Goal: Task Accomplishment & Management: Manage account settings

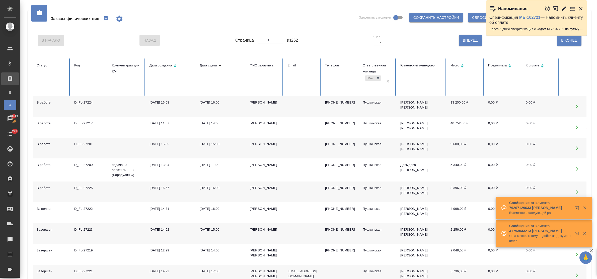
click at [104, 20] on icon "button" at bounding box center [105, 19] width 6 height 6
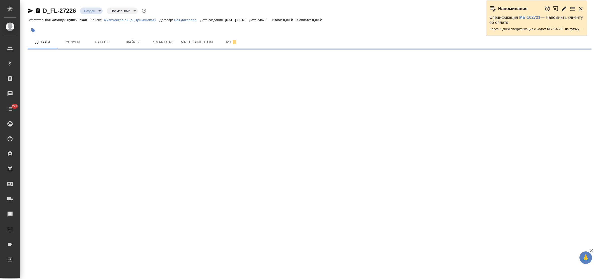
select select "RU"
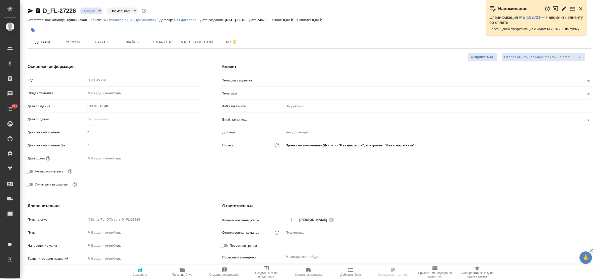
type textarea "x"
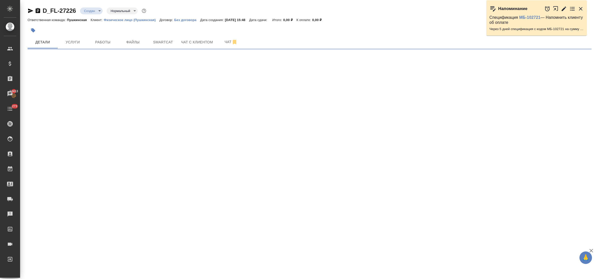
select select "RU"
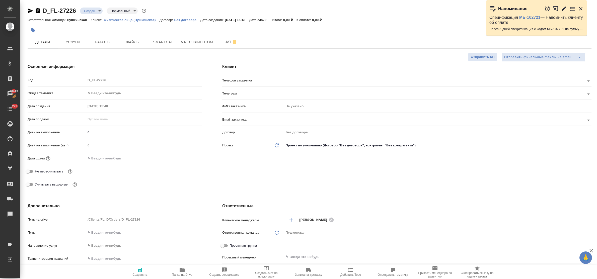
type textarea "x"
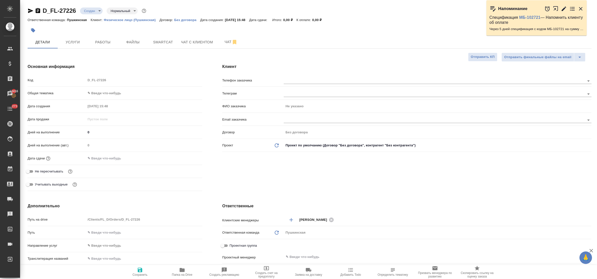
type textarea "x"
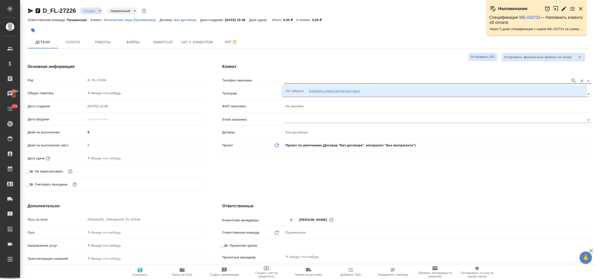
click at [315, 83] on input "text" at bounding box center [426, 81] width 284 height 6
click at [320, 90] on div "Добавить новое контактное лицо" at bounding box center [334, 91] width 51 height 5
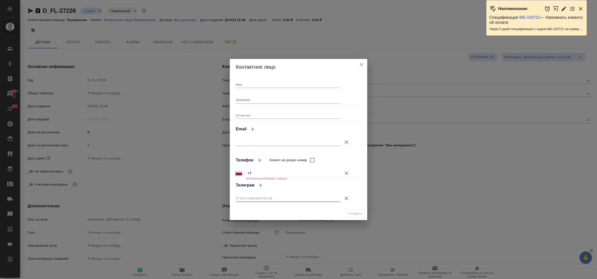
click at [287, 84] on input "Имя" at bounding box center [288, 84] width 105 height 7
type input "Александра от Шитикова"
click at [267, 173] on input "+7" at bounding box center [293, 173] width 95 height 7
type input "+7 925 787 66 40"
click at [345, 198] on icon "button" at bounding box center [347, 199] width 6 height 6
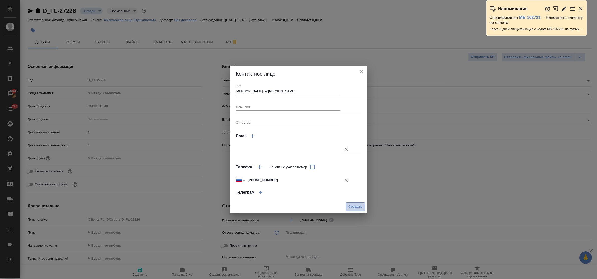
click at [354, 207] on span "Создать" at bounding box center [356, 207] width 14 height 6
type input "Александра от Шитикова"
type textarea "x"
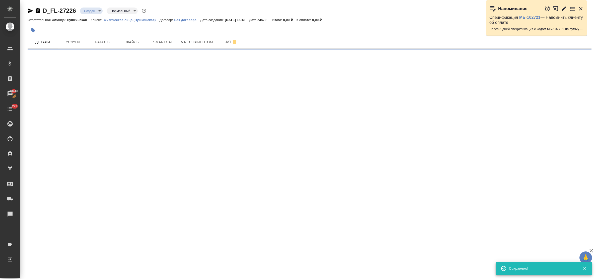
type input "holyTrinity"
select select "RU"
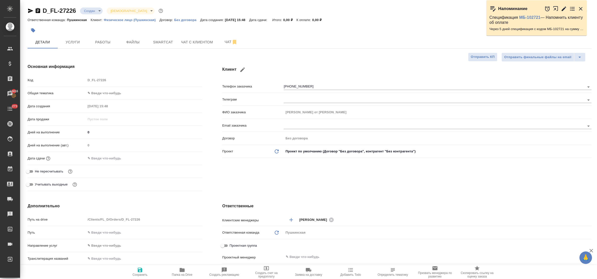
type textarea "x"
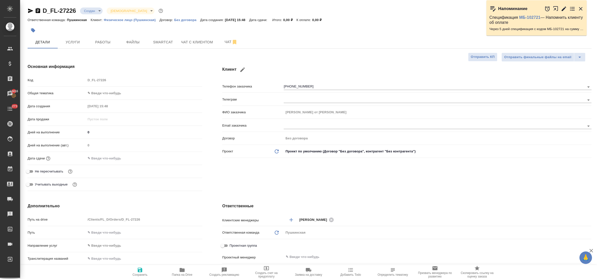
type textarea "x"
click at [107, 97] on body "🙏 .cls-1 fill:#fff; AWATERA Bulakhova Elena Клиенты Спецификации Заказы 13416 Ч…" at bounding box center [298, 139] width 597 height 279
click at [121, 139] on li "Юридическая/Финансовая" at bounding box center [142, 142] width 115 height 8
type input "yr-fn"
type textarea "x"
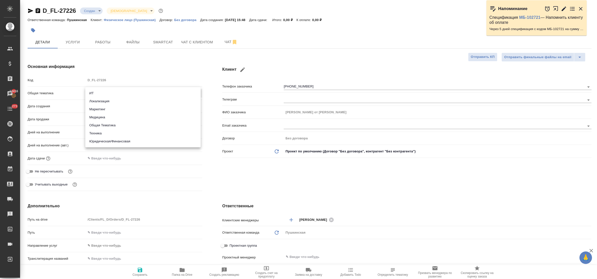
type textarea "x"
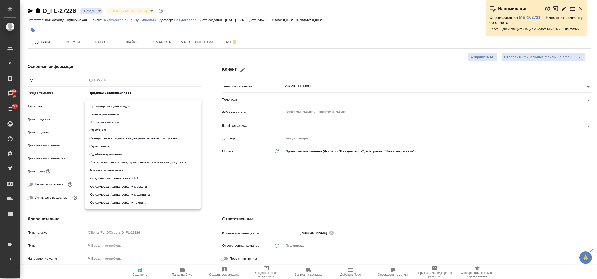
click at [114, 106] on body "🙏 .cls-1 fill:#fff; AWATERA Bulakhova Elena Клиенты Спецификации Заказы 13416 Ч…" at bounding box center [298, 139] width 597 height 279
click at [133, 139] on li "Стандартные юридические документы, договоры, уставы" at bounding box center [142, 139] width 115 height 8
type textarea "x"
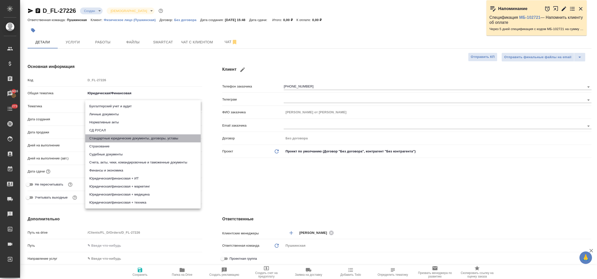
type input "5f647205b73bc97568ca66bf"
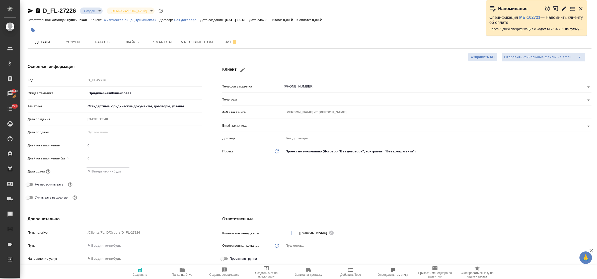
click at [107, 170] on input "text" at bounding box center [108, 171] width 44 height 7
click at [185, 171] on icon "button" at bounding box center [188, 171] width 6 height 6
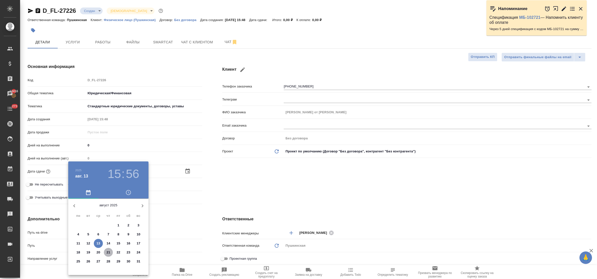
click at [107, 254] on p "21" at bounding box center [109, 252] width 4 height 5
type input "21.08.2025 15:56"
type textarea "x"
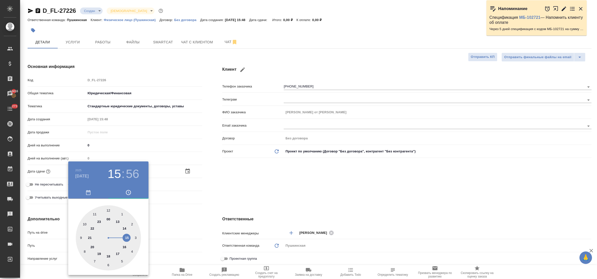
click at [125, 247] on div at bounding box center [108, 238] width 65 height 65
type input "21.08.2025 16:56"
type textarea "x"
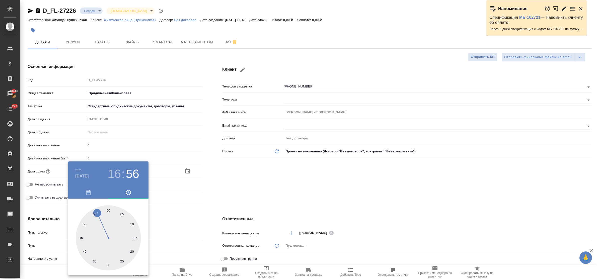
click at [109, 212] on div at bounding box center [108, 238] width 65 height 65
type input "21.08.2025 16:00"
type textarea "x"
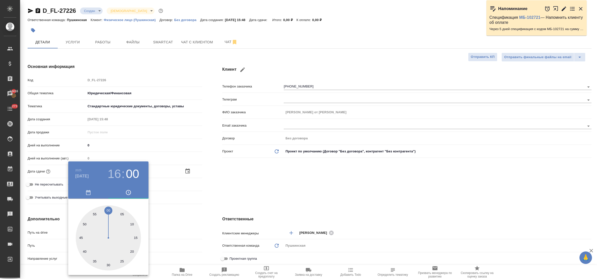
click at [171, 215] on div at bounding box center [298, 139] width 597 height 279
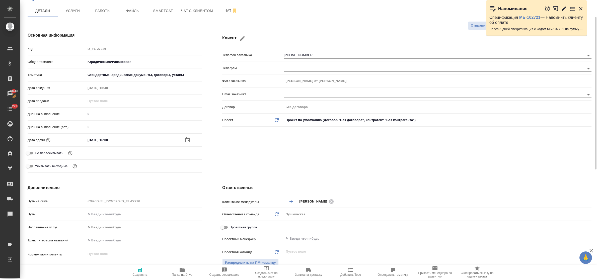
scroll to position [63, 0]
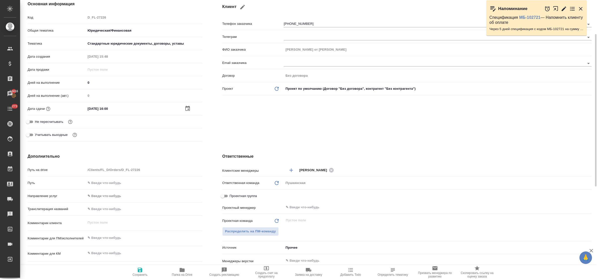
type textarea "x"
click at [113, 237] on textarea at bounding box center [144, 238] width 116 height 9
type textarea "з"
type textarea "x"
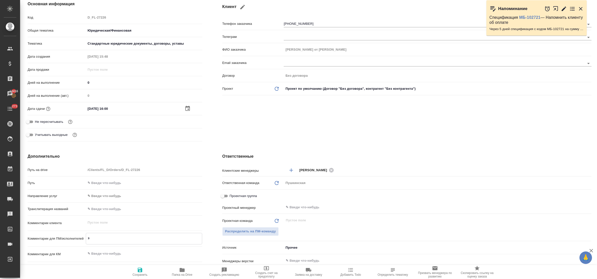
type textarea "x"
type textarea "за"
type textarea "x"
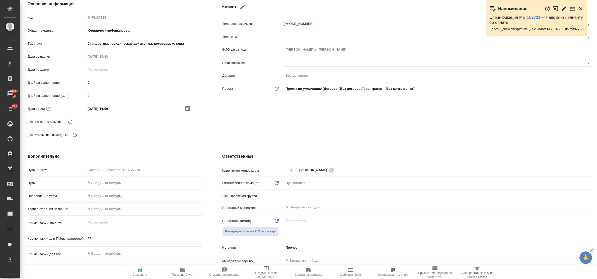
type textarea "x"
type textarea "зав"
type textarea "x"
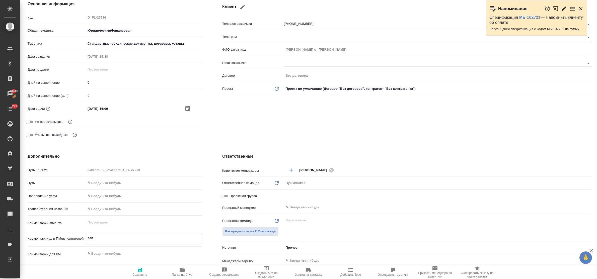
type textarea "заве"
type textarea "x"
type textarea "завещ"
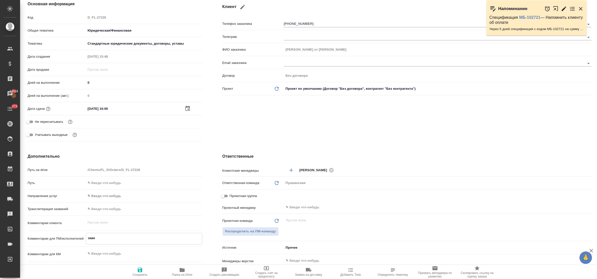
type textarea "x"
type textarea "завеща"
type textarea "x"
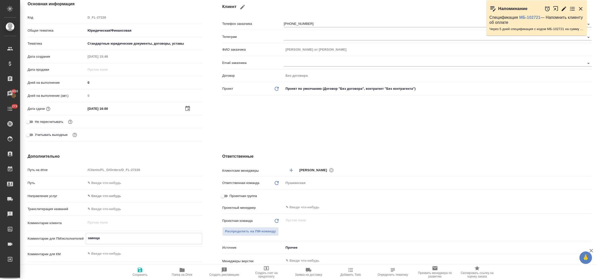
type textarea "x"
type textarea "завещан"
type textarea "x"
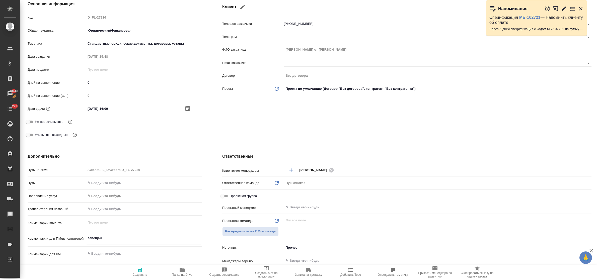
type textarea "завещани"
type textarea "x"
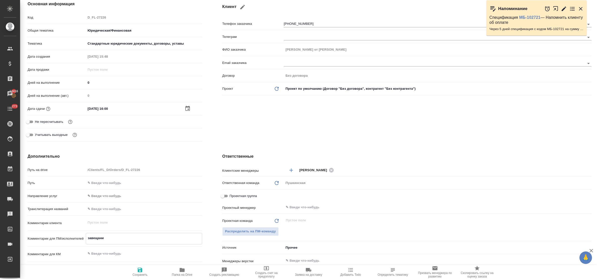
type textarea "завещание"
type textarea "x"
type textarea "завещание"
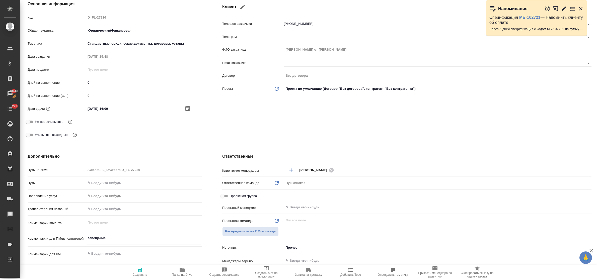
type textarea "x"
type textarea "завещание Б"
type textarea "x"
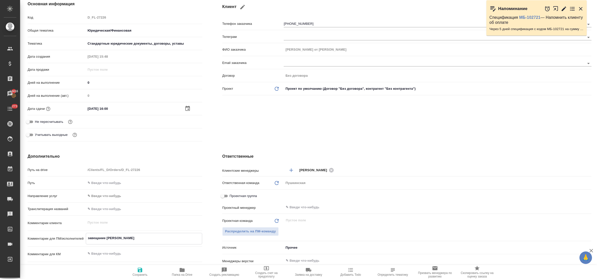
type textarea "x"
type textarea "завещание Бо"
type textarea "x"
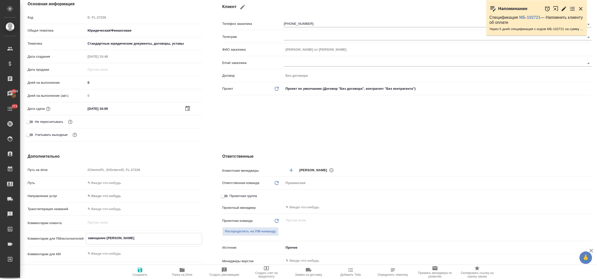
type textarea "завещание Бор"
type textarea "x"
type textarea "завещание Боро"
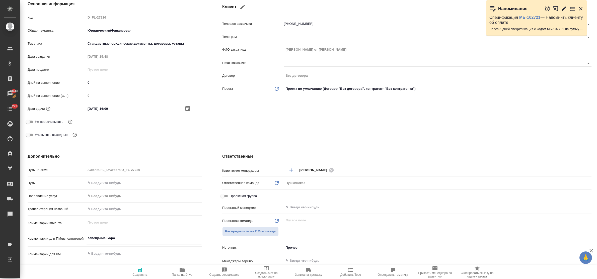
type textarea "x"
type textarea "завещание Бород"
type textarea "x"
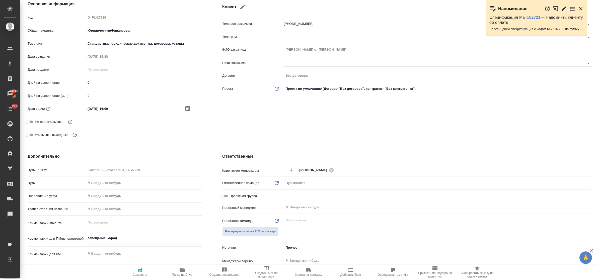
type textarea "x"
type textarea "завещание Боро"
type textarea "x"
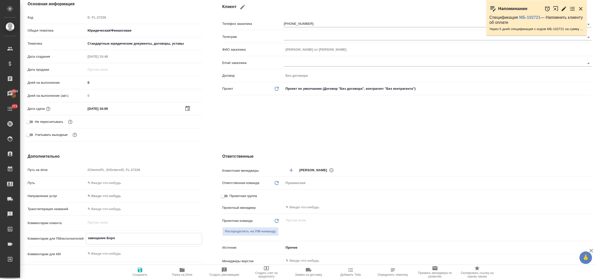
type textarea "x"
type textarea "завещание Бор"
type textarea "x"
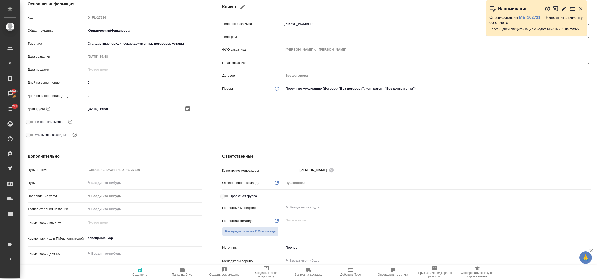
type textarea "завещание Бо"
type textarea "x"
type textarea "завещание Б"
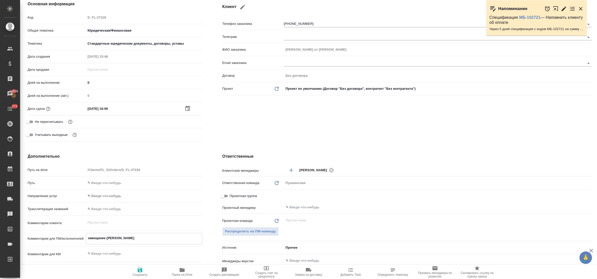
type textarea "x"
type textarea "завещание"
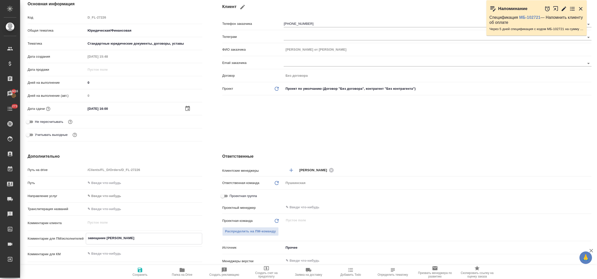
type textarea "x"
type textarea "завещание С"
type textarea "x"
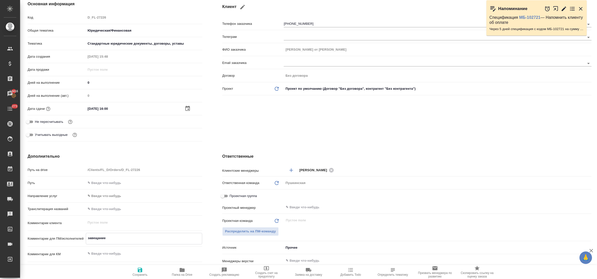
type textarea "x"
type textarea "завещание Се"
type textarea "x"
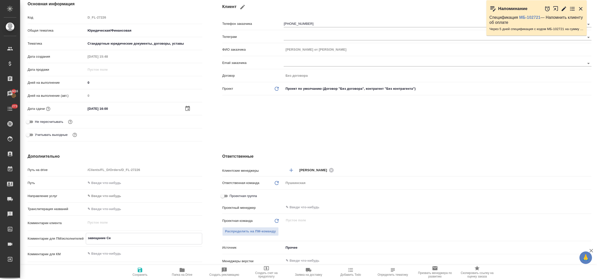
type textarea "завещание Сер"
type textarea "x"
type textarea "завещание Серж"
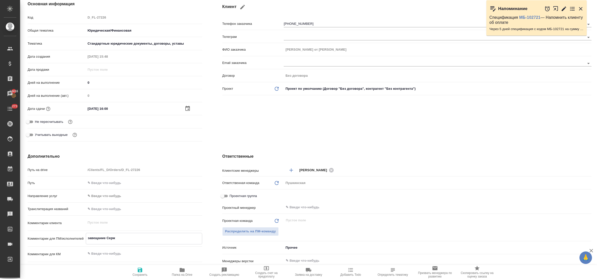
type textarea "x"
type textarea "завещание Серж"
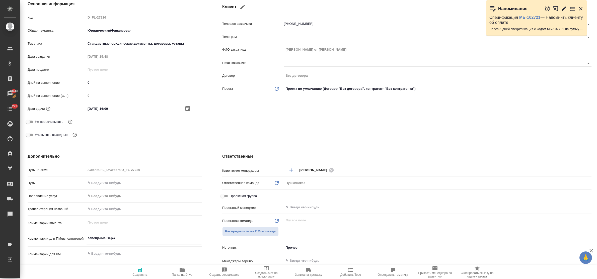
type textarea "x"
type textarea "завещание Серж 1"
type textarea "x"
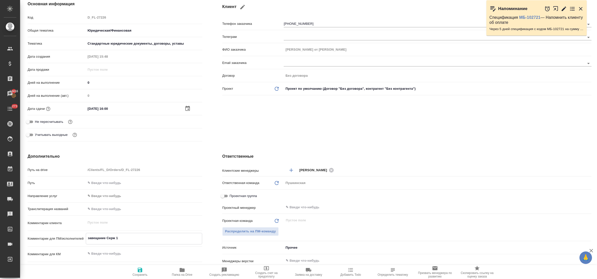
type textarea "x"
type textarea "завещание Серж 14"
type textarea "x"
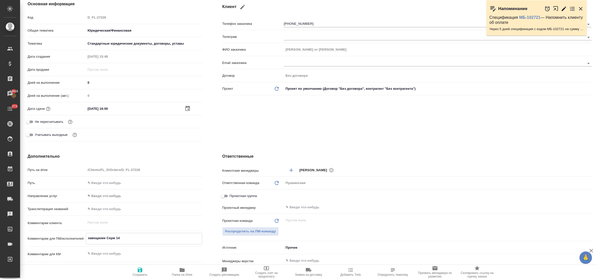
type textarea "x"
type textarea "завещание Серж 14."
type textarea "x"
type textarea "завещание Серж 14.0"
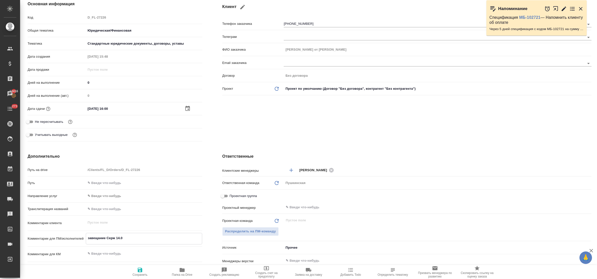
type textarea "x"
type textarea "завещание Серж 14.08"
type textarea "x"
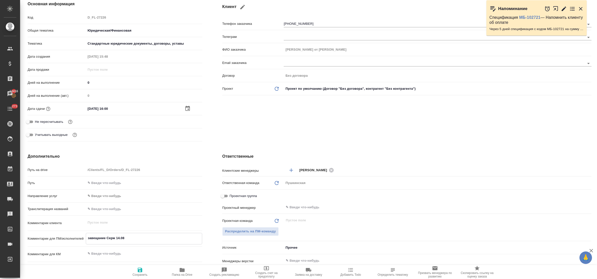
type textarea "x"
type textarea "завещание Серж 14.08"
type textarea "x"
click at [141, 271] on icon "button" at bounding box center [140, 270] width 5 height 5
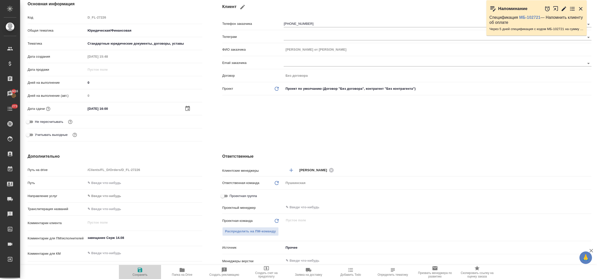
type textarea "x"
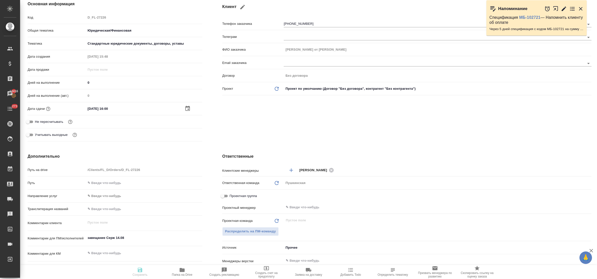
type textarea "x"
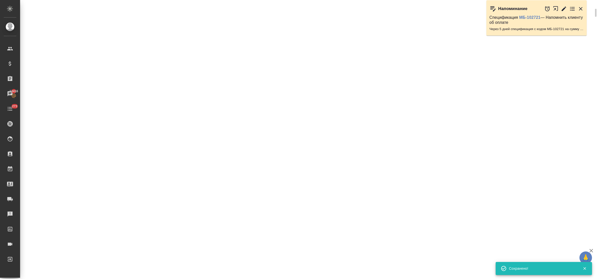
scroll to position [58, 0]
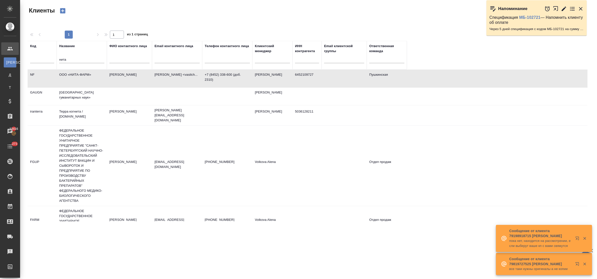
select select "RU"
drag, startPoint x: 69, startPoint y: 60, endPoint x: 53, endPoint y: 60, distance: 15.1
click at [53, 60] on tr "Код Название нита ФИО контактного лица Email контактного лица Телефон контактно…" at bounding box center [218, 55] width 380 height 29
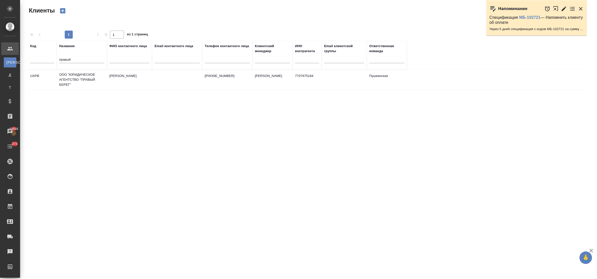
click at [77, 76] on td "ООО "ЮРИДИЧЕСКОЕ АГЕНТСТВО "ПРАВЫЙ БЕРЕГ"" at bounding box center [82, 80] width 50 height 20
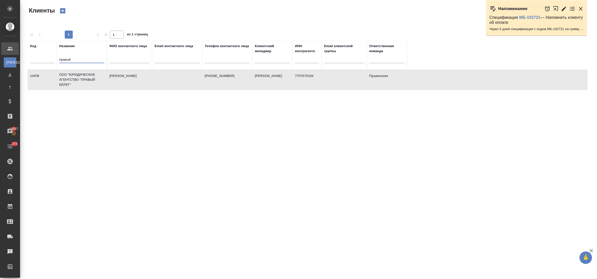
drag, startPoint x: 74, startPoint y: 58, endPoint x: 36, endPoint y: 59, distance: 37.9
click at [36, 59] on tr "Код Название правый ФИО контактного лица Email контактного лица Телефон контакт…" at bounding box center [218, 55] width 380 height 29
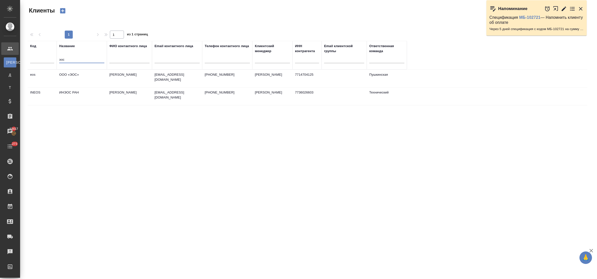
type input "эос"
click at [71, 77] on td "ООО «ЭОС»" at bounding box center [82, 79] width 50 height 18
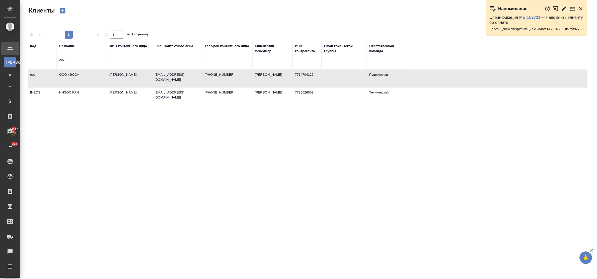
click at [71, 77] on td "ООО «ЭОС»" at bounding box center [82, 79] width 50 height 18
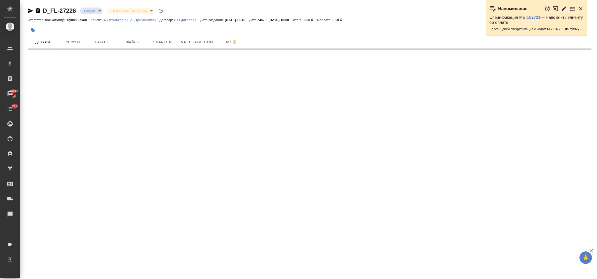
click at [29, 11] on icon "button" at bounding box center [31, 11] width 6 height 6
select select "RU"
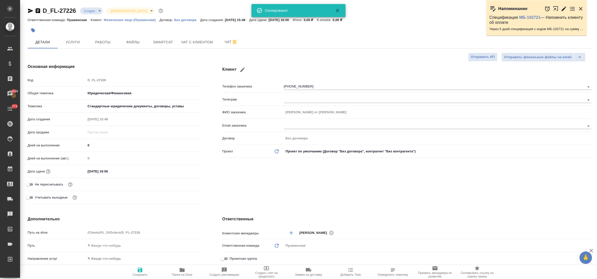
type textarea "x"
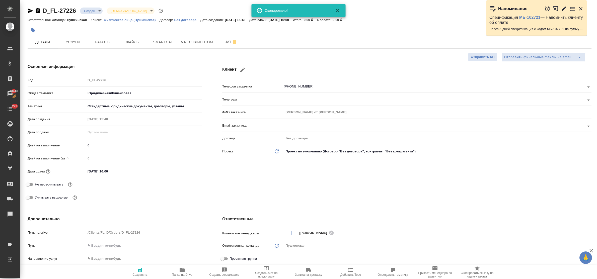
type textarea "x"
click at [67, 42] on span "Услуги" at bounding box center [73, 42] width 24 height 6
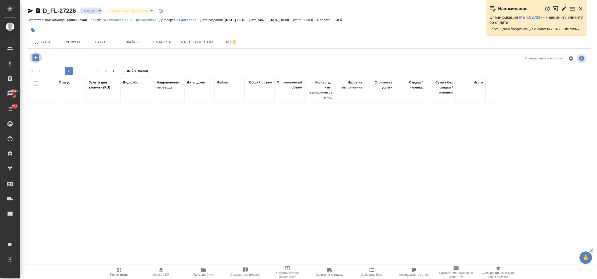
click at [36, 58] on icon "button" at bounding box center [35, 57] width 7 height 7
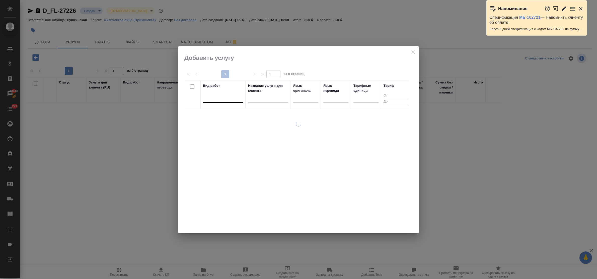
click at [223, 100] on div at bounding box center [223, 97] width 40 height 7
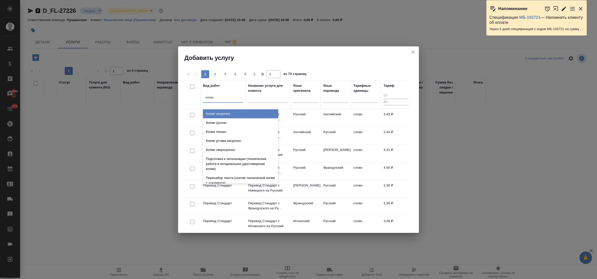
type input "копии"
click at [233, 115] on div "Копии несрочно" at bounding box center [240, 113] width 75 height 9
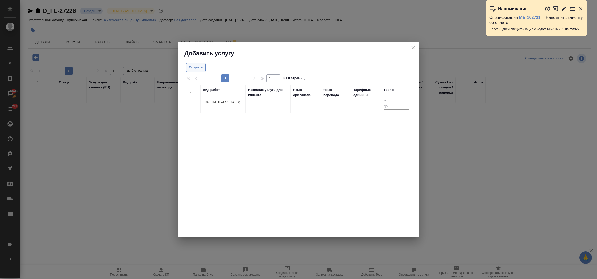
click at [199, 67] on span "Создать" at bounding box center [196, 68] width 14 height 6
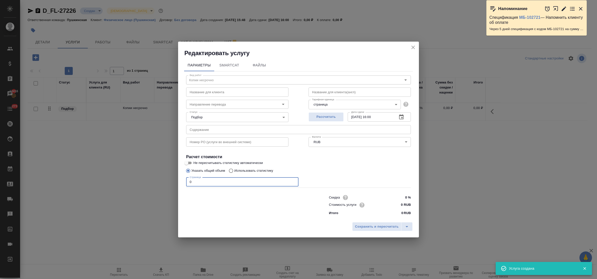
click at [179, 181] on div "Параметры SmartCat Файлы Вид работ Копии несрочно Вид работ Название для клиент…" at bounding box center [298, 138] width 241 height 163
type input "1"
click at [401, 205] on input "0 RUB" at bounding box center [402, 205] width 18 height 7
type input "240 RUB"
click at [392, 225] on span "Сохранить и пересчитать" at bounding box center [377, 227] width 44 height 6
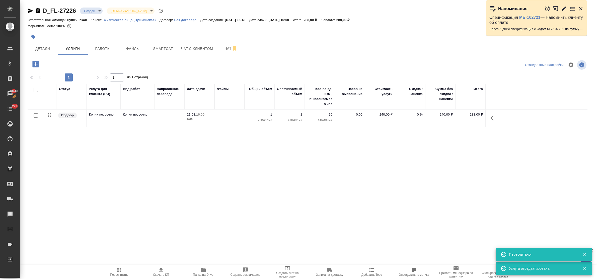
click at [35, 63] on icon "button" at bounding box center [35, 64] width 9 height 9
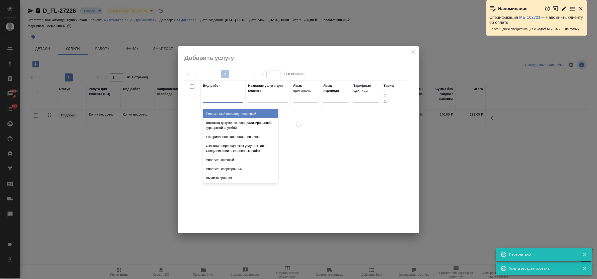
click at [210, 101] on div at bounding box center [223, 97] width 40 height 7
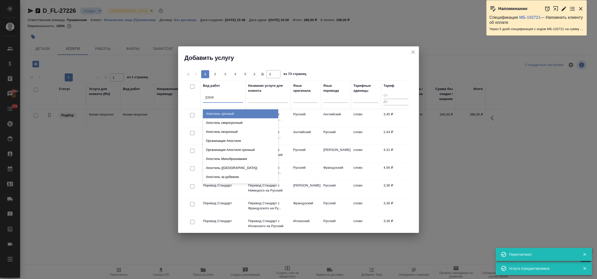
type input "апости"
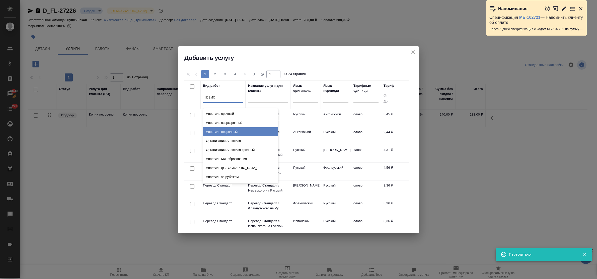
click at [223, 132] on div "Апостиль несрочный" at bounding box center [240, 132] width 75 height 9
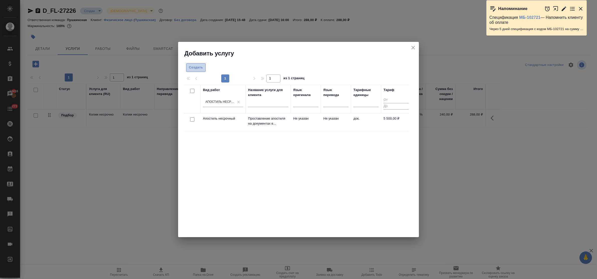
click at [200, 68] on span "Создать" at bounding box center [196, 68] width 14 height 6
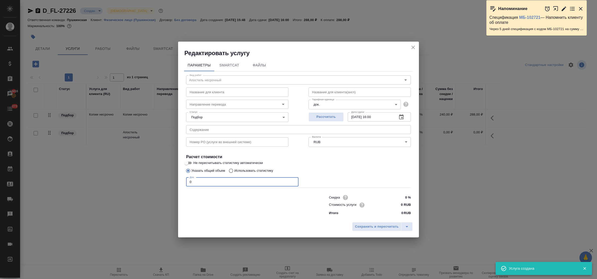
drag, startPoint x: 193, startPoint y: 181, endPoint x: 173, endPoint y: 181, distance: 19.6
click at [173, 181] on div "Редактировать услугу Параметры SmartCat Файлы Вид работ Апостиль несрочный Вид …" at bounding box center [298, 139] width 597 height 279
type input "1"
click at [397, 205] on input "0 RUB" at bounding box center [401, 205] width 19 height 7
type input "5500 RUB"
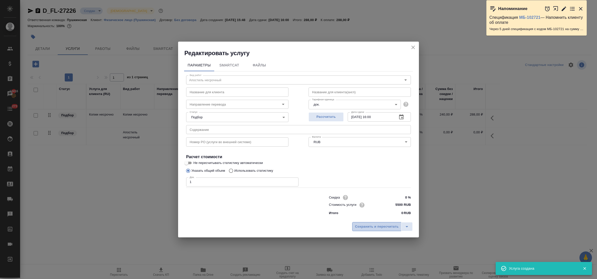
click at [392, 227] on span "Сохранить и пересчитать" at bounding box center [377, 227] width 44 height 6
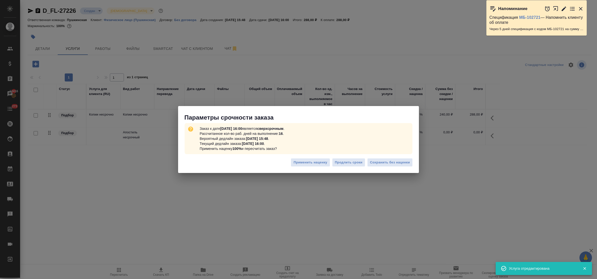
click at [390, 157] on div "Применить наценку Продлить сроки Сохранить без наценки" at bounding box center [298, 165] width 241 height 18
click at [390, 161] on span "Сохранить без наценки" at bounding box center [390, 163] width 40 height 6
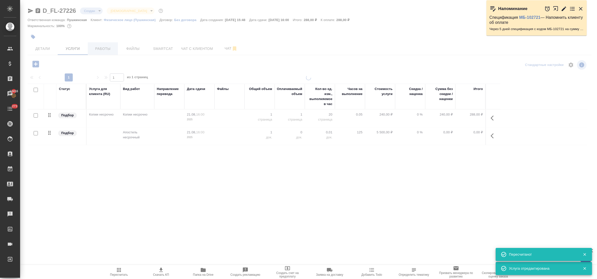
type input "urgent"
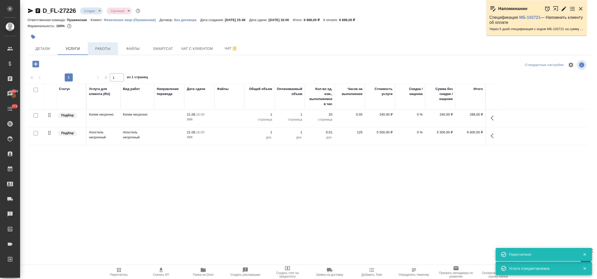
click at [105, 48] on span "Работы" at bounding box center [103, 49] width 24 height 6
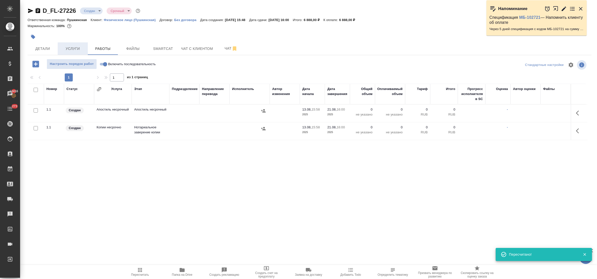
click at [69, 45] on button "Услуги" at bounding box center [73, 48] width 30 height 13
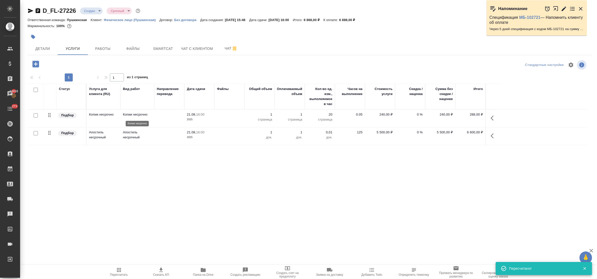
click at [135, 115] on p "Копии несрочно" at bounding box center [137, 114] width 29 height 5
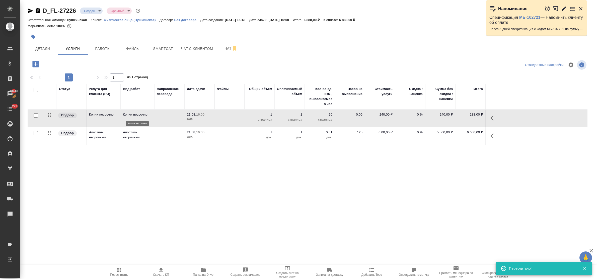
click at [135, 115] on p "Копии несрочно" at bounding box center [137, 114] width 29 height 5
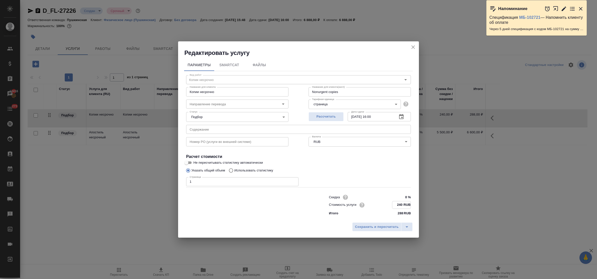
click at [402, 205] on input "240 RUB" at bounding box center [402, 205] width 18 height 7
type input "200 RUB"
click at [389, 227] on span "Сохранить и пересчитать" at bounding box center [377, 227] width 44 height 6
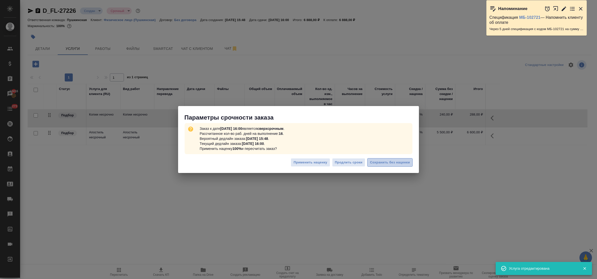
click at [377, 159] on button "Сохранить без наценки" at bounding box center [390, 162] width 45 height 9
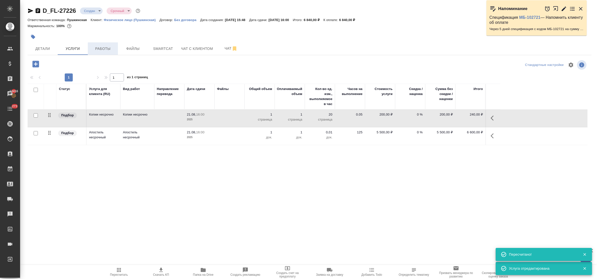
click at [103, 49] on span "Работы" at bounding box center [103, 49] width 24 height 6
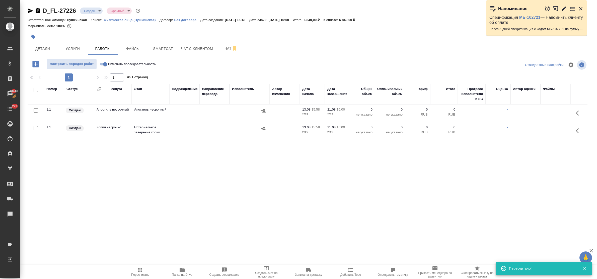
click at [577, 113] on icon "button" at bounding box center [577, 113] width 3 height 5
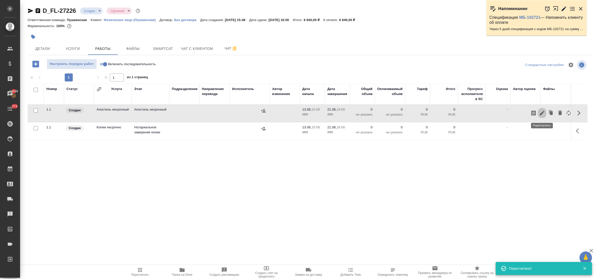
click at [543, 111] on icon "button" at bounding box center [542, 113] width 6 height 6
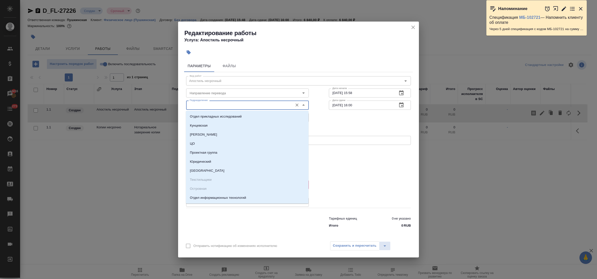
click at [231, 105] on input "Подразделение" at bounding box center [239, 105] width 103 height 6
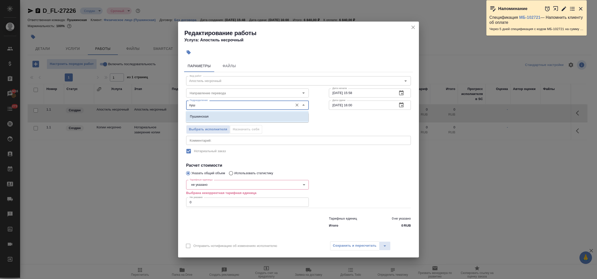
click at [235, 113] on li "Пушкинская" at bounding box center [247, 116] width 123 height 9
type input "Пушкинская"
click at [213, 184] on body "🙏 .cls-1 fill:#fff; AWATERA Bulakhova Elena Клиенты Спецификации Заказы 13416 Ч…" at bounding box center [298, 139] width 597 height 279
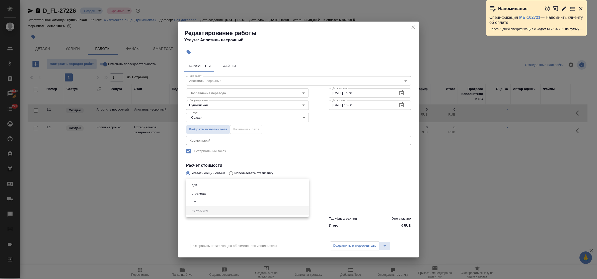
click at [209, 186] on li "док." at bounding box center [247, 185] width 123 height 9
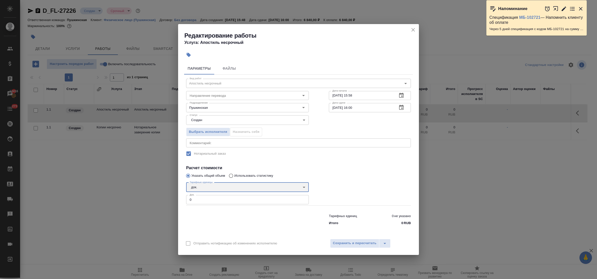
type input "5a8b1489cc6b4906c91bfd8b"
drag, startPoint x: 198, startPoint y: 200, endPoint x: 184, endPoint y: 198, distance: 13.9
click at [182, 198] on div "Параметры Файлы Вид работ Апостиль несрочный Вид работ Направление перевода Нап…" at bounding box center [298, 147] width 241 height 175
type input "1"
click at [346, 242] on span "Сохранить и пересчитать" at bounding box center [355, 244] width 44 height 6
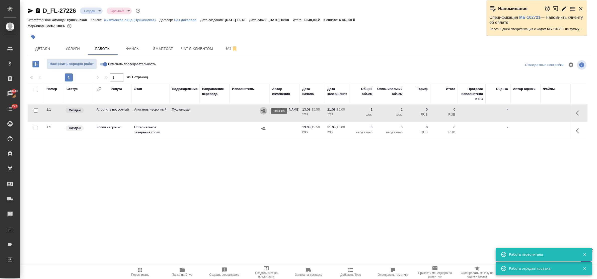
click at [264, 112] on icon "button" at bounding box center [263, 110] width 5 height 3
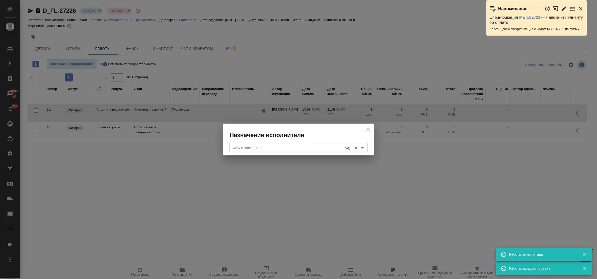
click at [278, 150] on input "ФИО Исполнителя" at bounding box center [286, 148] width 111 height 6
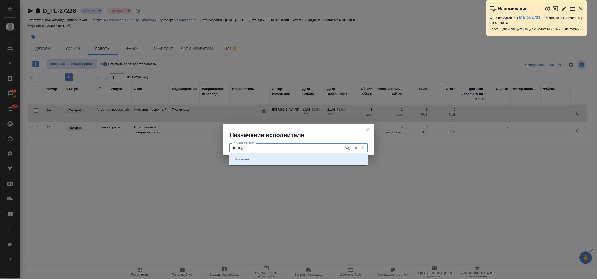
type input "юстиции"
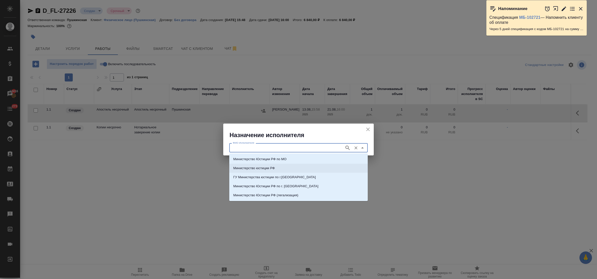
click at [288, 167] on li "Министерство юстиции РФ" at bounding box center [298, 168] width 139 height 9
type input "Министерство юстиции РФ"
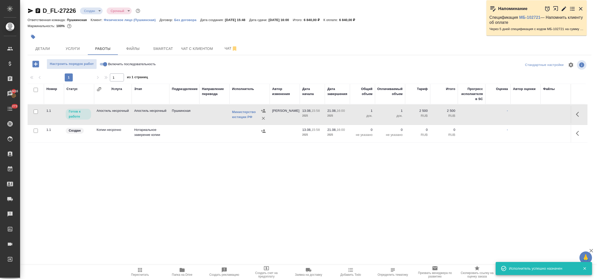
drag, startPoint x: 579, startPoint y: 115, endPoint x: 574, endPoint y: 116, distance: 5.2
click at [579, 115] on icon "button" at bounding box center [579, 114] width 6 height 6
click at [540, 117] on icon "button" at bounding box center [542, 114] width 5 height 5
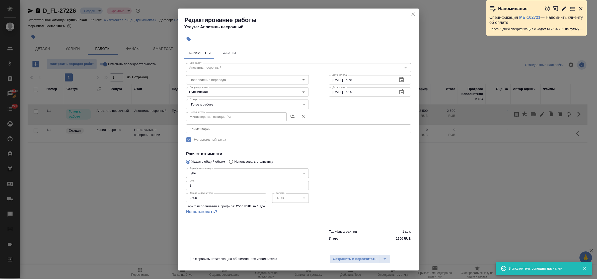
click at [233, 104] on body "🙏 .cls-1 fill:#fff; AWATERA Bulakhova Elena Клиенты Спецификации Заказы 13416 Ч…" at bounding box center [298, 139] width 597 height 279
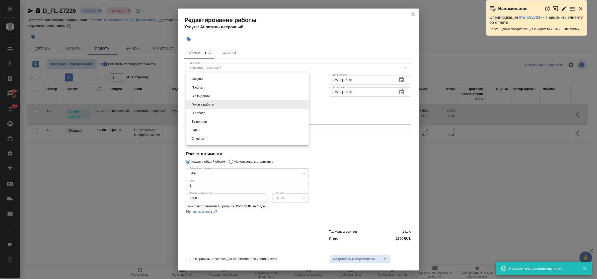
click at [219, 129] on li "Сдан" at bounding box center [247, 130] width 123 height 9
type input "closed"
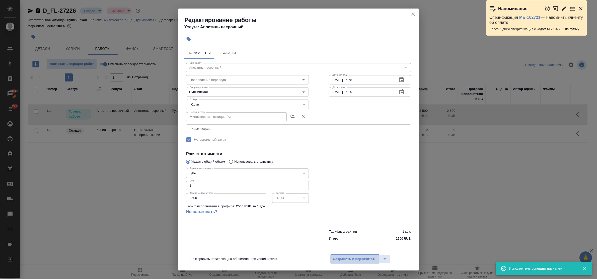
click at [336, 257] on span "Сохранить и пересчитать" at bounding box center [355, 260] width 44 height 6
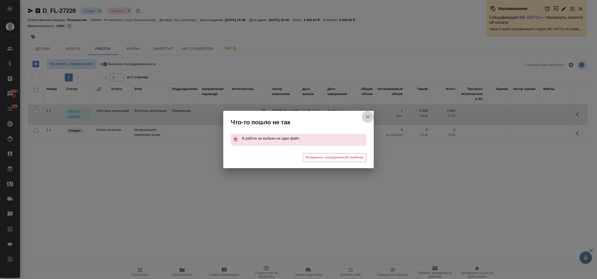
click at [367, 116] on icon "button" at bounding box center [368, 117] width 4 height 4
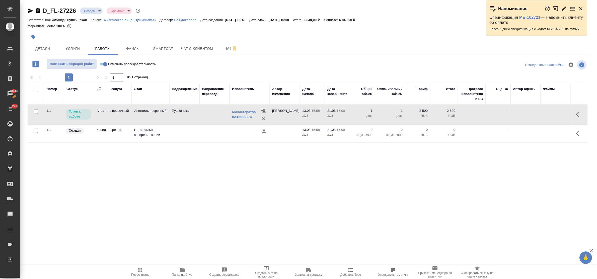
click at [102, 65] on input "Включить последовательность" at bounding box center [105, 64] width 18 height 6
checkbox input "true"
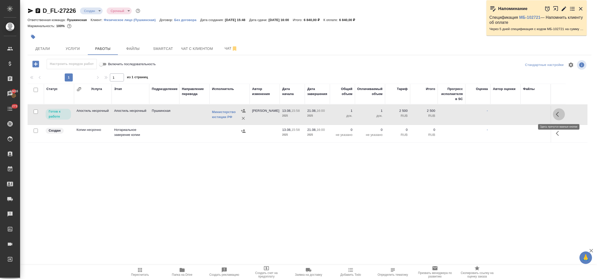
click at [554, 114] on button "button" at bounding box center [559, 114] width 12 height 12
click at [523, 113] on icon "button" at bounding box center [522, 114] width 6 height 6
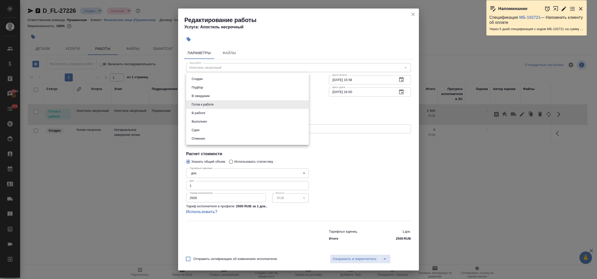
click at [222, 106] on body "🙏 .cls-1 fill:#fff; AWATERA Bulakhova Elena Клиенты Спецификации Заказы 13416 Ч…" at bounding box center [298, 139] width 597 height 279
click at [212, 130] on li "Сдан" at bounding box center [247, 130] width 123 height 9
type input "closed"
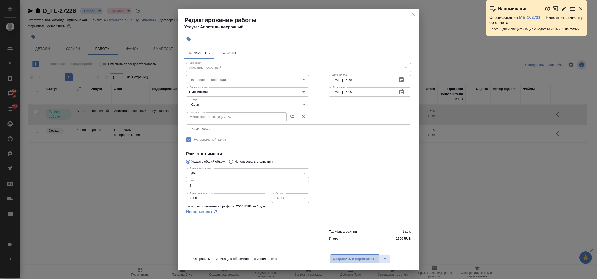
click at [360, 263] on button "Сохранить и пересчитать" at bounding box center [354, 259] width 49 height 9
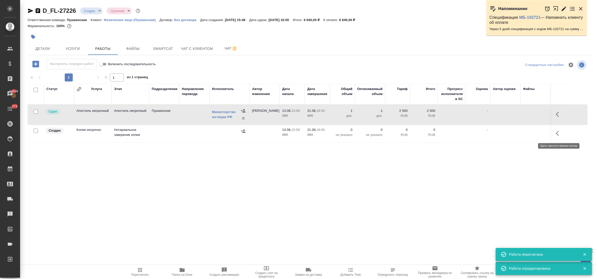
click at [559, 135] on icon "button" at bounding box center [559, 134] width 6 height 6
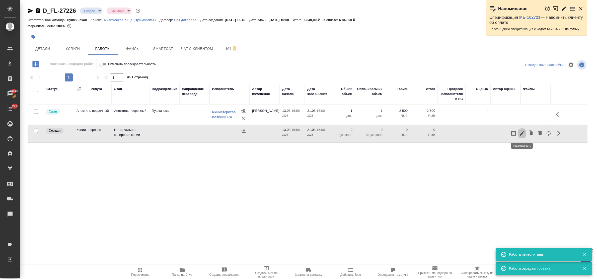
click at [523, 132] on icon "button" at bounding box center [522, 134] width 6 height 6
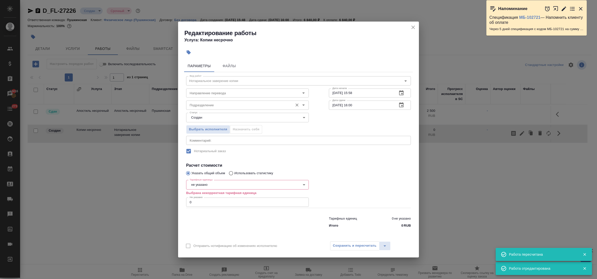
click at [206, 106] on input "Подразделение" at bounding box center [239, 105] width 103 height 6
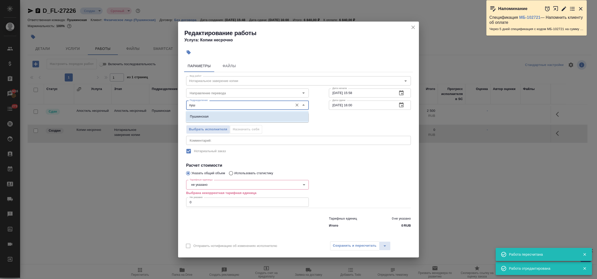
click at [210, 117] on li "Пушкинская" at bounding box center [247, 116] width 123 height 9
type input "Пушкинская"
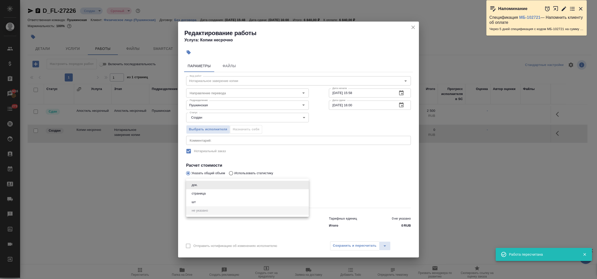
click at [207, 185] on body "🙏 .cls-1 fill:#fff; AWATERA Bulakhova Elena Клиенты Спецификации Заказы 13416 Ч…" at bounding box center [298, 139] width 597 height 279
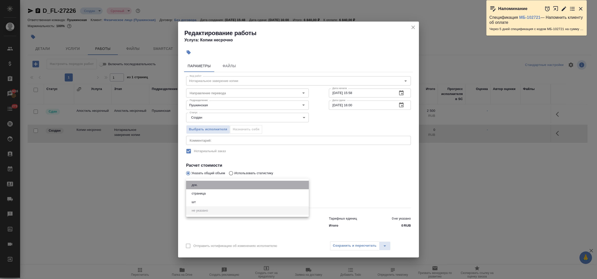
click at [207, 185] on li "док." at bounding box center [247, 185] width 123 height 9
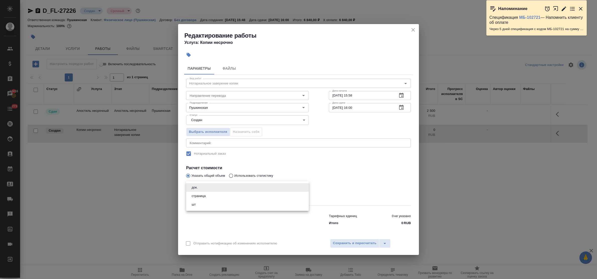
click at [207, 185] on body "🙏 .cls-1 fill:#fff; AWATERA Bulakhova Elena Клиенты Спецификации Заказы 13416 Ч…" at bounding box center [298, 139] width 597 height 279
click at [208, 196] on li "страница" at bounding box center [247, 196] width 123 height 9
type input "5a8b1489cc6b4906c91bfdb2"
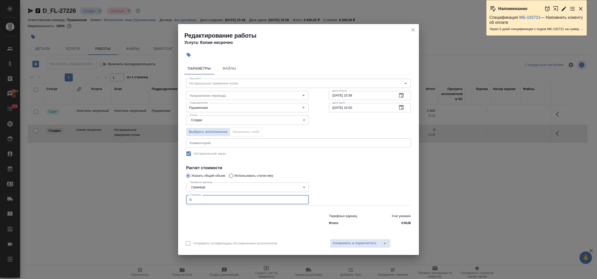
drag, startPoint x: 198, startPoint y: 200, endPoint x: 174, endPoint y: 196, distance: 24.2
click at [174, 196] on div "Редактирование работы Услуга: Копии несрочно Параметры Файлы Вид работ Нотариал…" at bounding box center [298, 139] width 597 height 279
type input "1"
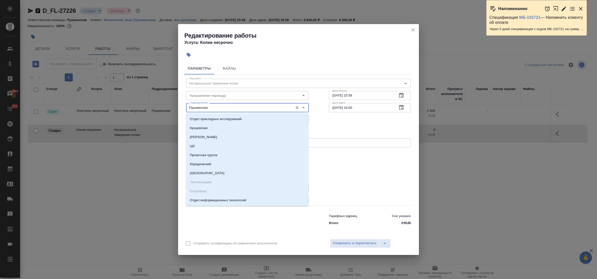
click at [223, 106] on input "Пушкинская" at bounding box center [239, 108] width 103 height 6
click at [214, 94] on input "Направление перевода" at bounding box center [239, 96] width 103 height 6
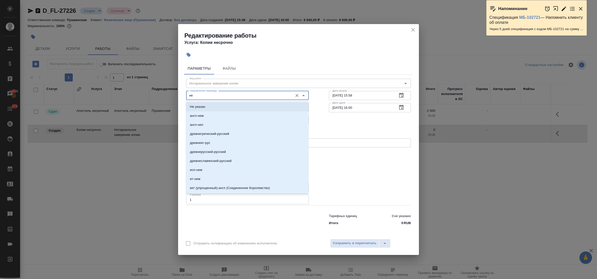
click at [216, 107] on li "Не указан" at bounding box center [247, 106] width 123 height 9
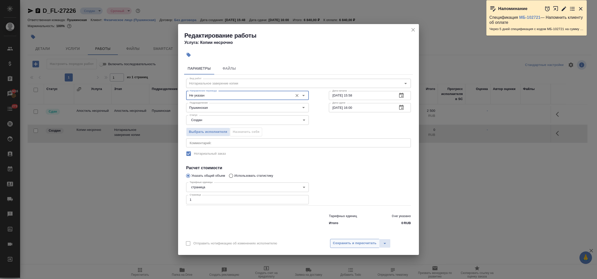
type input "Не указан"
click at [346, 245] on span "Сохранить и пересчитать" at bounding box center [355, 244] width 44 height 6
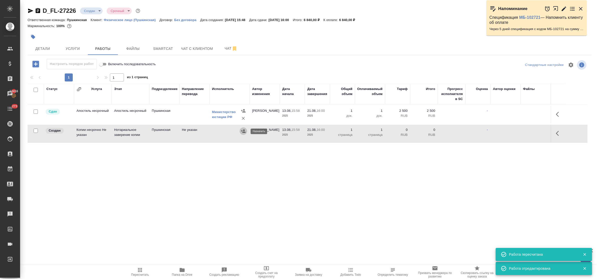
click at [242, 133] on icon "button" at bounding box center [243, 131] width 5 height 5
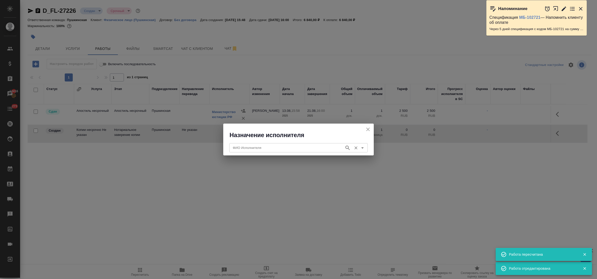
click at [257, 150] on input "ФИО Исполнителя" at bounding box center [286, 148] width 111 height 6
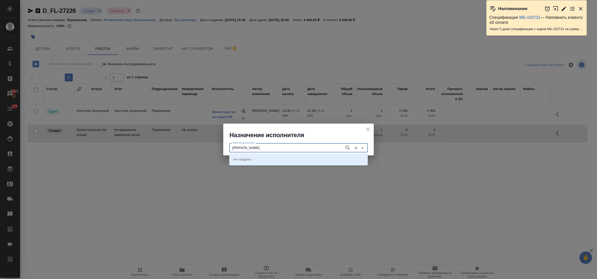
type input "федорченко"
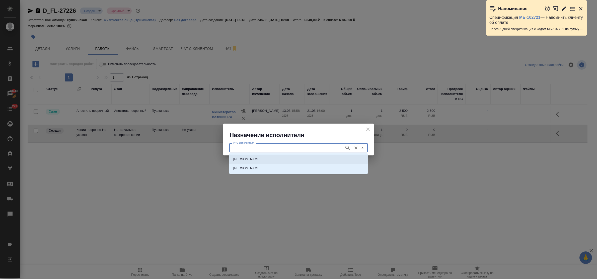
click at [259, 157] on p "НОТАРИУС Федорченко Александр Вячеславович" at bounding box center [246, 159] width 27 height 5
type input "НОТАРИУС Федорченко Александр Вячеславович"
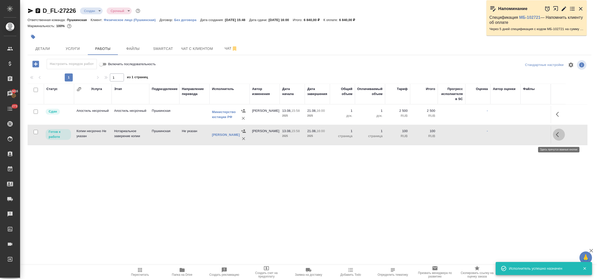
click at [556, 137] on icon "button" at bounding box center [559, 135] width 6 height 6
click at [523, 137] on icon "button" at bounding box center [522, 135] width 5 height 5
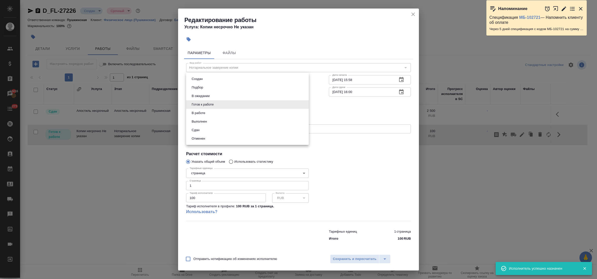
click at [222, 106] on body "🙏 .cls-1 fill:#fff; AWATERA Bulakhova Elena Клиенты Спецификации Заказы 13416 Ч…" at bounding box center [298, 139] width 597 height 279
click at [210, 131] on li "Сдан" at bounding box center [247, 130] width 123 height 9
type input "closed"
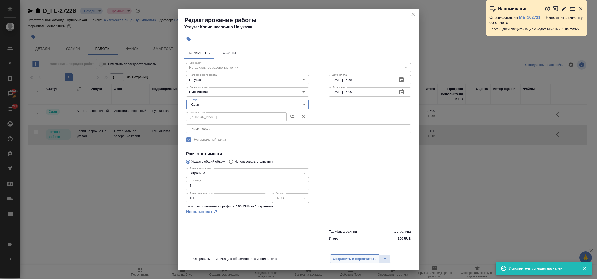
click at [349, 259] on span "Сохранить и пересчитать" at bounding box center [355, 260] width 44 height 6
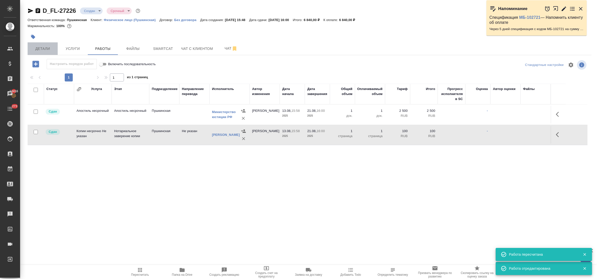
click at [43, 51] on span "Детали" at bounding box center [43, 49] width 24 height 6
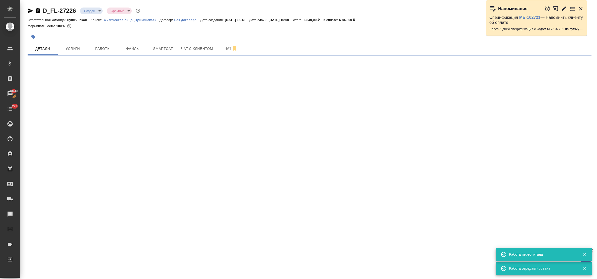
select select "RU"
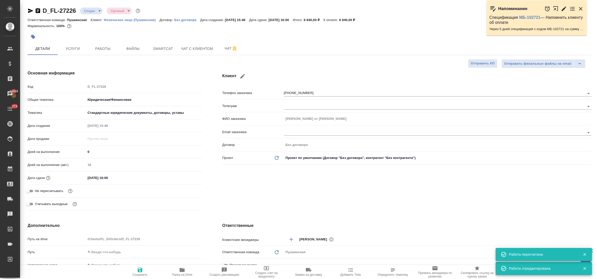
type textarea "x"
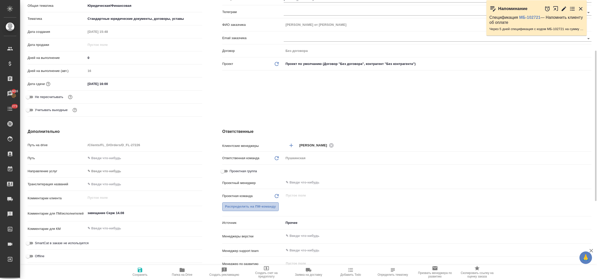
click at [233, 205] on span "Распределить на ПМ-команду" at bounding box center [250, 207] width 51 height 6
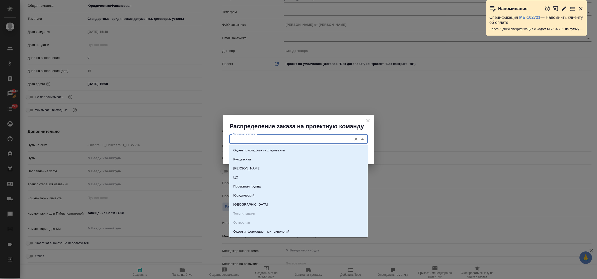
click at [252, 142] on input "Проектная команда" at bounding box center [290, 139] width 119 height 6
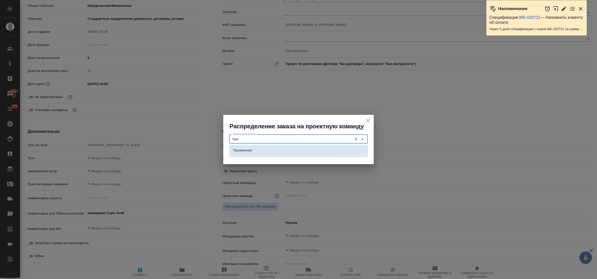
click at [255, 149] on li "Пушкинская" at bounding box center [298, 150] width 139 height 9
type input "Пушкинская"
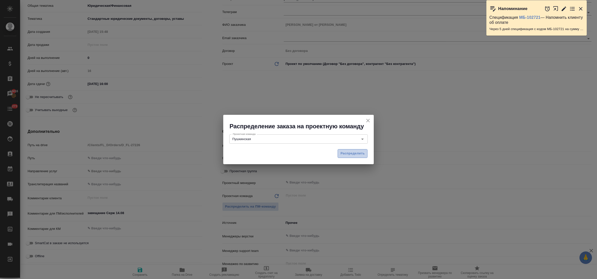
click at [354, 156] on span "Распределить" at bounding box center [353, 154] width 24 height 6
type textarea "x"
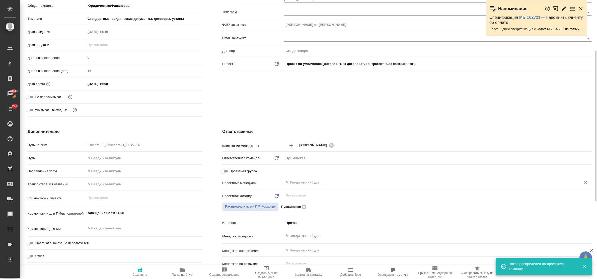
click at [294, 181] on input "text" at bounding box center [429, 183] width 288 height 6
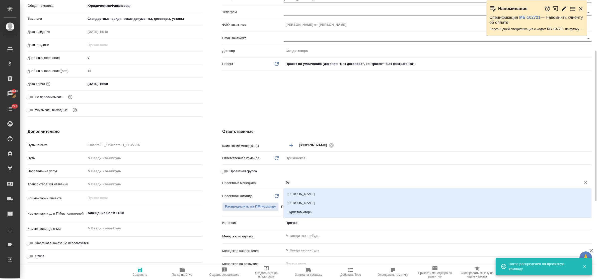
type input "бул"
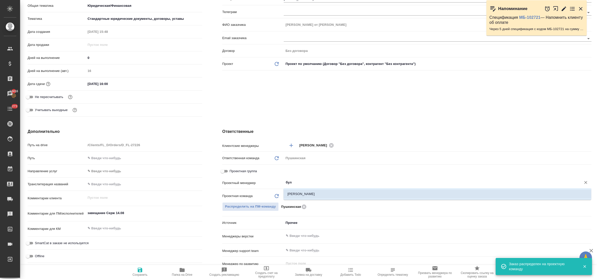
click at [301, 192] on li "Булахова Елена" at bounding box center [438, 194] width 308 height 9
type textarea "x"
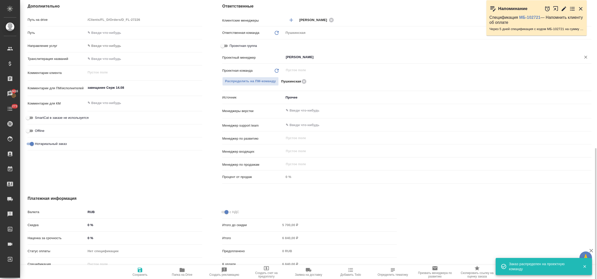
scroll to position [239, 0]
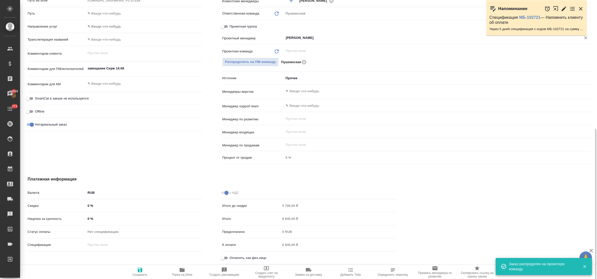
type input "Булахова Елена"
click at [226, 258] on input "Оплатить, как физ.лицо" at bounding box center [223, 258] width 18 height 6
checkbox input "true"
type textarea "x"
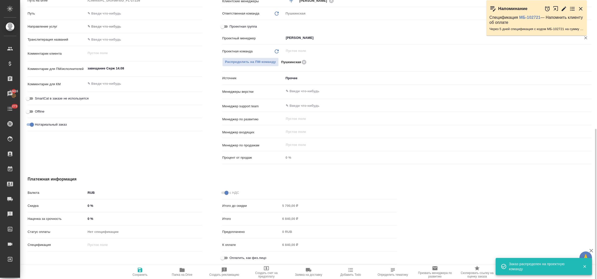
type textarea "x"
click at [138, 270] on icon "button" at bounding box center [140, 270] width 5 height 5
type textarea "x"
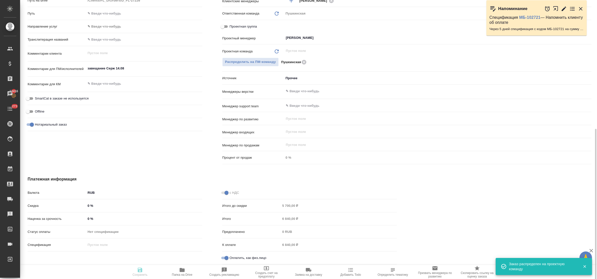
type textarea "x"
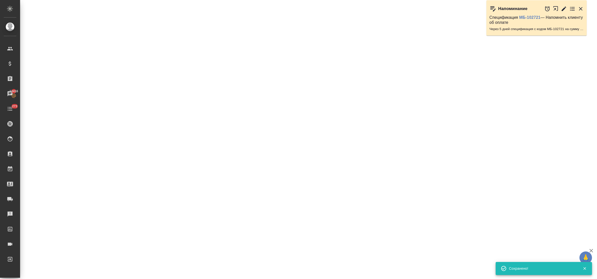
select select "RU"
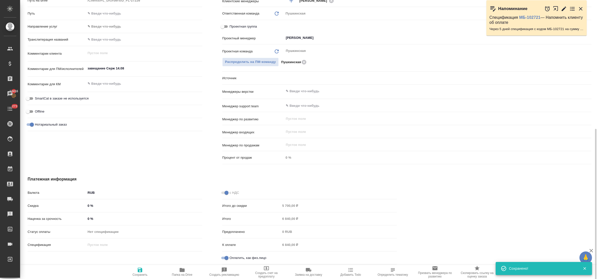
type textarea "x"
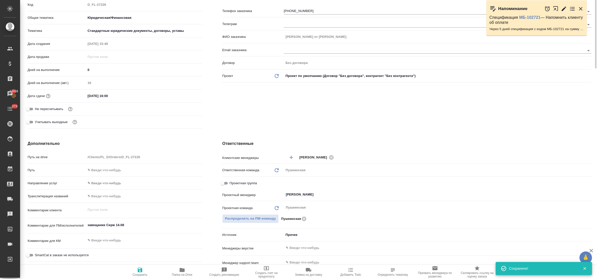
scroll to position [0, 0]
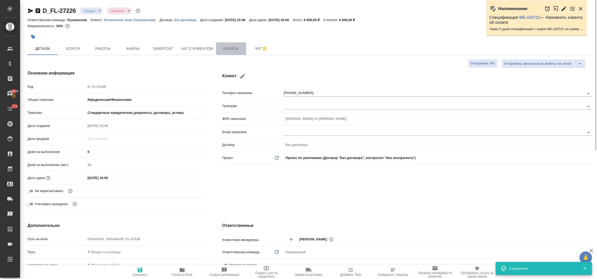
click at [227, 49] on span "Оплаты" at bounding box center [231, 49] width 24 height 6
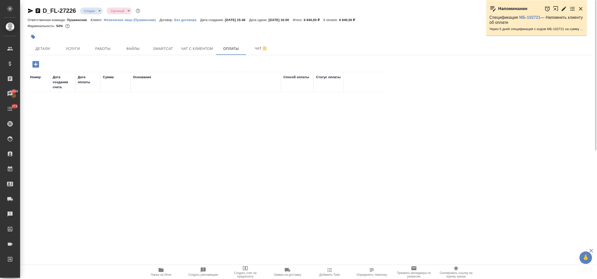
click at [36, 67] on icon "button" at bounding box center [35, 64] width 7 height 7
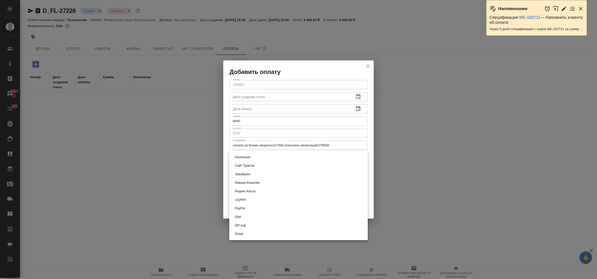
click at [256, 159] on body "🙏 .cls-1 fill:#fff; AWATERA Bulakhova Elena Клиенты Спецификации Заказы 13416 Ч…" at bounding box center [298, 139] width 597 height 279
click at [254, 226] on li "QR-код" at bounding box center [298, 225] width 139 height 9
type input "60e5684acae83f185c96e013"
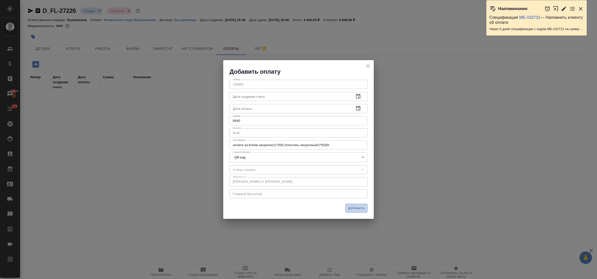
click at [353, 211] on span "Добавить" at bounding box center [356, 209] width 17 height 6
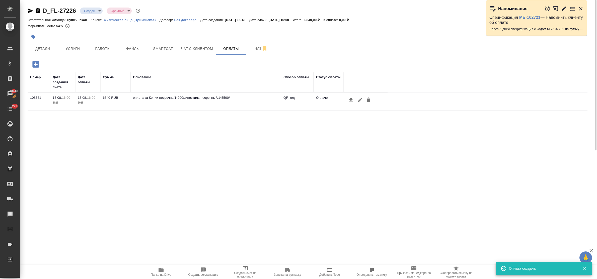
click at [91, 11] on body "🙏 .cls-1 fill:#fff; AWATERA Bulakhova Elena Клиенты Спецификации Заказы 13416 Ч…" at bounding box center [298, 139] width 597 height 279
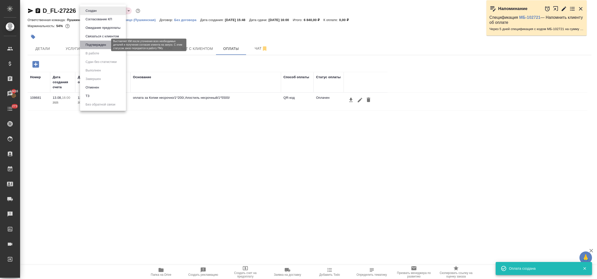
click at [95, 44] on button "Подтвержден" at bounding box center [96, 45] width 24 height 6
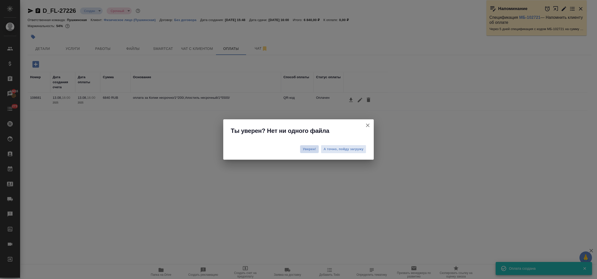
click at [313, 149] on span "Уверен!" at bounding box center [309, 149] width 13 height 5
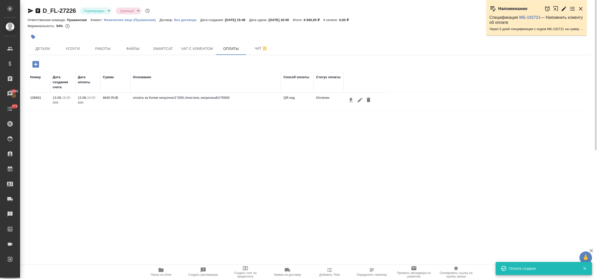
click at [89, 13] on body "🙏 .cls-1 fill:#fff; AWATERA Bulakhova Elena Клиенты Спецификации Заказы 13416 Ч…" at bounding box center [298, 139] width 597 height 279
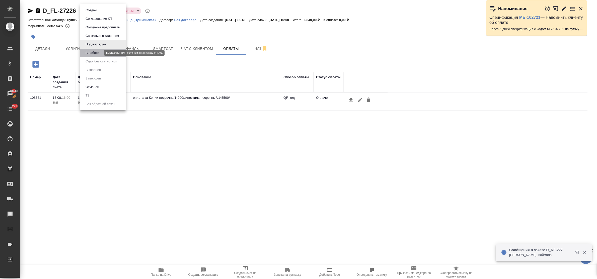
click at [95, 53] on button "В работе" at bounding box center [92, 53] width 17 height 6
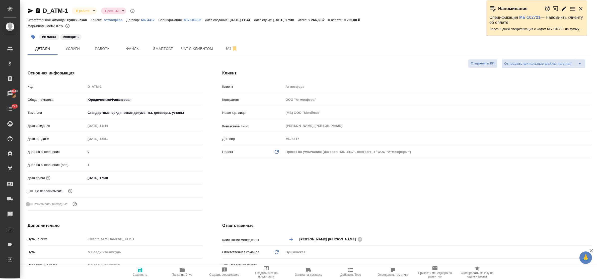
select select "RU"
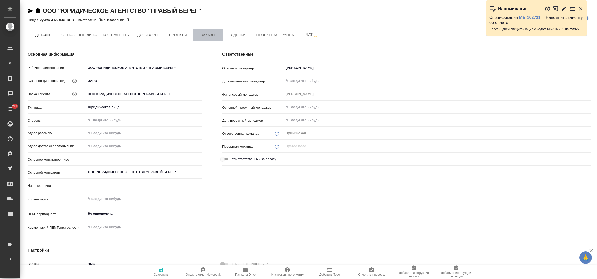
type textarea "x"
click at [207, 36] on span "Заказы" at bounding box center [208, 35] width 24 height 6
type input "(Т2) ООО "Трактат24""
type textarea "x"
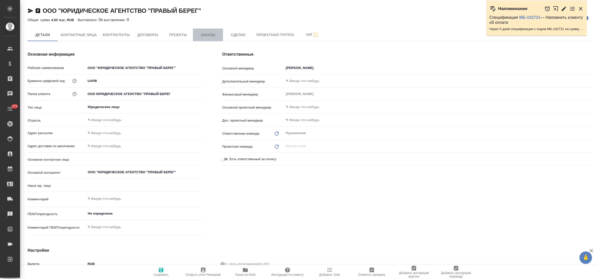
type textarea "x"
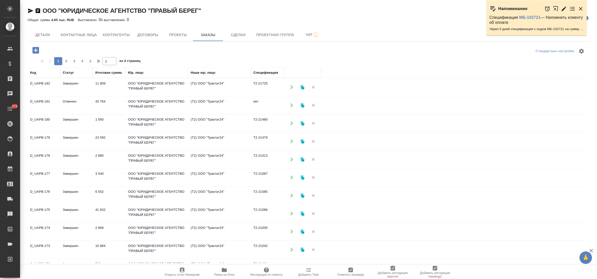
click at [36, 51] on icon "button" at bounding box center [35, 50] width 9 height 9
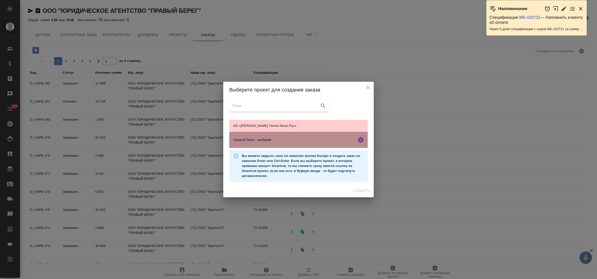
click at [246, 138] on span "Правый берег - выбирай" at bounding box center [293, 140] width 121 height 5
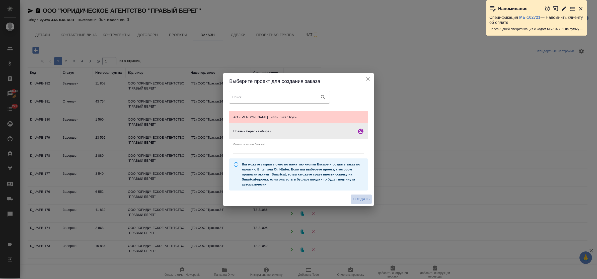
click at [364, 199] on span "Создать" at bounding box center [361, 199] width 17 height 6
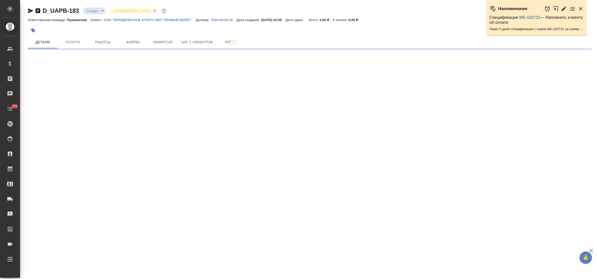
select select "RU"
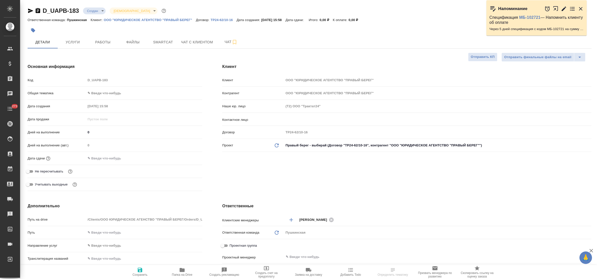
type textarea "x"
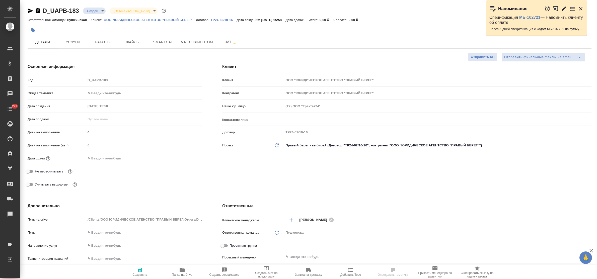
type textarea "x"
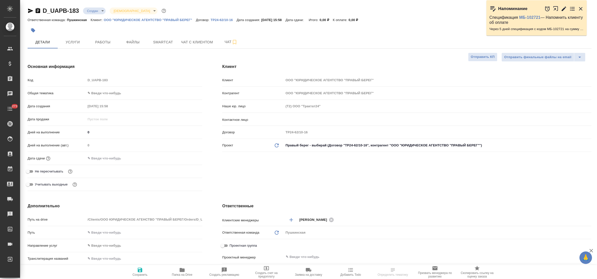
type textarea "x"
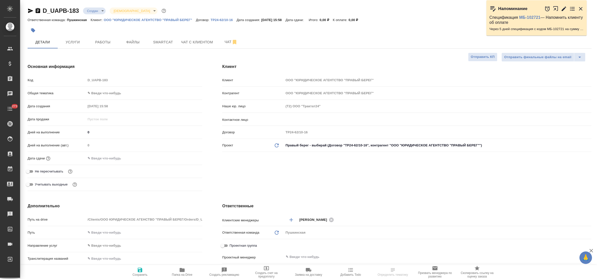
click at [29, 11] on icon "button" at bounding box center [31, 11] width 6 height 6
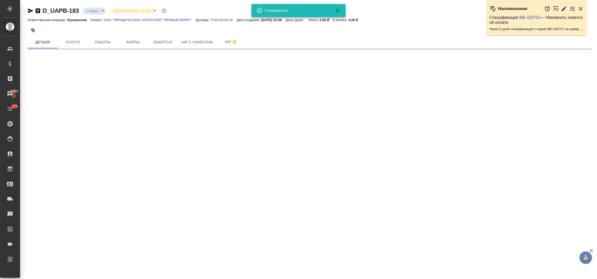
select select "RU"
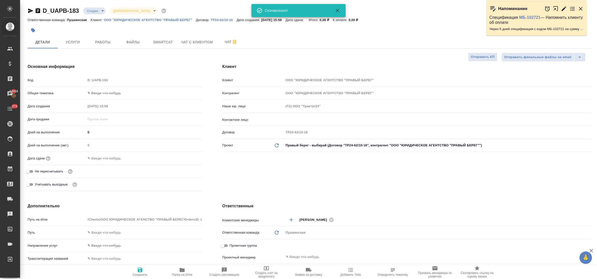
type textarea "x"
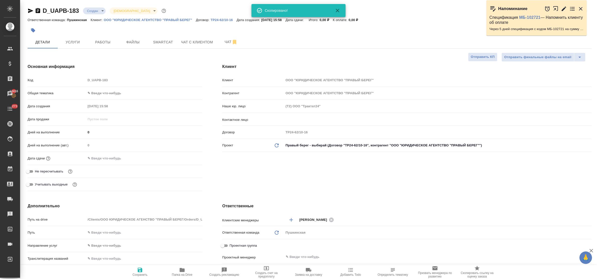
type textarea "x"
click at [114, 91] on body "🙏 .cls-1 fill:#fff; AWATERA Bulakhova [PERSON_NAME] Спецификации Заказы 13416 Ч…" at bounding box center [298, 139] width 597 height 279
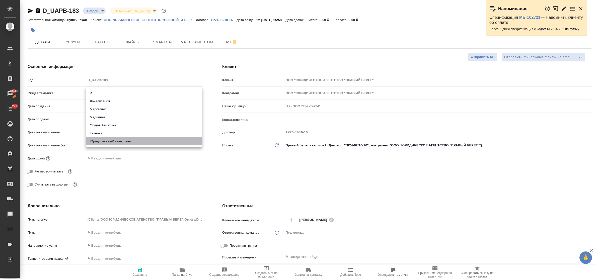
click at [126, 139] on li "Юридическая/Финансовая" at bounding box center [144, 142] width 116 height 8
type input "yr-fn"
type textarea "x"
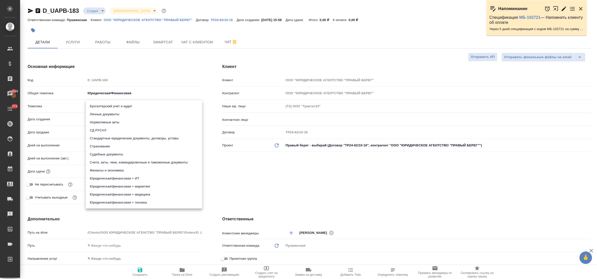
click at [111, 107] on body "🙏 .cls-1 fill:#fff; AWATERA Bulakhova [PERSON_NAME] Спецификации Заказы 13416 Ч…" at bounding box center [298, 139] width 597 height 279
click at [112, 114] on li "Личные документы" at bounding box center [144, 114] width 116 height 8
type textarea "x"
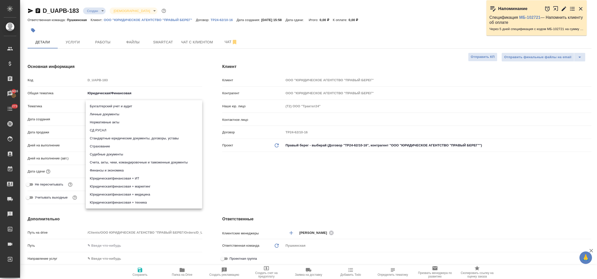
type input "5a8b8b956a9677013d343cfe"
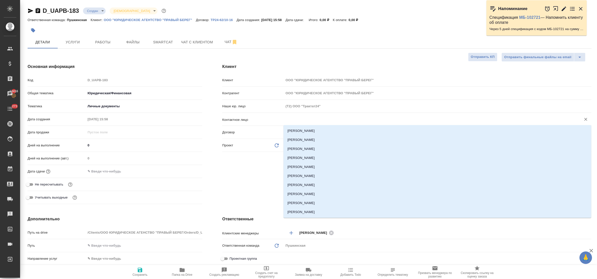
click at [305, 122] on input "text" at bounding box center [429, 119] width 288 height 6
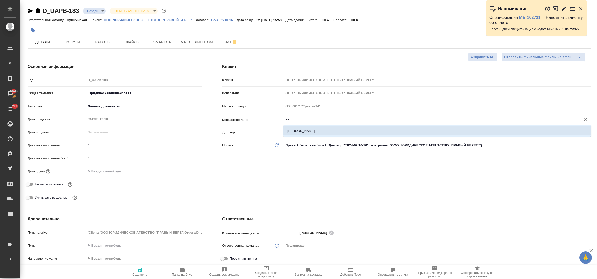
click at [307, 132] on li "[PERSON_NAME]" at bounding box center [438, 131] width 308 height 9
type input "[PERSON_NAME]"
type textarea "x"
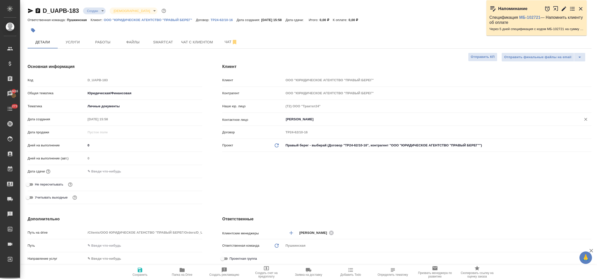
type input "[PERSON_NAME]"
click at [117, 175] on input "text" at bounding box center [108, 171] width 44 height 7
click at [189, 170] on icon "button" at bounding box center [188, 171] width 5 height 5
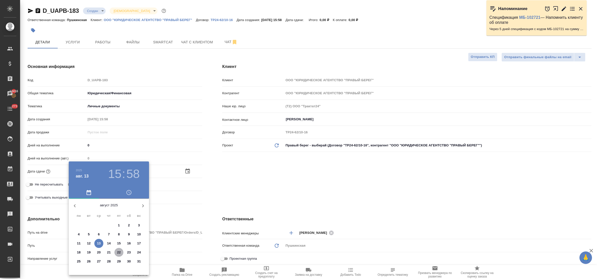
click at [118, 252] on p "22" at bounding box center [119, 252] width 4 height 5
type input "22.08.2025 15:58"
type textarea "x"
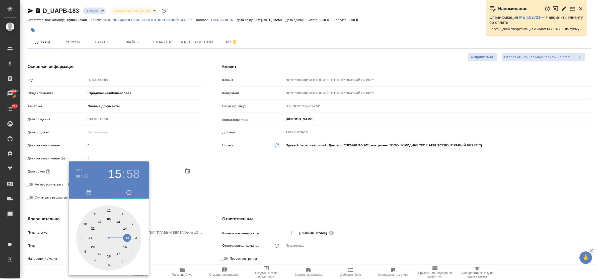
click at [128, 236] on div at bounding box center [108, 238] width 65 height 65
type textarea "x"
click at [109, 210] on div at bounding box center [108, 238] width 65 height 65
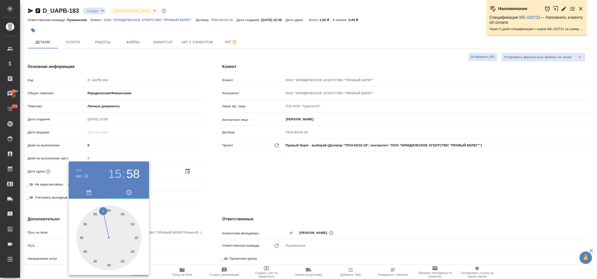
type input "[DATE] 15:00"
type textarea "x"
click at [179, 209] on div at bounding box center [298, 139] width 597 height 279
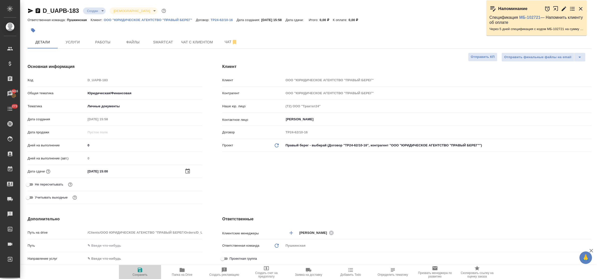
click at [141, 269] on icon "button" at bounding box center [140, 270] width 5 height 5
type textarea "x"
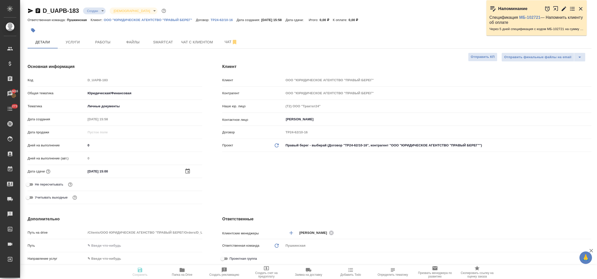
type textarea "x"
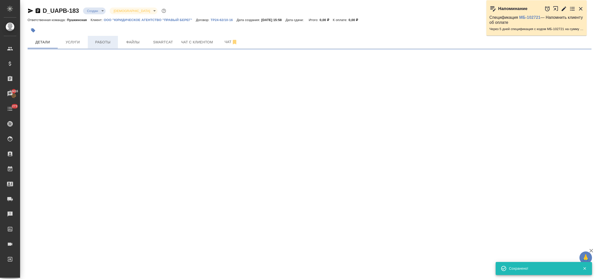
select select "RU"
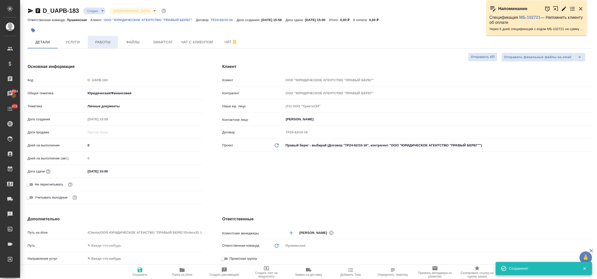
type textarea "x"
click at [101, 42] on span "Работы" at bounding box center [103, 42] width 24 height 6
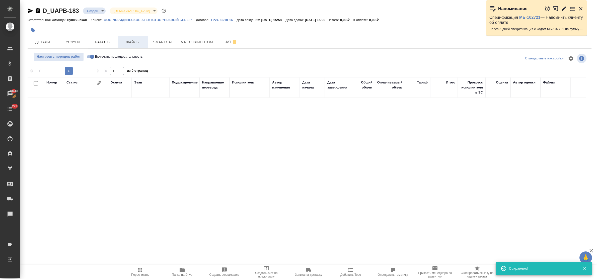
click at [141, 42] on span "Файлы" at bounding box center [133, 42] width 24 height 6
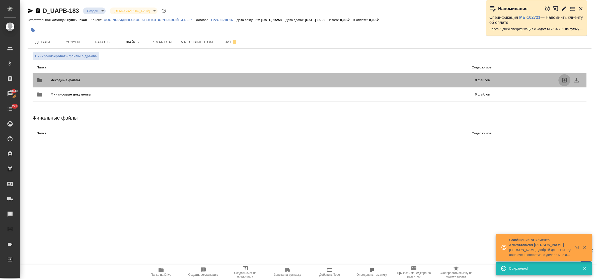
click at [566, 78] on icon "uploadFiles" at bounding box center [565, 80] width 6 height 6
click at [0, 0] on input "uploadFiles" at bounding box center [0, 0] width 0 height 0
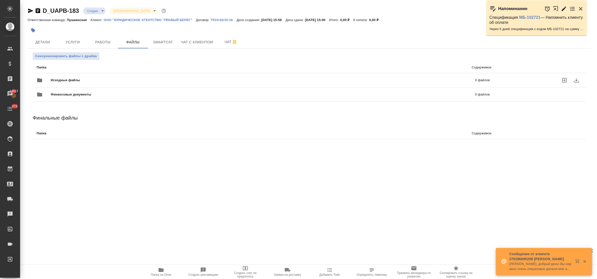
click at [145, 156] on div "D_UAPB-183 Создан new Святая троица holyTrinity Кратко детали заказа Ответствен…" at bounding box center [310, 79] width 570 height 158
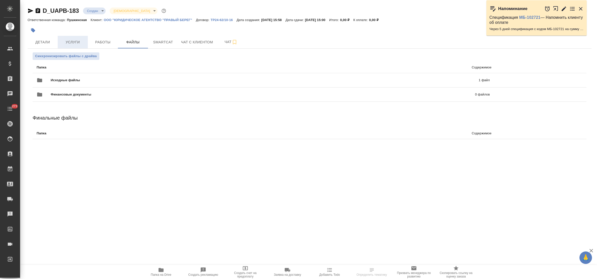
click at [71, 42] on span "Услуги" at bounding box center [73, 42] width 24 height 6
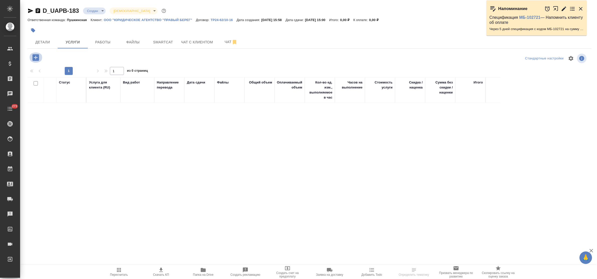
click at [36, 59] on icon "button" at bounding box center [35, 57] width 9 height 9
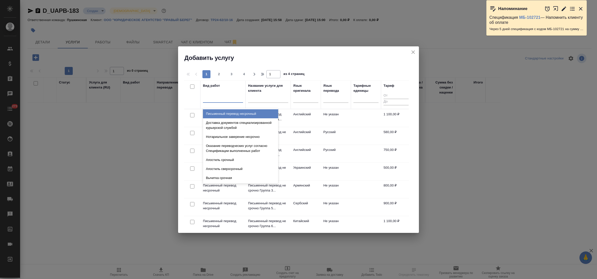
click at [230, 101] on div at bounding box center [223, 97] width 40 height 7
type input "перевод ст"
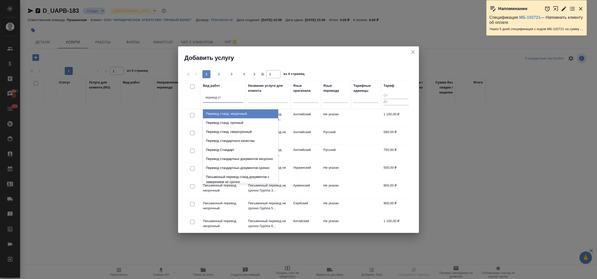
click at [239, 114] on div "Перевод станд. несрочный" at bounding box center [240, 113] width 75 height 9
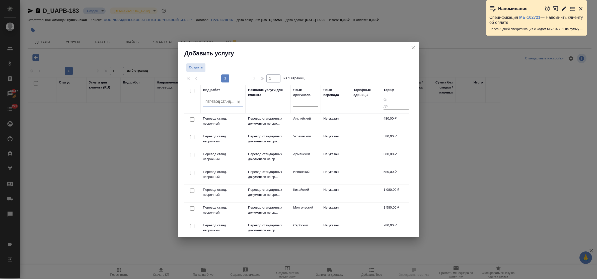
click at [302, 106] on div at bounding box center [305, 101] width 25 height 7
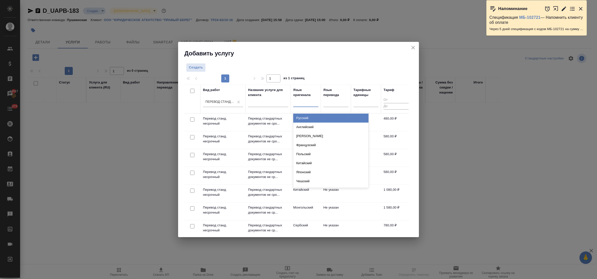
click at [303, 117] on div "Русский" at bounding box center [330, 118] width 75 height 9
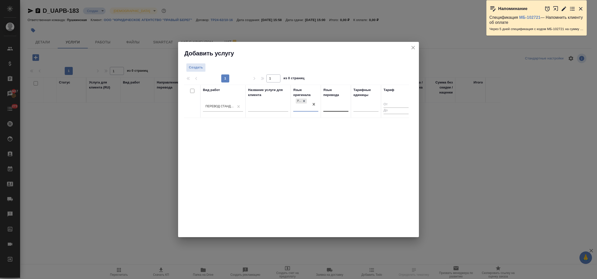
click at [328, 109] on div at bounding box center [336, 106] width 25 height 7
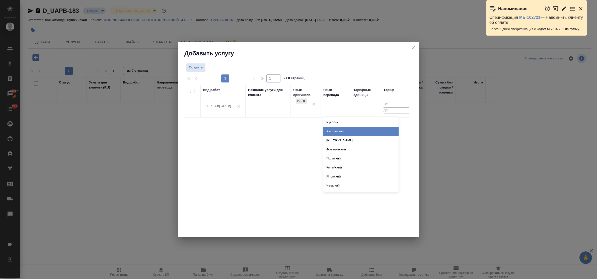
click at [334, 131] on div "Английский" at bounding box center [361, 131] width 75 height 9
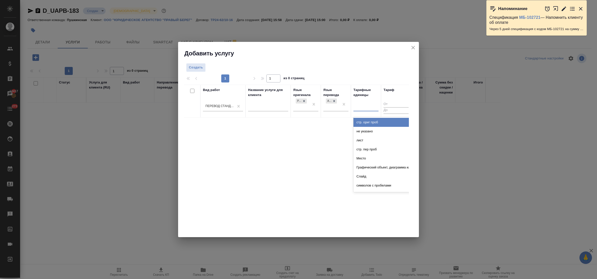
click at [357, 108] on div at bounding box center [366, 106] width 25 height 7
type input "док"
click at [362, 123] on div "док." at bounding box center [391, 122] width 75 height 9
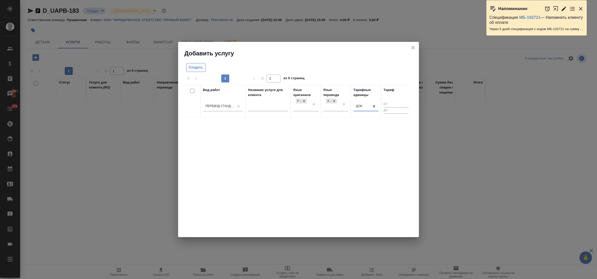
click at [199, 69] on span "Создать" at bounding box center [196, 68] width 14 height 6
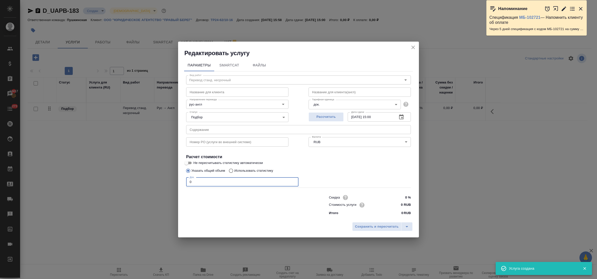
drag, startPoint x: 193, startPoint y: 183, endPoint x: 179, endPoint y: 183, distance: 14.6
click at [179, 183] on div "Параметры SmartCat Файлы Вид работ Перевод станд. несрочный Вид работ Название …" at bounding box center [298, 138] width 241 height 163
type input "7"
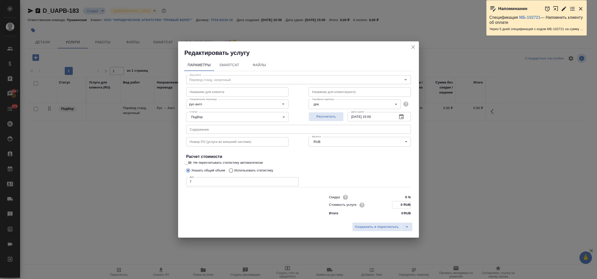
click at [401, 205] on input "0 RUB" at bounding box center [402, 205] width 18 height 7
type input "580 RUB"
click at [375, 116] on input "22.08.2025 15:00" at bounding box center [371, 116] width 46 height 9
type input "22.08.2025 12:00"
click at [378, 224] on span "Сохранить и пересчитать" at bounding box center [377, 227] width 44 height 6
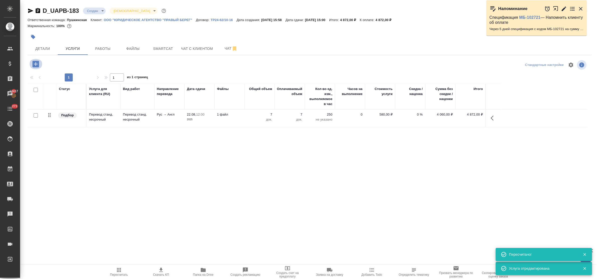
click at [35, 63] on icon "button" at bounding box center [35, 64] width 9 height 9
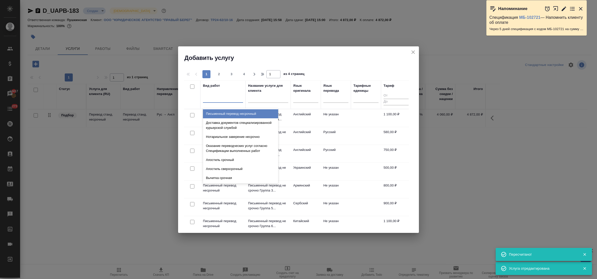
click at [215, 101] on div at bounding box center [223, 97] width 40 height 7
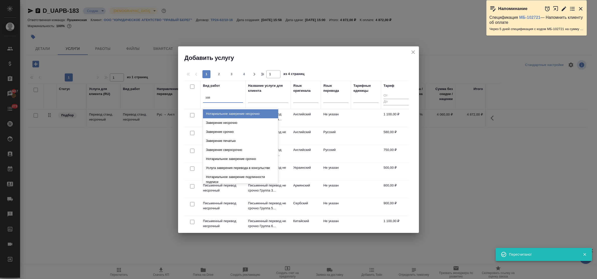
type input "заве"
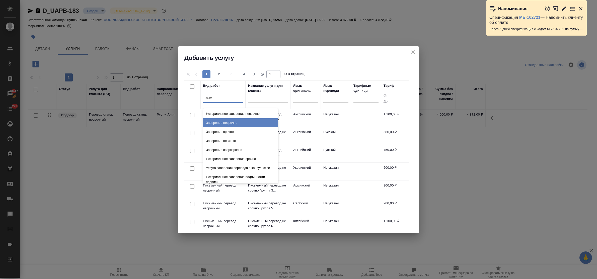
click at [226, 124] on div "Заверение несрочно" at bounding box center [240, 122] width 75 height 9
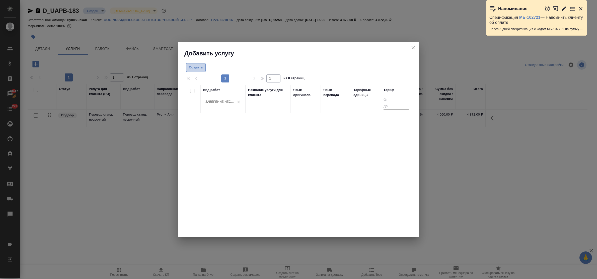
click at [200, 71] on button "Создать" at bounding box center [196, 67] width 20 height 9
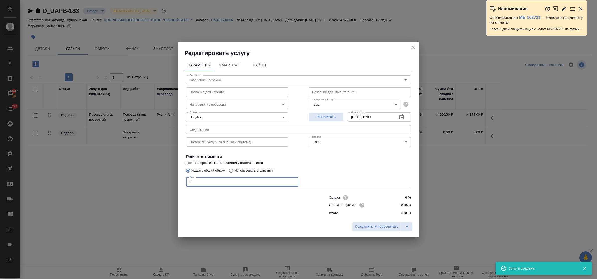
drag, startPoint x: 196, startPoint y: 182, endPoint x: 181, endPoint y: 180, distance: 15.7
click at [181, 180] on div "Параметры SmartCat Файлы Вид работ Заверение несрочно Вид работ Название для кл…" at bounding box center [298, 138] width 241 height 163
type input "5"
click at [396, 203] on input "0 RUB" at bounding box center [401, 205] width 19 height 7
type input "650 RUB"
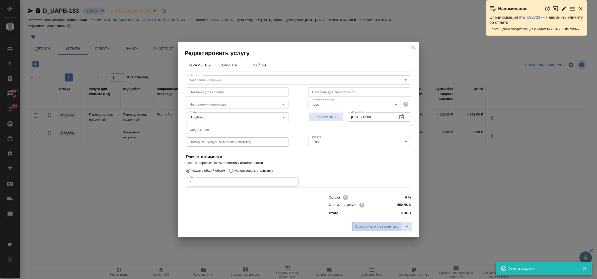
click at [376, 223] on button "Сохранить и пересчитать" at bounding box center [376, 226] width 49 height 9
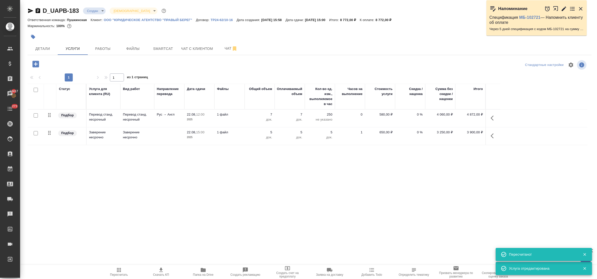
click at [35, 66] on icon "button" at bounding box center [35, 64] width 7 height 7
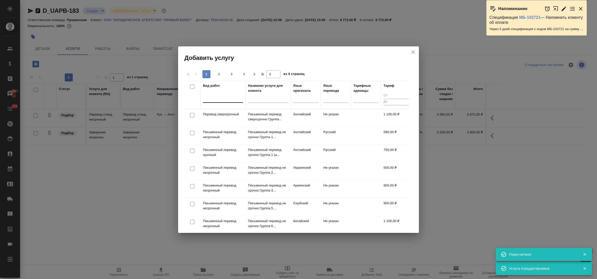
click at [237, 102] on div at bounding box center [223, 98] width 40 height 10
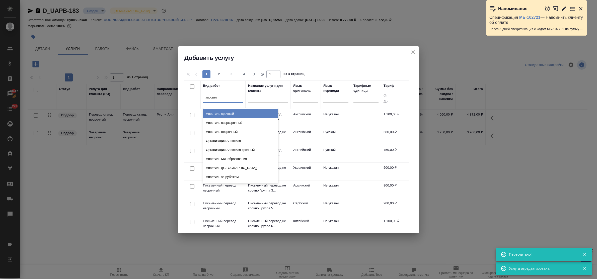
type input "апостиль"
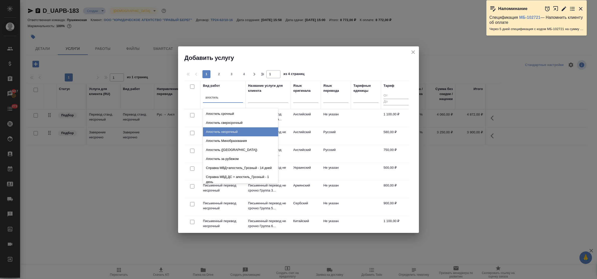
click at [243, 128] on div "Апостиль несрочный" at bounding box center [240, 132] width 75 height 9
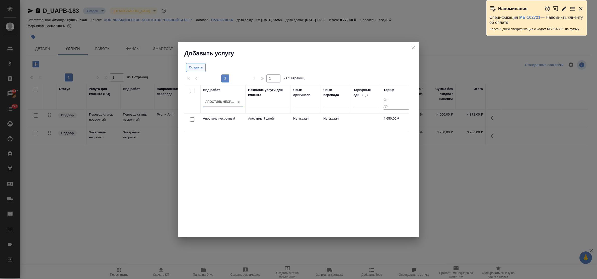
click at [192, 69] on span "Создать" at bounding box center [196, 68] width 14 height 6
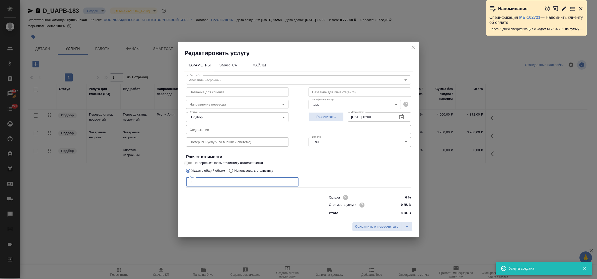
drag, startPoint x: 195, startPoint y: 181, endPoint x: 179, endPoint y: 176, distance: 16.4
click at [177, 178] on div "Редактировать услугу Параметры SmartCat Файлы Вид работ Апостиль несрочный Вид …" at bounding box center [298, 139] width 597 height 279
type input "5"
click at [398, 207] on input "0 RUB" at bounding box center [401, 205] width 19 height 7
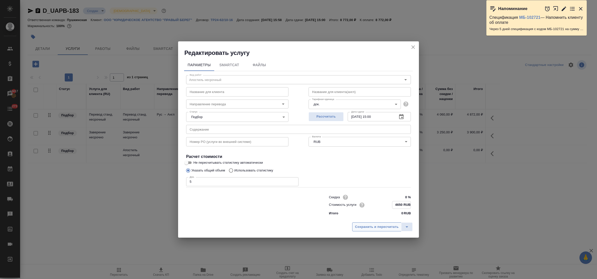
type input "4650 RUB"
click at [387, 225] on span "Сохранить и пересчитать" at bounding box center [377, 227] width 44 height 6
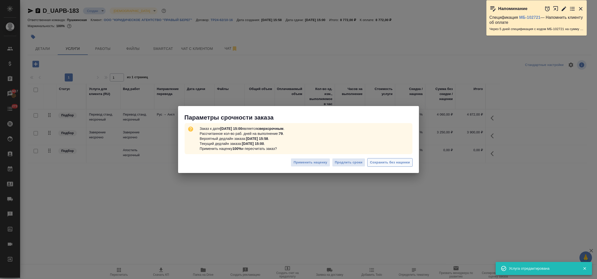
click at [404, 160] on span "Сохранить без наценки" at bounding box center [390, 163] width 40 height 6
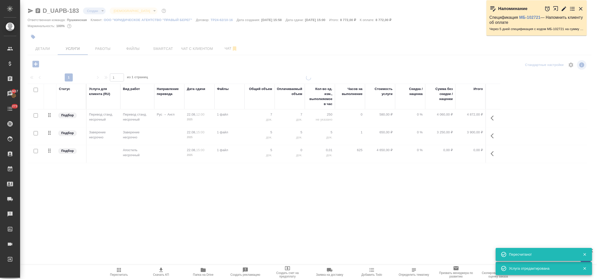
type input "urgent"
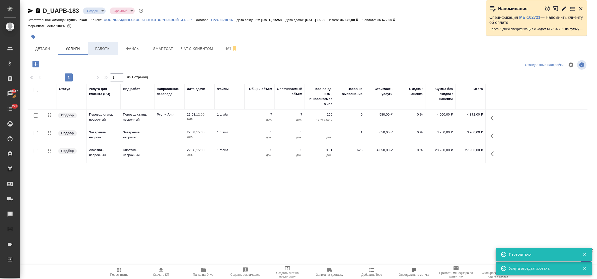
click at [101, 52] on span "Работы" at bounding box center [103, 49] width 24 height 6
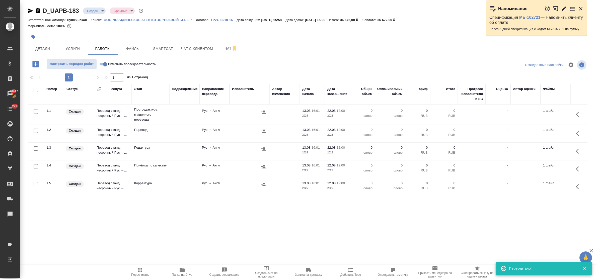
click at [35, 88] on input "checkbox" at bounding box center [36, 90] width 4 height 4
checkbox input "true"
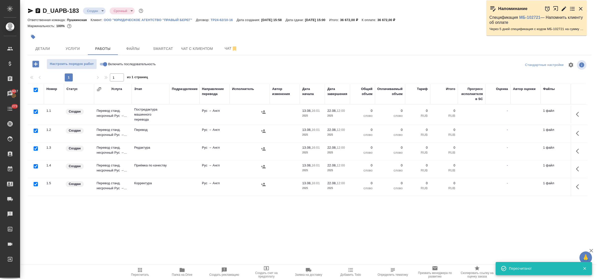
checkbox input "true"
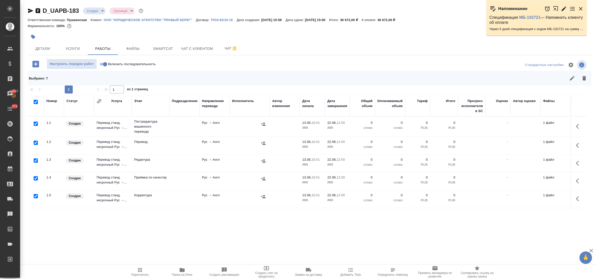
click at [34, 143] on input "checkbox" at bounding box center [36, 143] width 4 height 4
checkbox input "false"
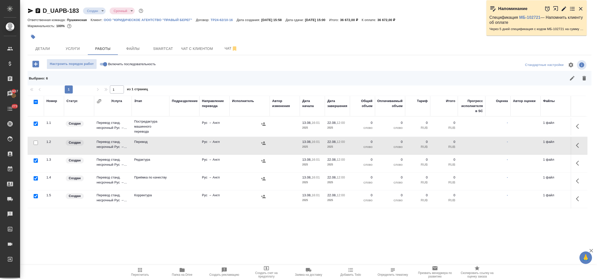
click at [34, 178] on input "checkbox" at bounding box center [36, 178] width 4 height 4
checkbox input "false"
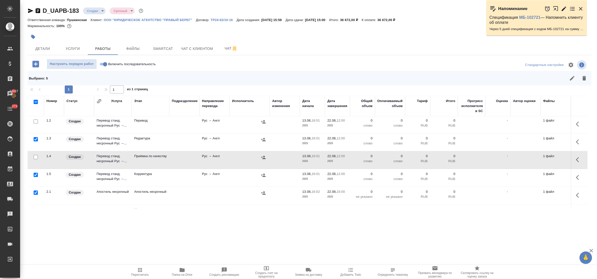
scroll to position [43, 0]
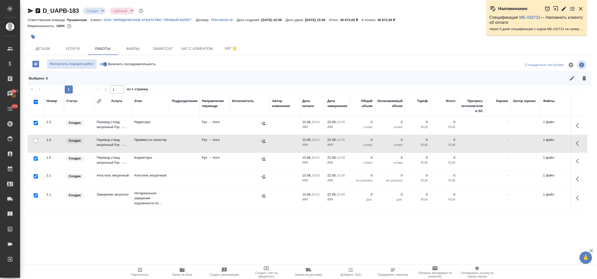
click at [35, 174] on input "checkbox" at bounding box center [36, 176] width 4 height 4
checkbox input "false"
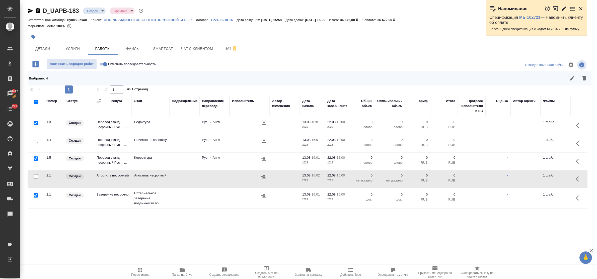
click at [35, 194] on input "checkbox" at bounding box center [36, 196] width 4 height 4
checkbox input "false"
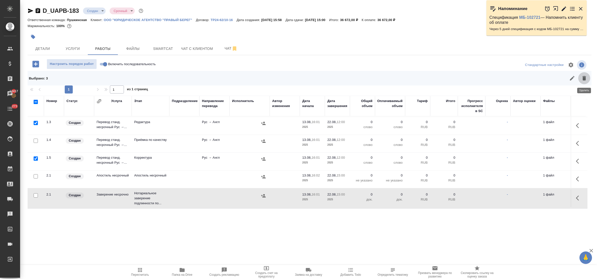
click at [585, 77] on icon "button" at bounding box center [585, 78] width 4 height 5
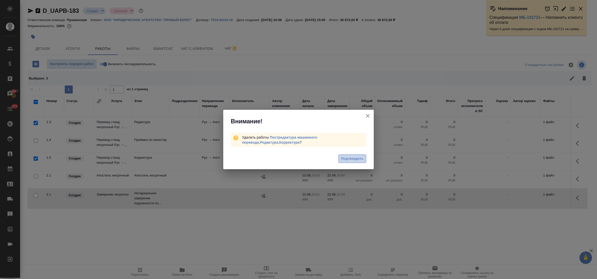
click at [353, 159] on span "Подтвердить" at bounding box center [352, 159] width 22 height 6
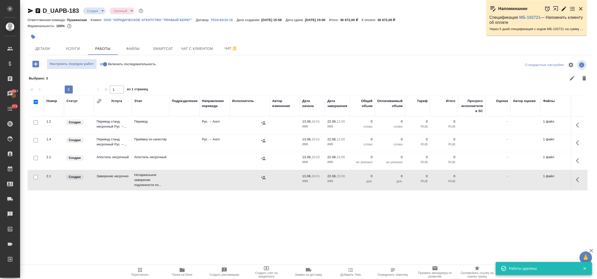
scroll to position [0, 0]
click at [579, 125] on icon "button" at bounding box center [579, 125] width 6 height 6
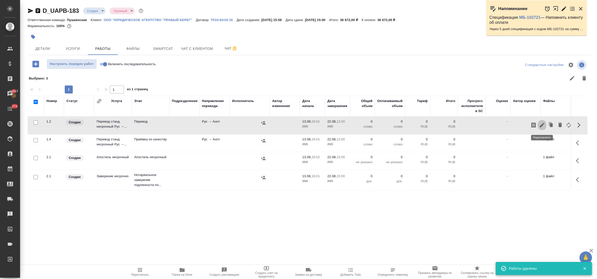
click at [543, 124] on icon "button" at bounding box center [542, 125] width 6 height 6
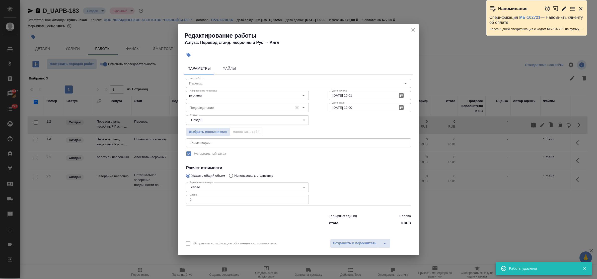
click at [220, 109] on input "Подразделение" at bounding box center [239, 108] width 103 height 6
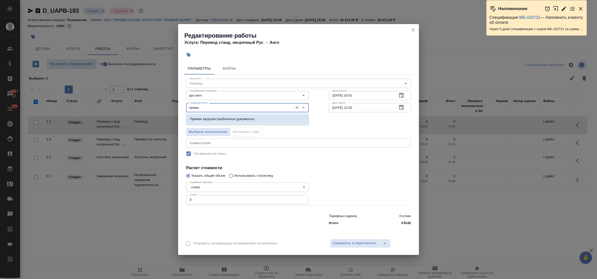
click at [224, 118] on p "Прямая загрузка (шаблонные документы)" at bounding box center [222, 119] width 65 height 5
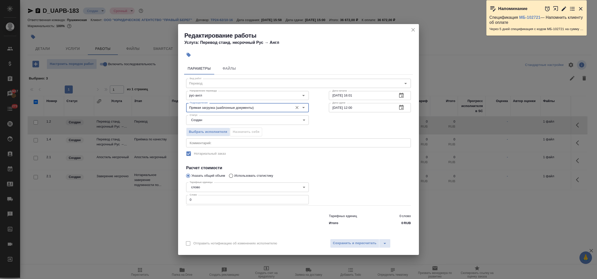
type input "Прямая загрузка (шаблонные документы)"
drag, startPoint x: 193, startPoint y: 200, endPoint x: 186, endPoint y: 200, distance: 6.3
click at [186, 200] on input "0" at bounding box center [247, 199] width 123 height 9
type input "1"
click at [341, 243] on span "Сохранить и пересчитать" at bounding box center [355, 244] width 44 height 6
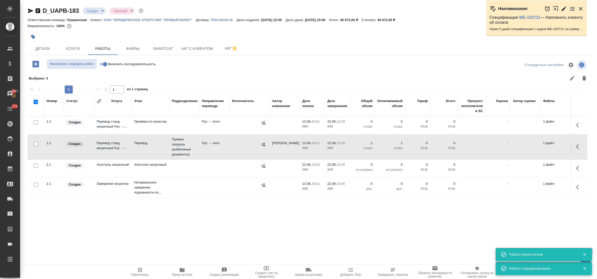
click at [579, 124] on icon "button" at bounding box center [579, 125] width 6 height 6
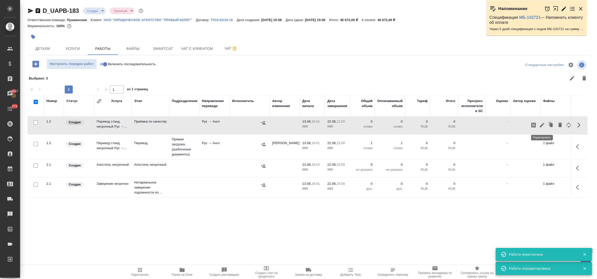
click at [544, 123] on icon "button" at bounding box center [542, 125] width 6 height 6
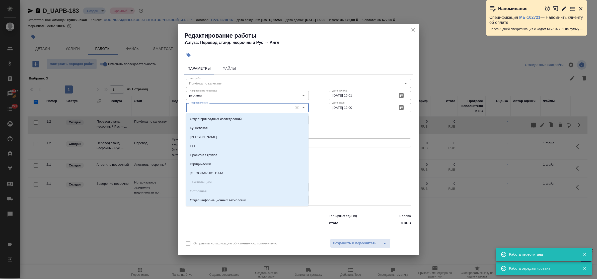
click at [202, 107] on input "Подразделение" at bounding box center [239, 108] width 103 height 6
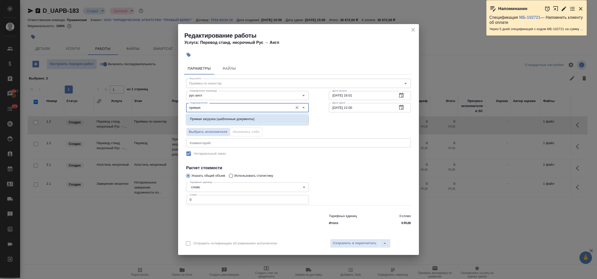
click at [214, 118] on p "Прямая загрузка (шаблонные документы)" at bounding box center [222, 119] width 65 height 5
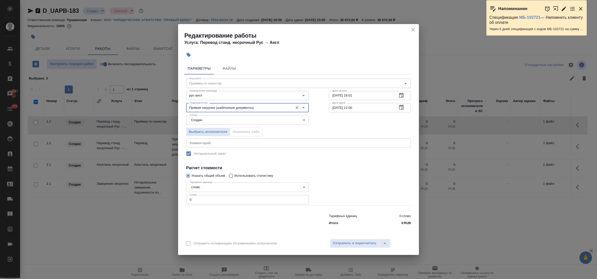
type input "Прямая загрузка (шаблонные документы)"
drag, startPoint x: 192, startPoint y: 200, endPoint x: 181, endPoint y: 200, distance: 11.0
click at [181, 200] on div "Параметры Файлы Вид работ Приёмка по качеству Вид работ Направление перевода ру…" at bounding box center [298, 147] width 241 height 175
type input "1"
click at [402, 96] on icon "button" at bounding box center [402, 96] width 6 height 6
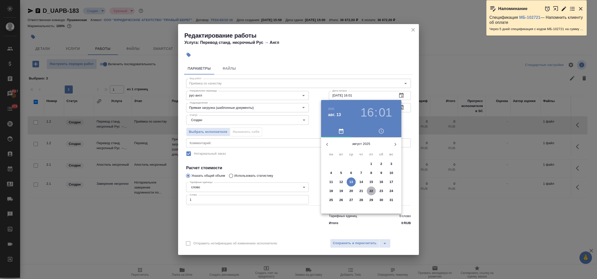
click at [371, 190] on p "22" at bounding box center [372, 191] width 4 height 5
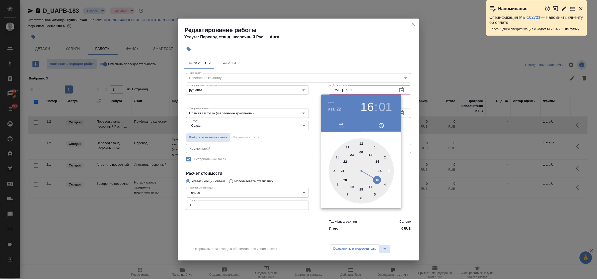
click at [348, 147] on div at bounding box center [361, 171] width 65 height 65
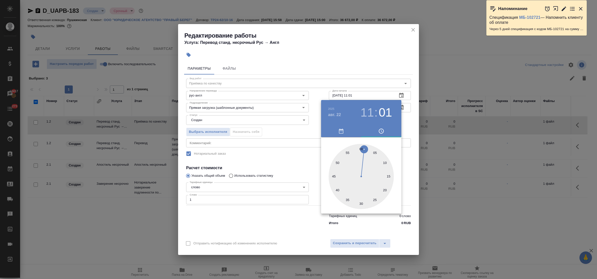
click at [362, 149] on div at bounding box center [361, 176] width 65 height 65
type input "22.08.2025 11:00"
click at [304, 166] on div at bounding box center [298, 139] width 597 height 279
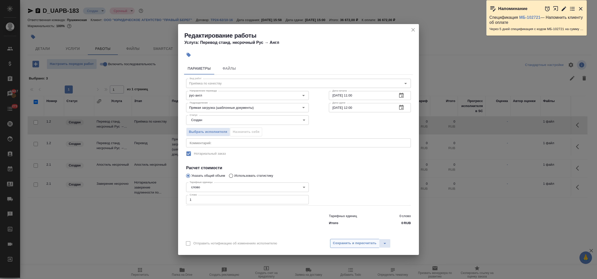
click at [356, 245] on span "Сохранить и пересчитать" at bounding box center [355, 244] width 44 height 6
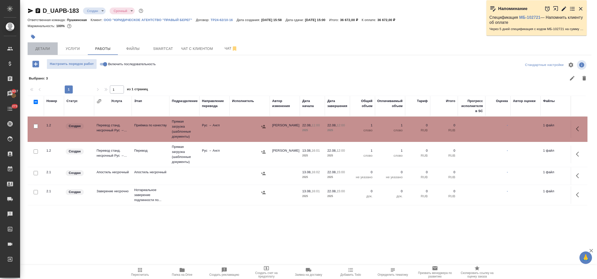
click at [46, 47] on span "Детали" at bounding box center [43, 49] width 24 height 6
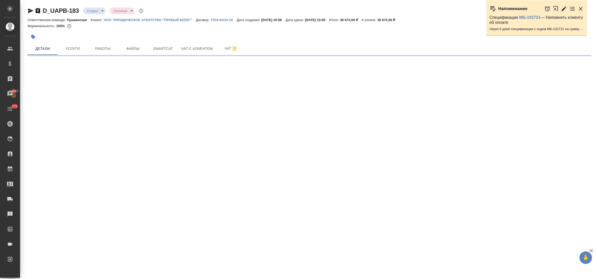
select select "RU"
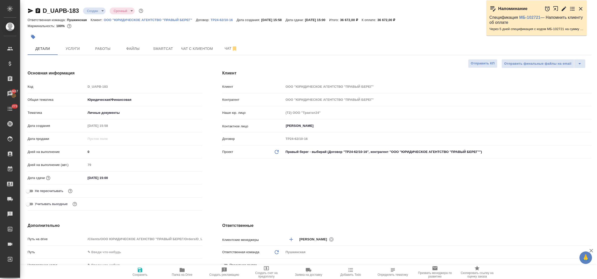
type textarea "x"
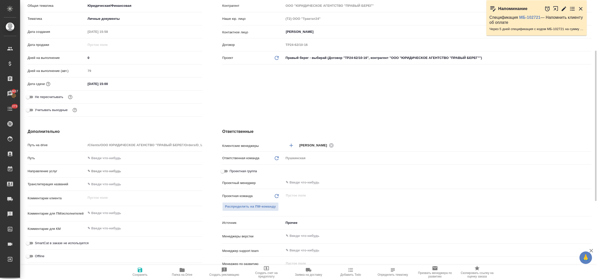
type textarea "x"
click at [117, 214] on textarea at bounding box center [144, 213] width 116 height 9
type textarea "д"
type textarea "x"
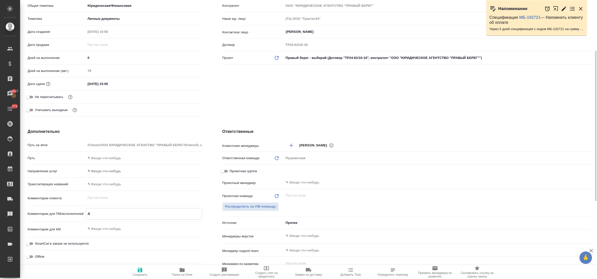
type textarea "x"
type textarea "до"
type textarea "x"
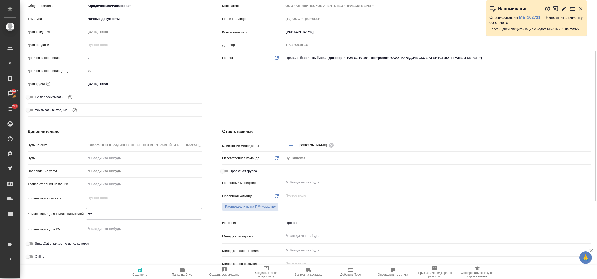
type textarea "доб"
type textarea "x"
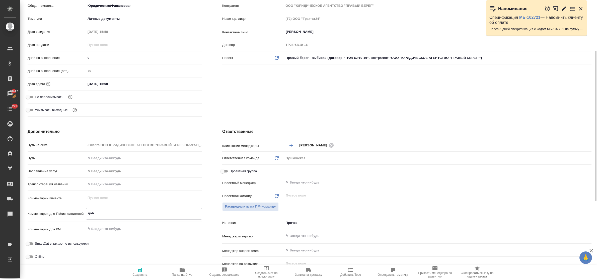
type textarea "доба"
type textarea "x"
type textarea "добав"
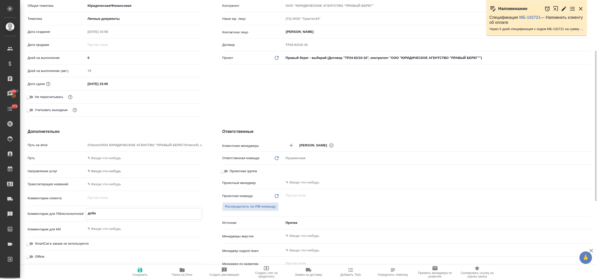
type textarea "x"
type textarea "добави"
type textarea "x"
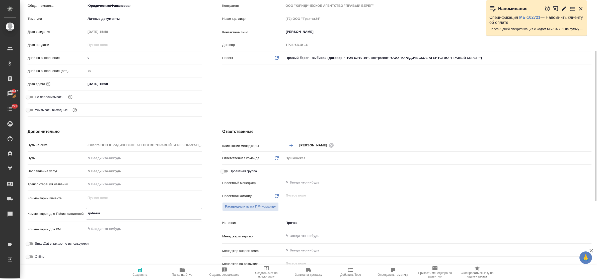
type textarea "x"
type textarea "добавит"
type textarea "x"
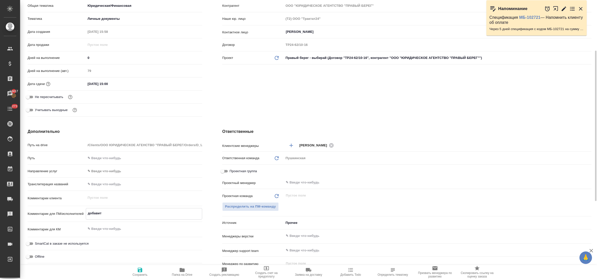
type textarea "x"
type textarea "добавитс"
type textarea "x"
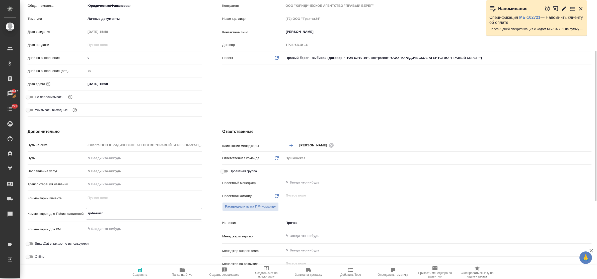
type textarea "добавится"
type textarea "x"
type textarea "добавится"
type textarea "x"
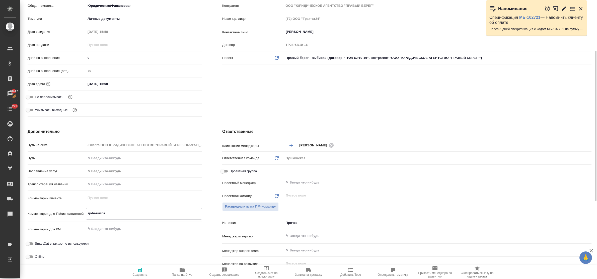
type textarea "x"
type textarea "добавится а"
type textarea "x"
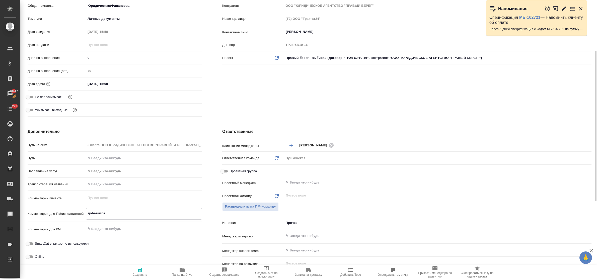
type textarea "x"
type textarea "добавится ап"
type textarea "x"
type textarea "добавится апо"
type textarea "x"
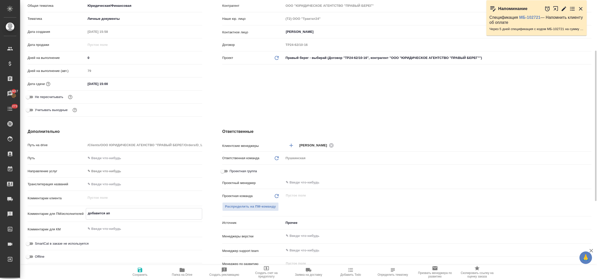
type textarea "x"
type textarea "добавится апос"
type textarea "x"
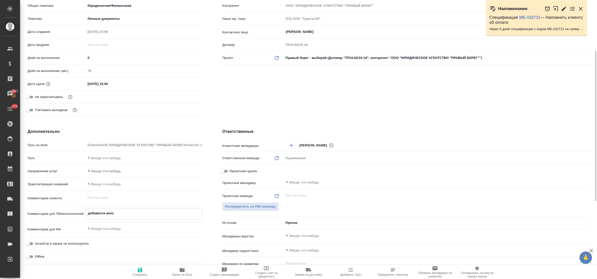
type textarea "x"
type textarea "добавится апост"
type textarea "x"
type textarea "добавится апости"
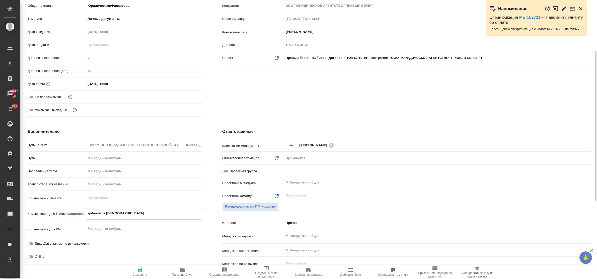
type textarea "x"
type textarea "добавится апостил"
type textarea "x"
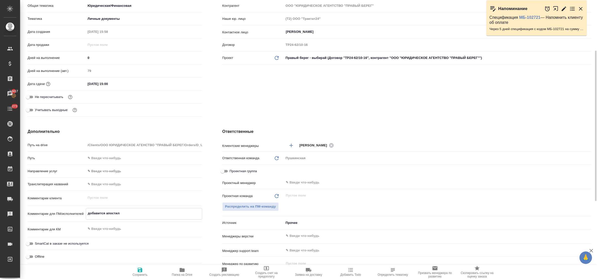
type textarea "x"
type textarea "добавится апостиль"
type textarea "x"
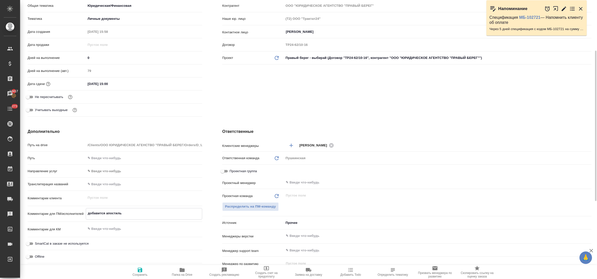
type textarea "x"
type textarea "добавится апостил"
type textarea "x"
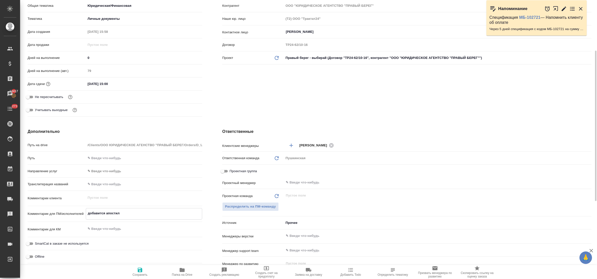
type textarea "добавится апостили"
type textarea "x"
type textarea "добавится апостили"
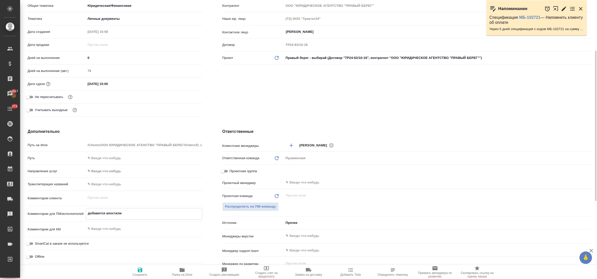
type textarea "x"
click at [136, 268] on span "Сохранить" at bounding box center [140, 272] width 36 height 10
type textarea "x"
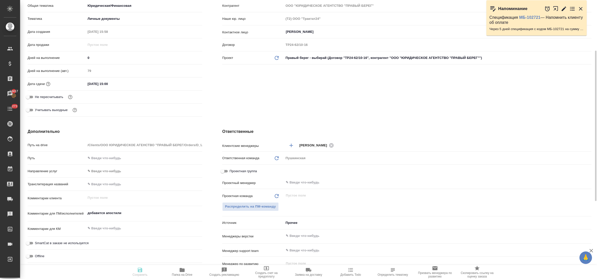
type textarea "x"
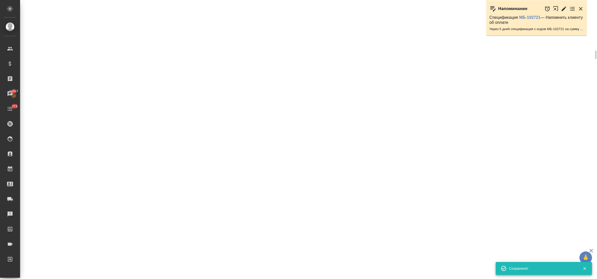
select select "RU"
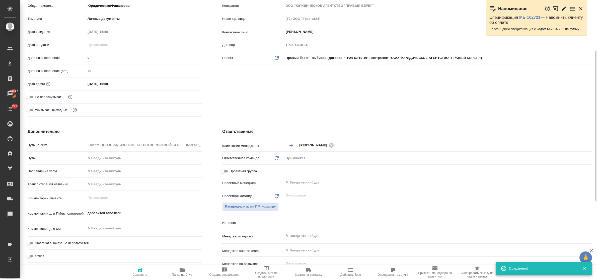
type textarea "x"
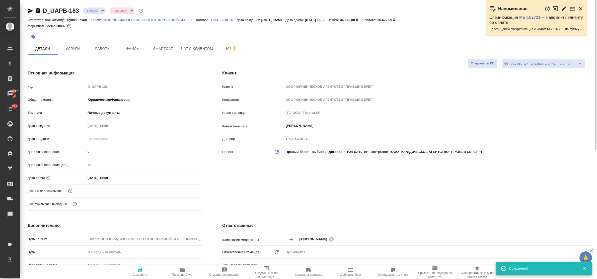
scroll to position [126, 0]
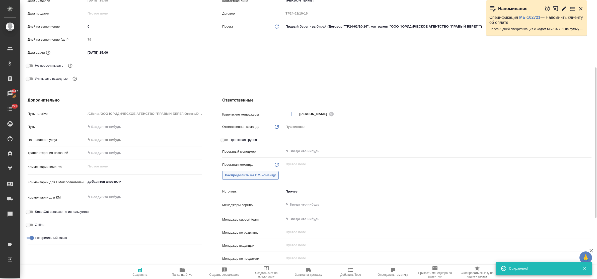
click at [252, 174] on span "Распределить на ПМ-команду" at bounding box center [250, 176] width 51 height 6
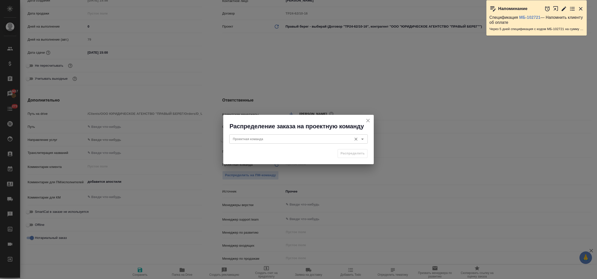
click at [248, 136] on div "Проектная команда" at bounding box center [298, 139] width 139 height 9
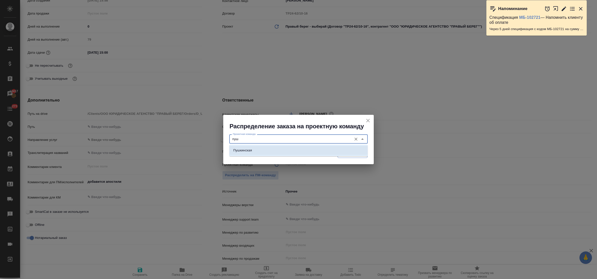
drag, startPoint x: 252, startPoint y: 150, endPoint x: 358, endPoint y: 155, distance: 105.8
click at [258, 154] on li "Пушкинская" at bounding box center [298, 150] width 139 height 9
type input "Пушкинская"
click at [359, 152] on span "Распределить" at bounding box center [353, 154] width 24 height 6
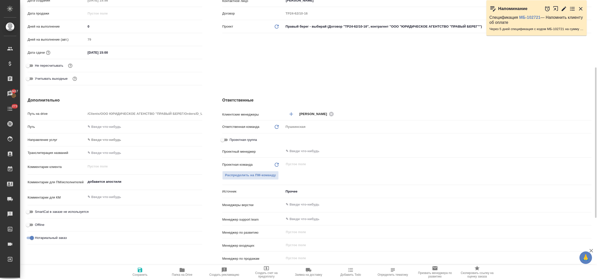
type textarea "x"
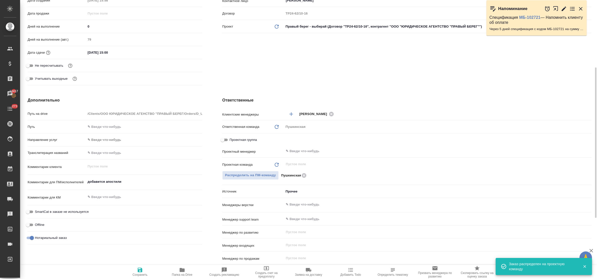
click at [298, 146] on div "Клиентские менеджеры Булахова Елена ​ Ответственная команда Обновить Пушкинская…" at bounding box center [407, 194] width 370 height 170
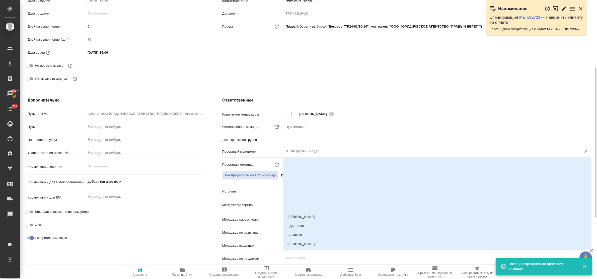
click at [298, 150] on input "text" at bounding box center [429, 151] width 288 height 6
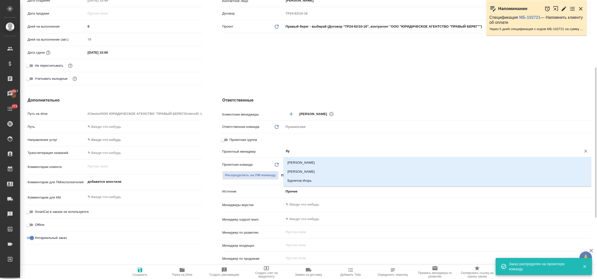
type input "бул"
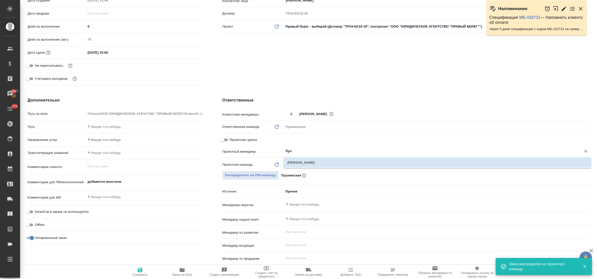
click at [307, 164] on li "[PERSON_NAME]" at bounding box center [438, 162] width 308 height 9
type textarea "x"
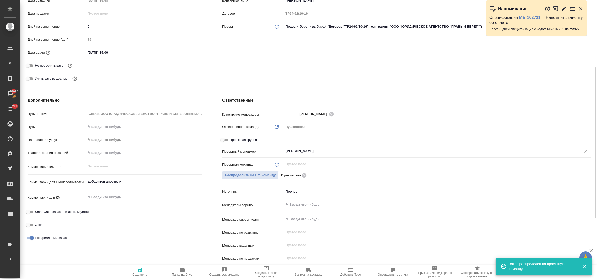
type input "[PERSON_NAME]"
click at [145, 269] on span "Сохранить" at bounding box center [140, 272] width 36 height 10
type textarea "x"
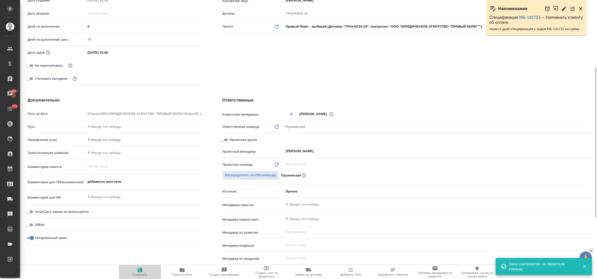
type textarea "x"
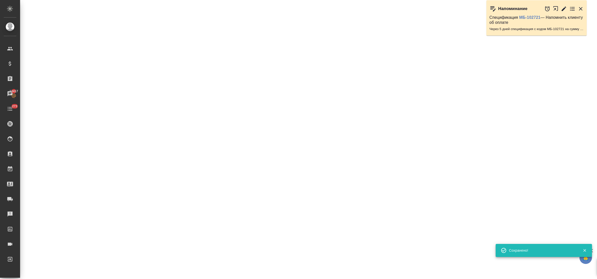
select select "RU"
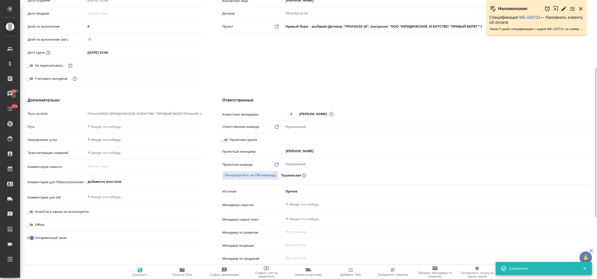
type textarea "x"
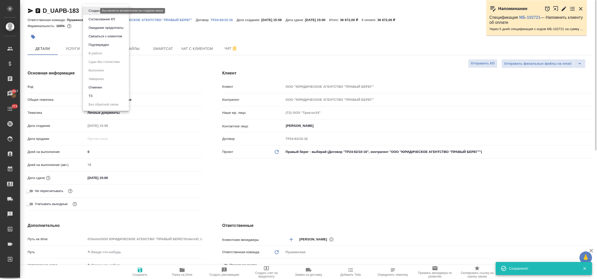
click at [89, 10] on body "🙏 .cls-1 fill:#fff; AWATERA Bulakhova Elena Клиенты Спецификации Заказы 13417 Ч…" at bounding box center [298, 139] width 597 height 279
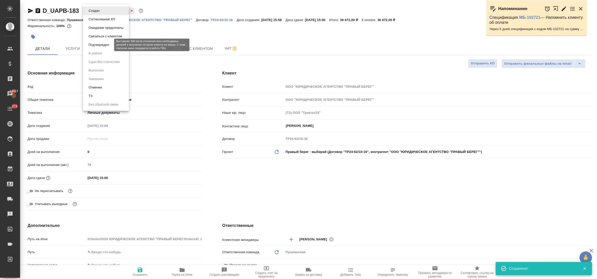
click at [102, 45] on button "Подтвержден" at bounding box center [99, 45] width 24 height 6
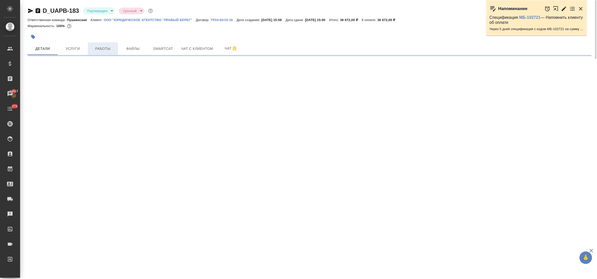
select select "RU"
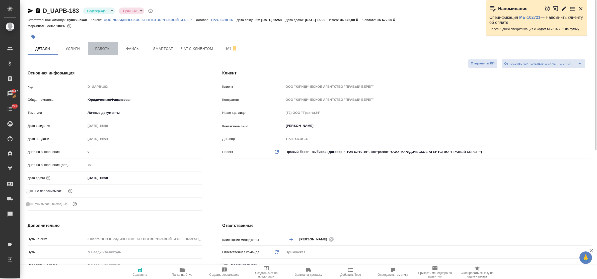
click at [104, 49] on span "Работы" at bounding box center [103, 49] width 24 height 6
type textarea "x"
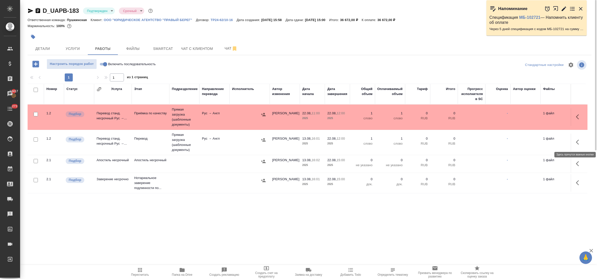
click at [579, 141] on icon "button" at bounding box center [579, 142] width 6 height 6
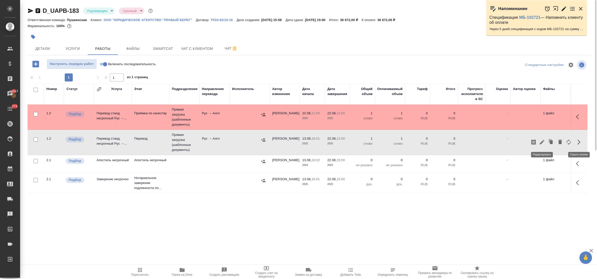
click at [542, 141] on icon "button" at bounding box center [542, 142] width 6 height 6
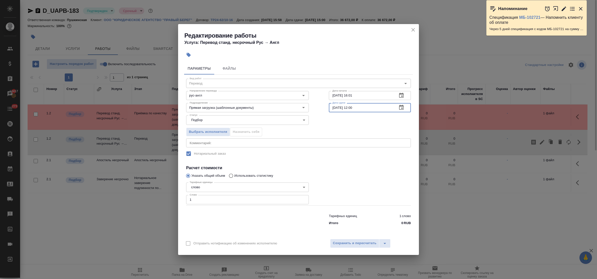
click at [353, 108] on input "22.08.2025 12:00" at bounding box center [361, 107] width 65 height 9
type input "22.08.2025 11:00"
click at [363, 243] on span "Сохранить и пересчитать" at bounding box center [355, 244] width 44 height 6
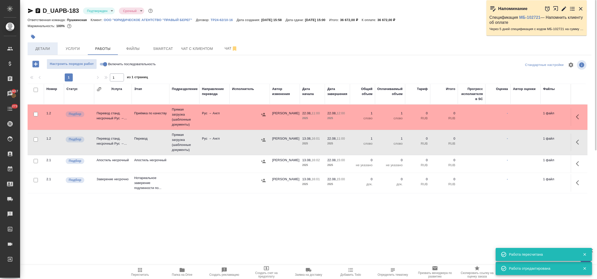
click at [45, 50] on span "Детали" at bounding box center [43, 49] width 24 height 6
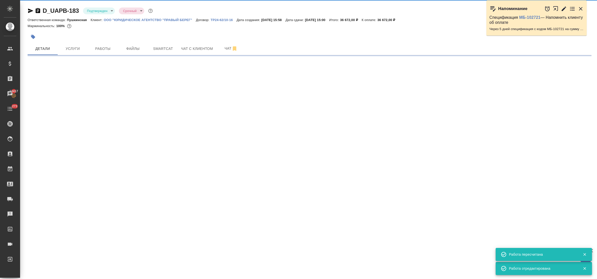
select select "RU"
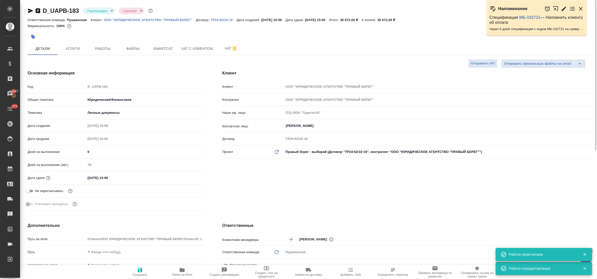
type textarea "x"
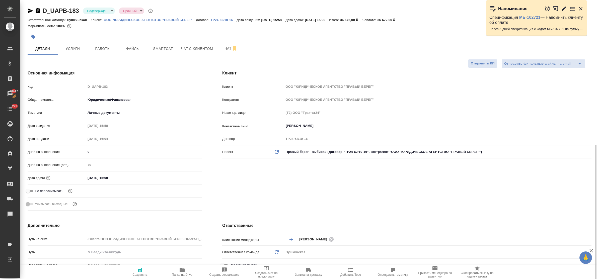
scroll to position [126, 0]
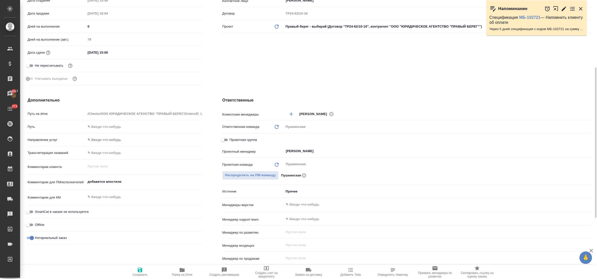
type textarea "x"
click at [106, 199] on textarea at bounding box center [144, 197] width 116 height 9
type textarea "С"
type textarea "x"
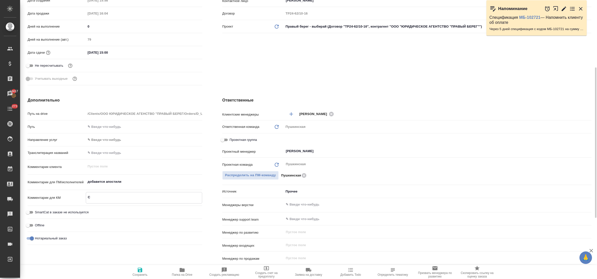
type textarea "x"
type textarea "Се"
type textarea "x"
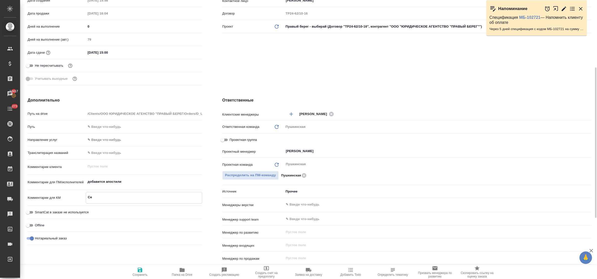
type textarea "x"
type textarea "Сер"
type textarea "x"
type textarea "Серж"
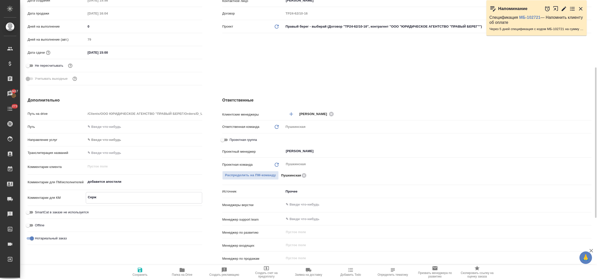
type textarea "x"
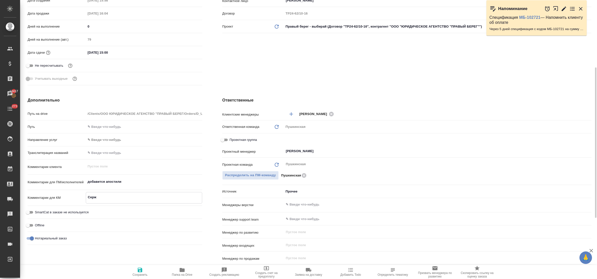
type textarea "Серж"
type textarea "x"
type textarea "Серж 1"
type textarea "x"
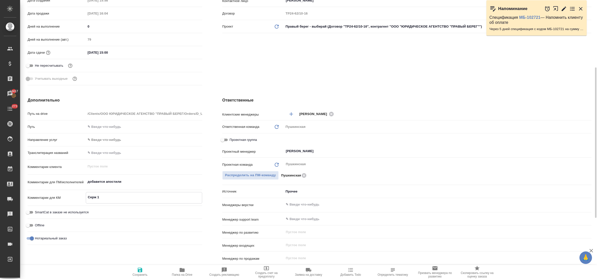
type textarea "x"
type textarea "Серж 14"
type textarea "x"
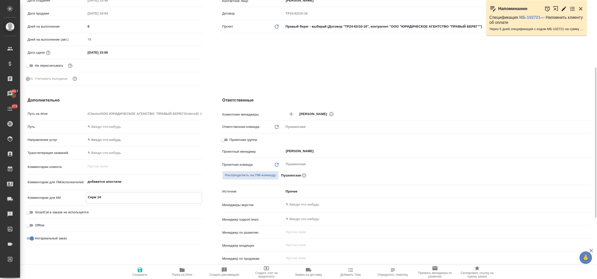
type textarea "x"
type textarea "Серж 14."
type textarea "x"
type textarea "Серж 14.0"
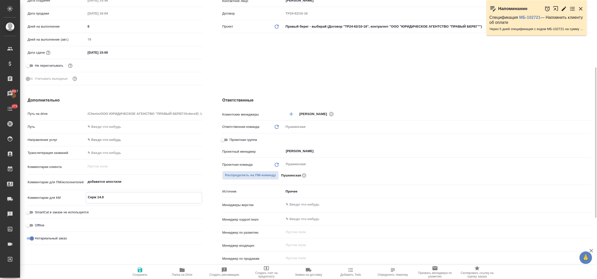
type textarea "x"
type textarea "Серж 14.08"
type textarea "x"
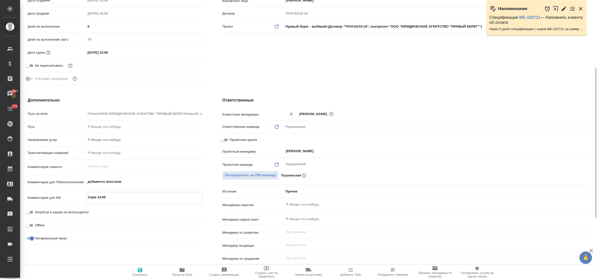
type textarea "x"
type textarea "Серж 14.08"
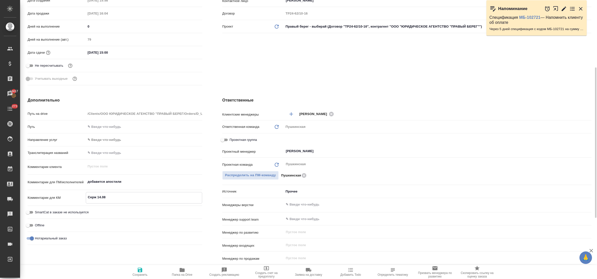
type textarea "x"
click at [180, 197] on textarea "Серж 14.08 - 5 документов, собр и 4 "для сейшелов"" at bounding box center [144, 197] width 116 height 9
click at [138, 270] on icon "button" at bounding box center [140, 270] width 5 height 5
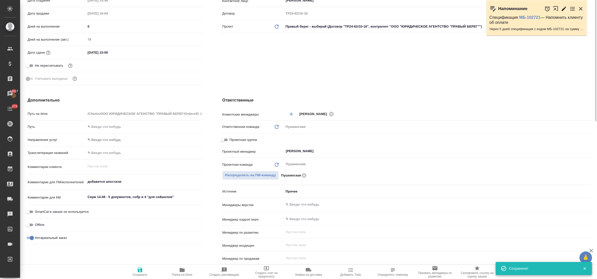
scroll to position [0, 0]
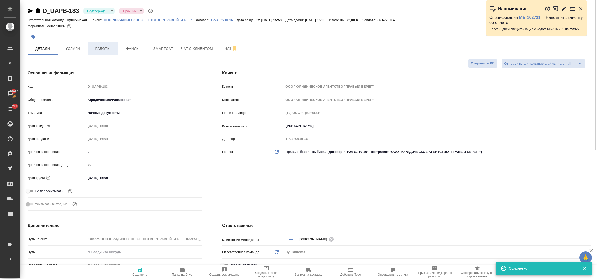
click at [96, 47] on span "Работы" at bounding box center [103, 49] width 24 height 6
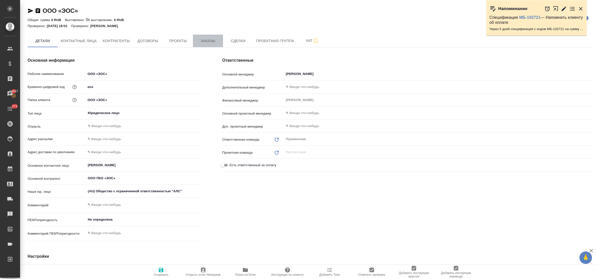
click at [208, 39] on span "Заказы" at bounding box center [208, 41] width 24 height 6
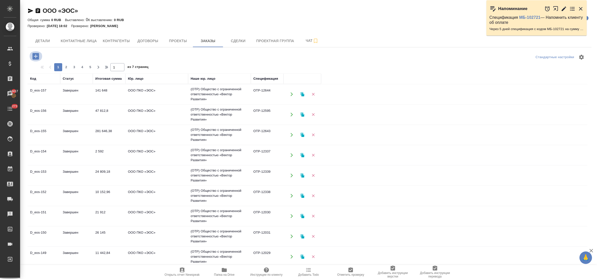
click at [35, 54] on icon "button" at bounding box center [35, 56] width 7 height 7
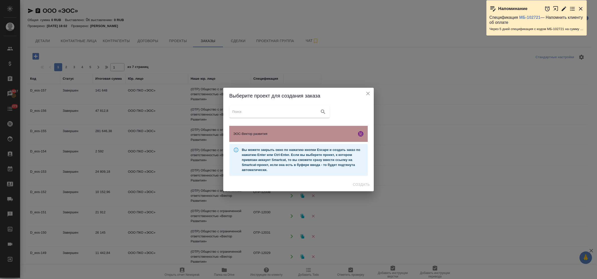
click at [252, 133] on span "ЭОС-Вектор развития" at bounding box center [293, 134] width 121 height 5
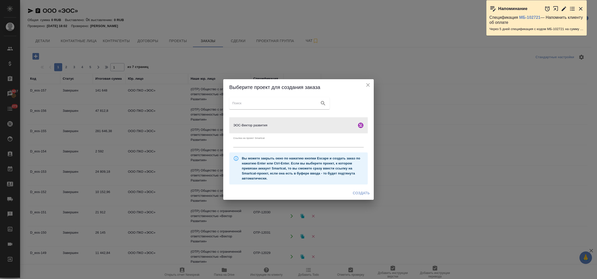
click at [358, 193] on span "Создать" at bounding box center [361, 193] width 17 height 6
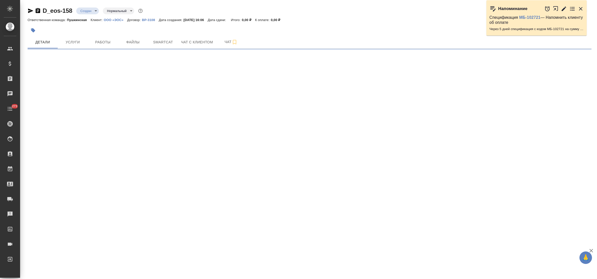
select select "RU"
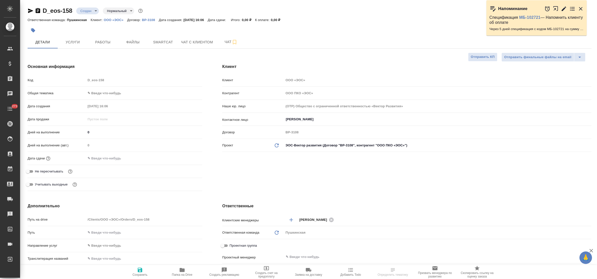
type textarea "x"
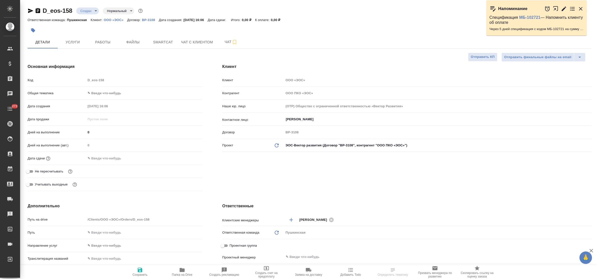
type textarea "x"
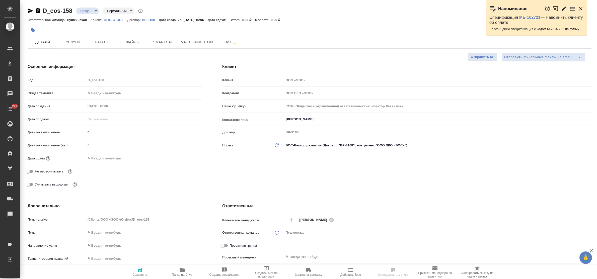
type textarea "x"
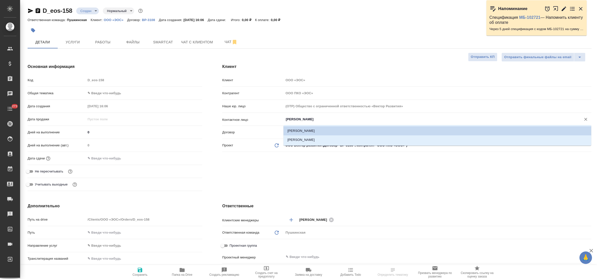
click at [317, 120] on input "Карташова Анна" at bounding box center [429, 119] width 288 height 6
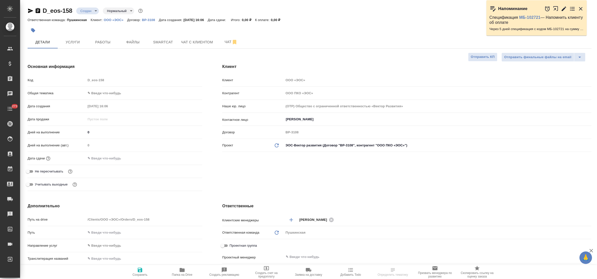
click at [329, 170] on div "Клиент Клиент ООО «ЭОС» Контрагент ООО ПКО «ЭОС» Наше юр. лицо (OTP) Общество с…" at bounding box center [407, 129] width 390 height 150
click at [112, 20] on p "ООО «ЭОС»" at bounding box center [115, 20] width 23 height 4
type textarea "x"
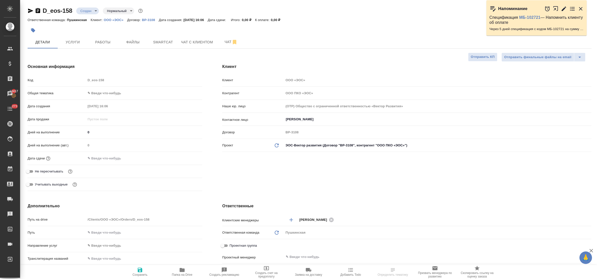
select select "RU"
type textarea "x"
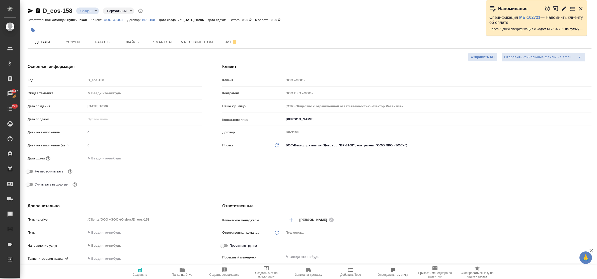
type textarea "x"
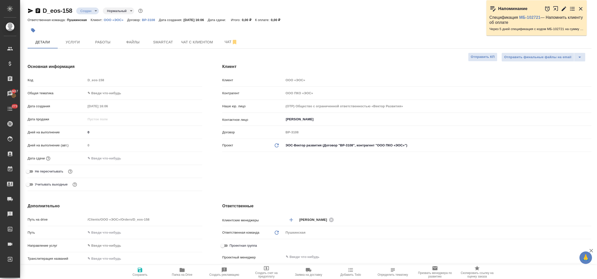
type textarea "x"
click at [75, 39] on span "Услуги" at bounding box center [73, 42] width 24 height 6
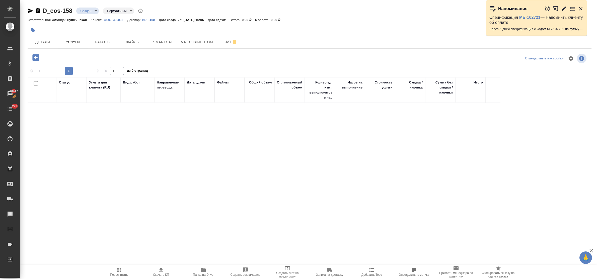
click at [34, 59] on icon "button" at bounding box center [35, 57] width 7 height 7
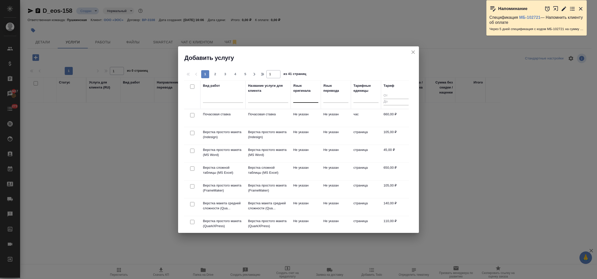
click at [304, 101] on div at bounding box center [305, 97] width 25 height 7
type input "нем"
click at [305, 110] on div "Немецкий" at bounding box center [330, 113] width 75 height 9
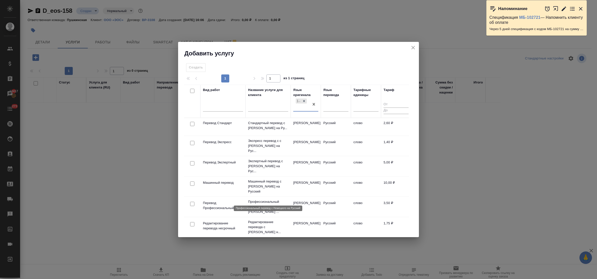
click at [269, 200] on p "Профессиональный перевод с Немецкого ..." at bounding box center [268, 207] width 40 height 15
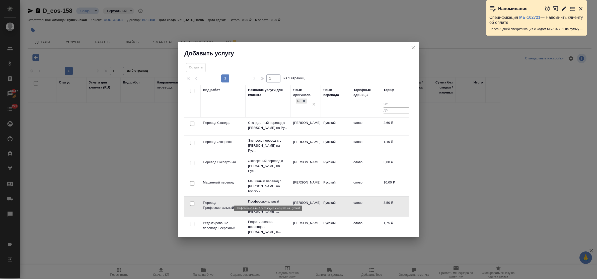
click at [269, 199] on p "Профессиональный перевод с Немецкого ..." at bounding box center [268, 206] width 40 height 15
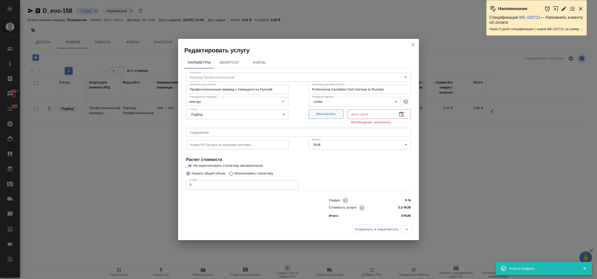
click at [333, 116] on span "Рассчитать" at bounding box center [327, 114] width 30 height 6
type input "13.08.2025 16:08"
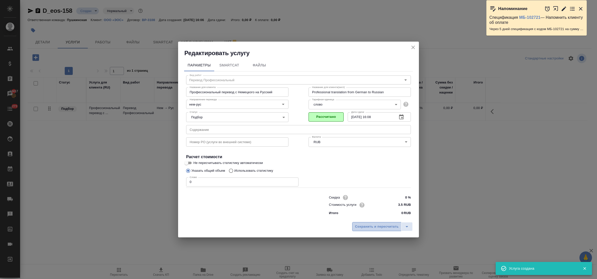
click at [368, 226] on span "Сохранить и пересчитать" at bounding box center [377, 227] width 44 height 6
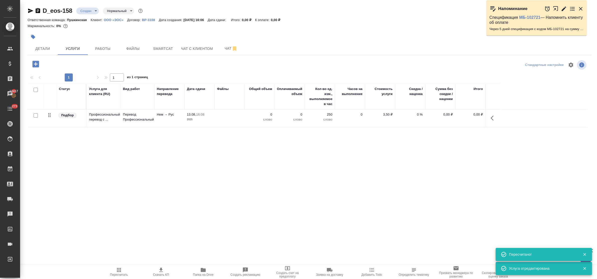
click at [34, 62] on icon "button" at bounding box center [35, 64] width 7 height 7
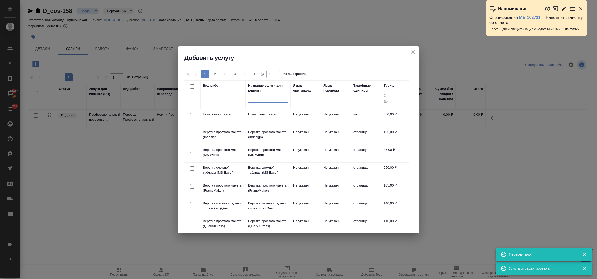
click at [252, 102] on input "text" at bounding box center [268, 99] width 40 height 6
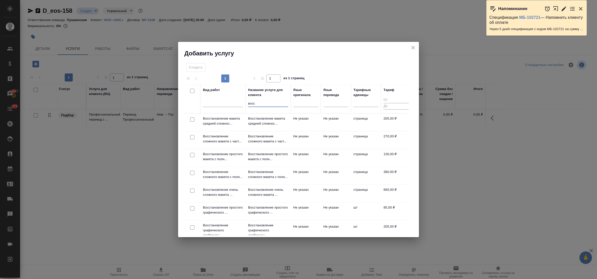
type input "восс"
click at [260, 127] on td "Восстановление макета средней сложнос..." at bounding box center [268, 123] width 45 height 18
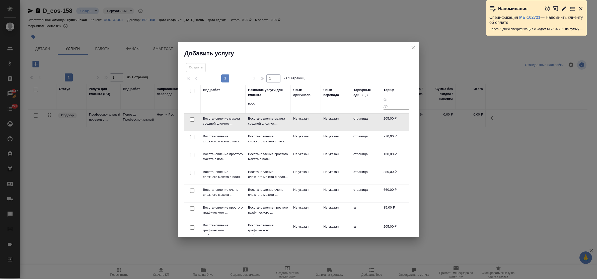
click at [260, 127] on td "Восстановление макета средней сложнос..." at bounding box center [268, 123] width 45 height 18
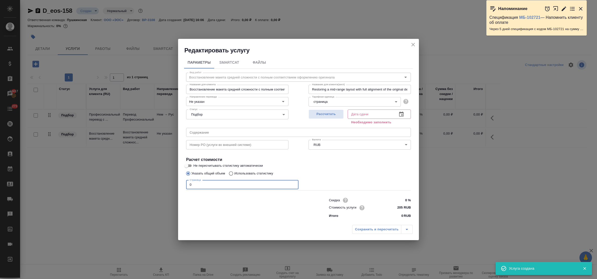
drag, startPoint x: 181, startPoint y: 183, endPoint x: 167, endPoint y: 182, distance: 13.3
click at [167, 182] on div "Редактировать услугу Параметры SmartCat Файлы Вид работ Восстановление макета с…" at bounding box center [298, 139] width 597 height 279
type input "1"
click at [328, 116] on span "Рассчитать" at bounding box center [327, 114] width 30 height 6
type input "13.08.2025 16:14"
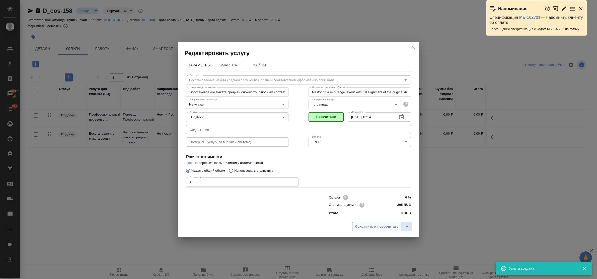
click at [377, 228] on span "Сохранить и пересчитать" at bounding box center [377, 227] width 44 height 6
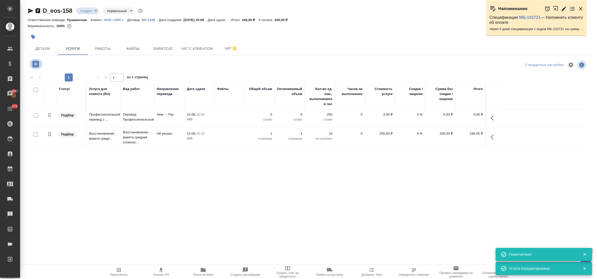
click at [36, 65] on icon "button" at bounding box center [35, 64] width 7 height 7
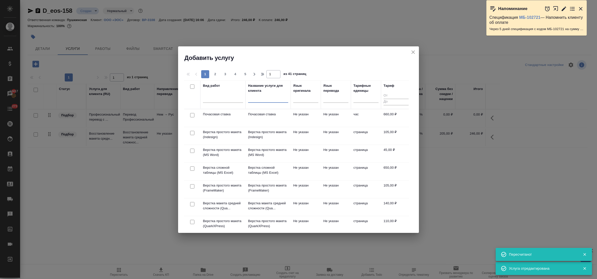
click at [258, 101] on input "text" at bounding box center [268, 99] width 40 height 6
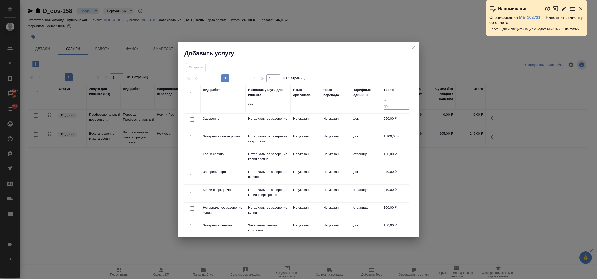
type input "зав"
click at [266, 123] on td "Нотариальное заверение" at bounding box center [268, 123] width 45 height 18
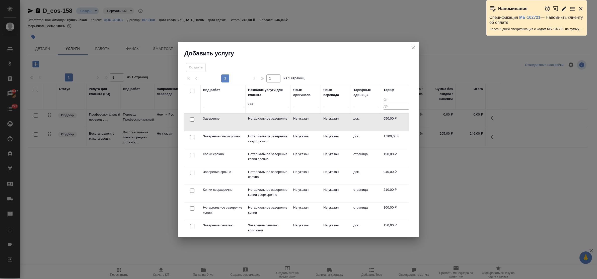
click at [266, 123] on td "Нотариальное заверение" at bounding box center [268, 123] width 45 height 18
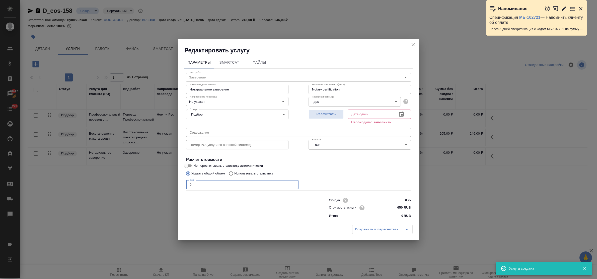
drag, startPoint x: 185, startPoint y: 184, endPoint x: 170, endPoint y: 182, distance: 15.1
click at [171, 183] on div "Редактировать услугу Параметры SmartCat Файлы Вид работ Заверение Вид работ Наз…" at bounding box center [298, 139] width 597 height 279
type input "1"
click at [328, 113] on span "Рассчитать" at bounding box center [327, 114] width 30 height 6
type input "13.08.2025 16:08"
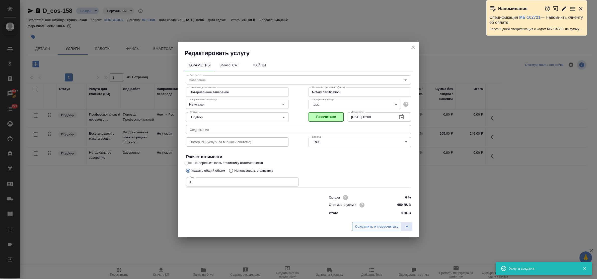
click at [380, 227] on span "Сохранить и пересчитать" at bounding box center [377, 227] width 44 height 6
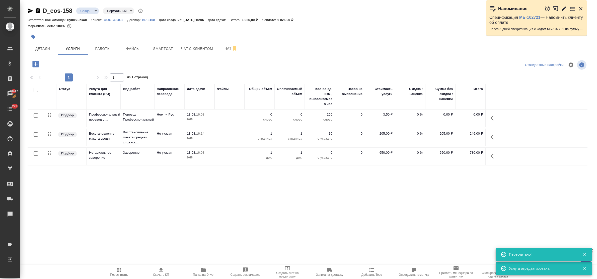
click at [197, 112] on span "13.08, 16:08" at bounding box center [199, 114] width 25 height 5
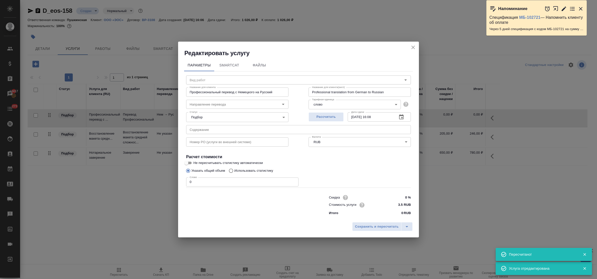
type input "Перевод Профессиональный"
type input "нем-рус"
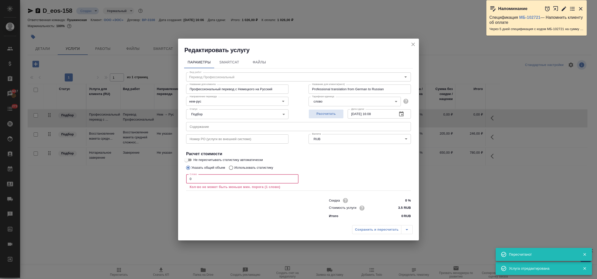
drag, startPoint x: 194, startPoint y: 180, endPoint x: 174, endPoint y: 174, distance: 20.6
click at [174, 174] on div "Редактировать услугу Параметры SmartCat Файлы Вид работ Перевод Профессиональны…" at bounding box center [298, 139] width 597 height 279
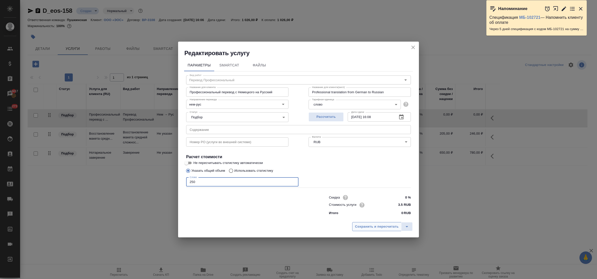
type input "250"
click at [374, 226] on span "Сохранить и пересчитать" at bounding box center [377, 227] width 44 height 6
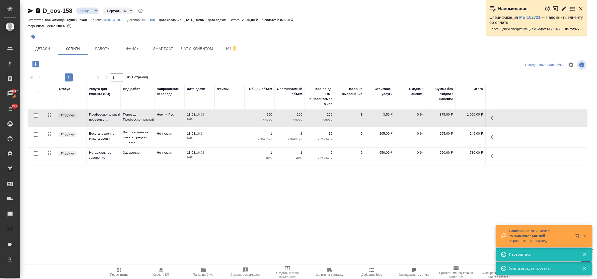
click at [120, 271] on icon "button" at bounding box center [119, 270] width 6 height 6
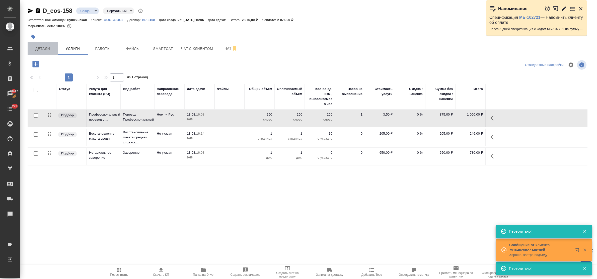
click at [42, 48] on span "Детали" at bounding box center [43, 49] width 24 height 6
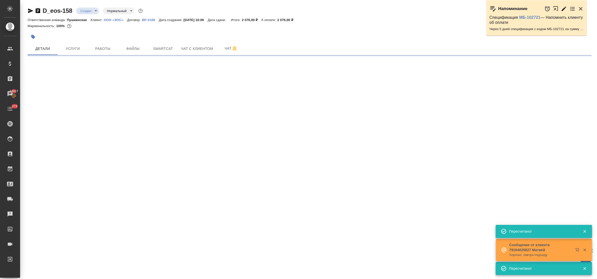
select select "RU"
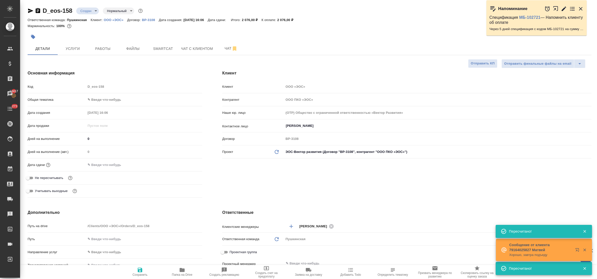
type textarea "x"
click at [138, 270] on icon "button" at bounding box center [140, 270] width 6 height 6
type textarea "x"
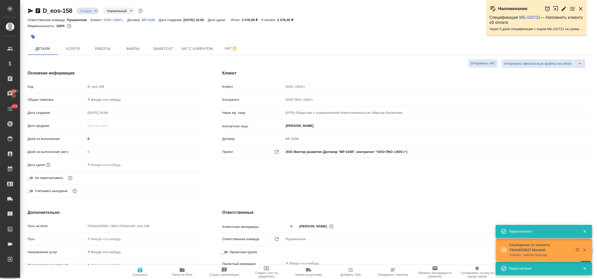
type textarea "x"
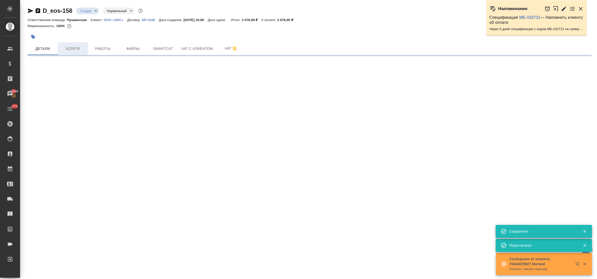
select select "RU"
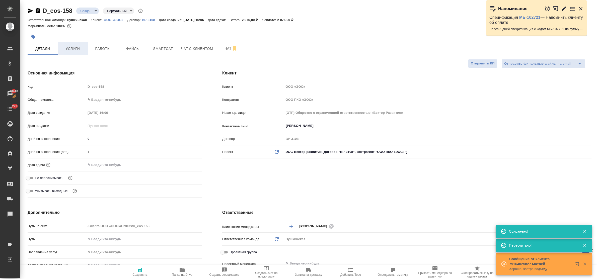
type textarea "x"
click at [71, 46] on span "Услуги" at bounding box center [73, 49] width 24 height 6
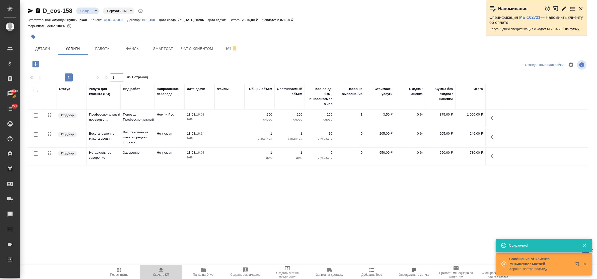
click at [160, 271] on icon "button" at bounding box center [161, 270] width 6 height 6
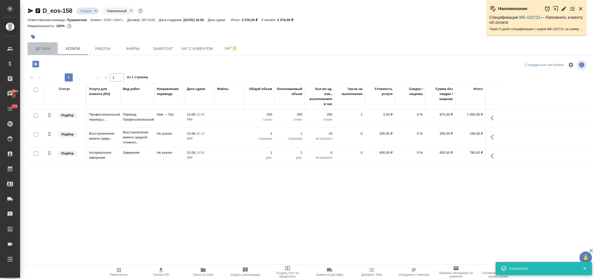
click at [40, 49] on span "Детали" at bounding box center [43, 49] width 24 height 6
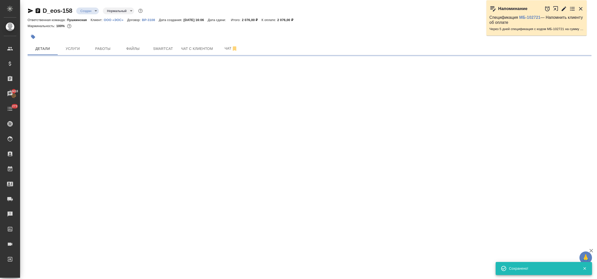
select select "RU"
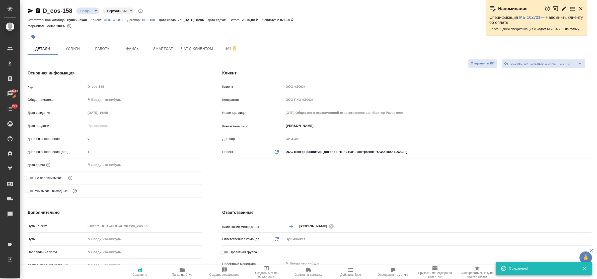
type textarea "x"
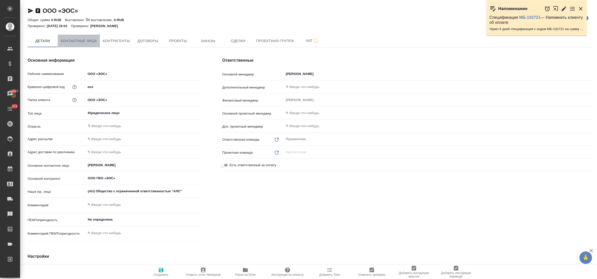
click at [77, 42] on span "Контактные лица" at bounding box center [79, 41] width 36 height 6
select select "RU"
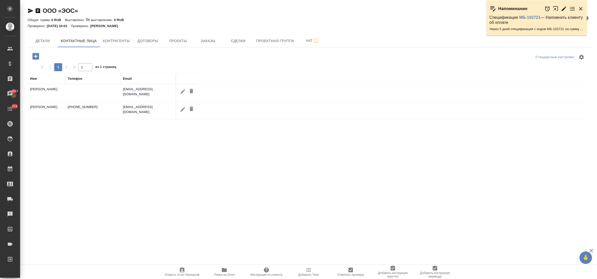
click at [36, 56] on icon "button" at bounding box center [35, 56] width 9 height 9
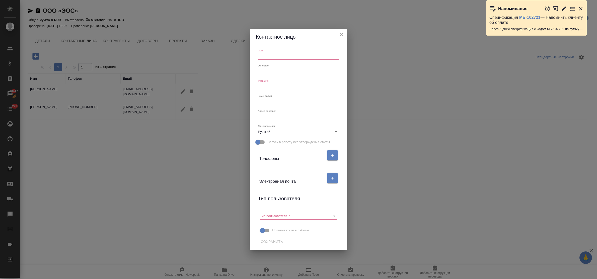
click at [267, 57] on input "text" at bounding box center [298, 56] width 81 height 7
paste input "[PERSON_NAME]"
drag, startPoint x: 277, startPoint y: 55, endPoint x: 250, endPoint y: 58, distance: 27.0
click at [250, 58] on div "Имя Безмаленко Марина Отчество Фамилия Коментарий x Адрес доставки x Язык рассы…" at bounding box center [298, 148] width 97 height 206
type input "[PERSON_NAME]"
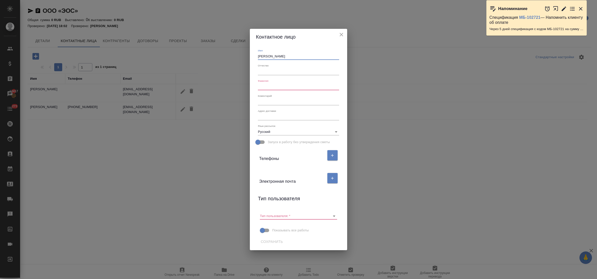
click at [274, 87] on input "text" at bounding box center [298, 86] width 81 height 7
paste input "[PERSON_NAME]"
type input "[PERSON_NAME]"
click at [330, 178] on icon "button" at bounding box center [332, 178] width 5 height 5
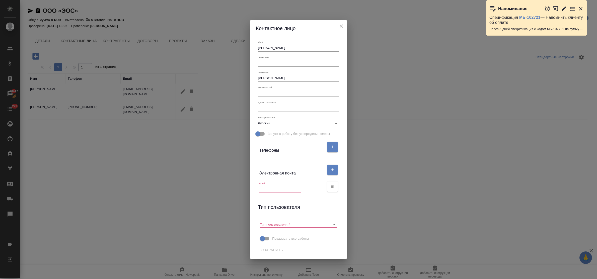
click at [270, 190] on input "text" at bounding box center [280, 189] width 42 height 7
paste input "[EMAIL_ADDRESS][DOMAIN_NAME]"
click at [328, 223] on icon "Очистить" at bounding box center [327, 224] width 5 height 5
type input "[EMAIL_ADDRESS][DOMAIN_NAME]"
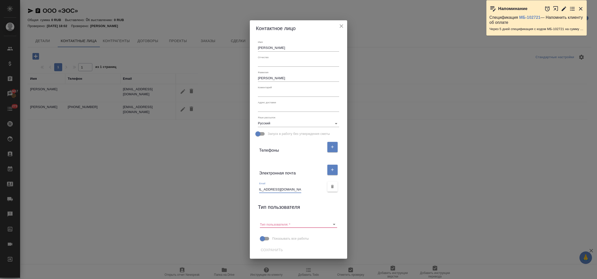
scroll to position [0, 0]
click at [277, 249] on span "Сохранить" at bounding box center [272, 250] width 22 height 6
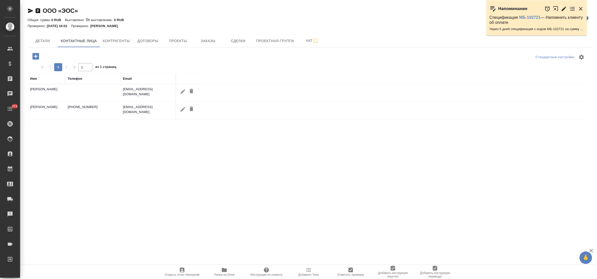
select select "RU"
click at [35, 57] on icon "button" at bounding box center [35, 56] width 7 height 7
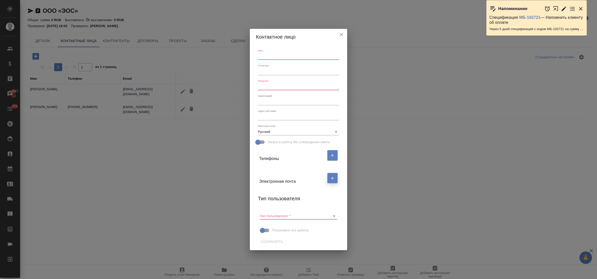
click at [333, 178] on icon "button" at bounding box center [332, 178] width 3 height 3
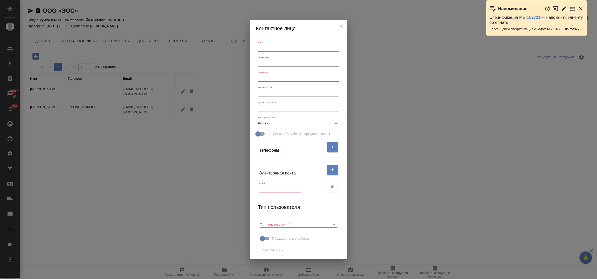
click at [291, 189] on input "text" at bounding box center [280, 189] width 42 height 7
paste input "m.bezmalenko@eos-solutions.ru"
type input "m.bezmalenko@eos-solutions.ru"
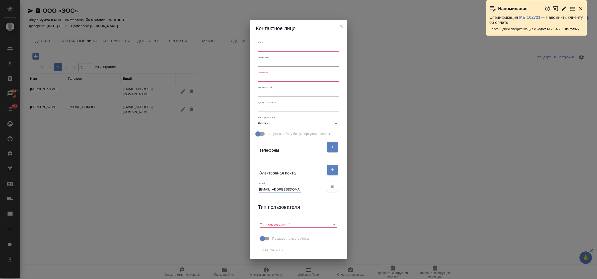
click at [315, 215] on div "Имя Отчество Фамилия Коментарий x Адрес доставки x Язык рассылок Русский ru Зап…" at bounding box center [298, 147] width 97 height 223
click at [267, 46] on input "text" at bounding box center [298, 47] width 81 height 7
type input "[PERSON_NAME]"
click at [274, 80] on input "text" at bounding box center [298, 78] width 81 height 7
paste input "[PERSON_NAME]"
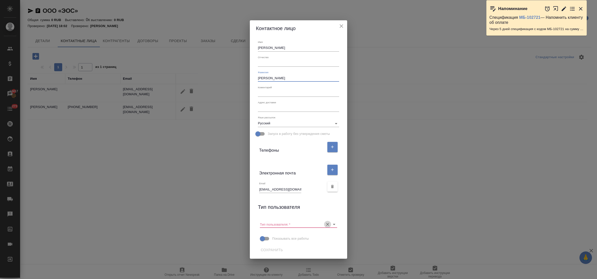
click at [328, 224] on icon "Очистить" at bounding box center [327, 224] width 5 height 5
type input "[PERSON_NAME]"
click at [271, 249] on span "Сохранить" at bounding box center [272, 250] width 22 height 6
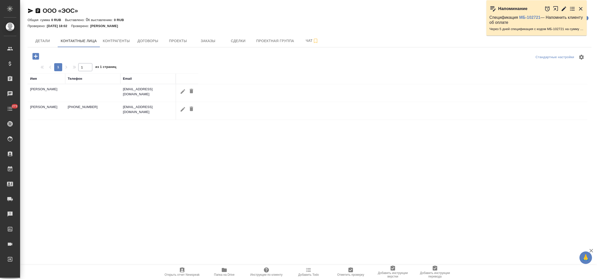
select select "RU"
click at [35, 56] on icon "button" at bounding box center [35, 56] width 7 height 7
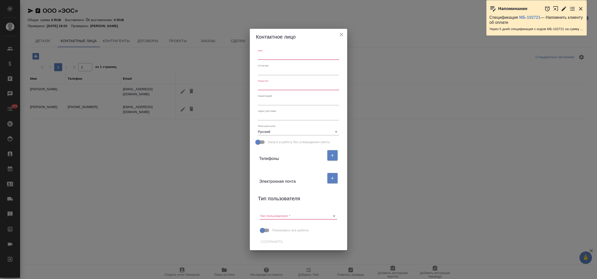
click at [282, 57] on input "text" at bounding box center [298, 56] width 81 height 7
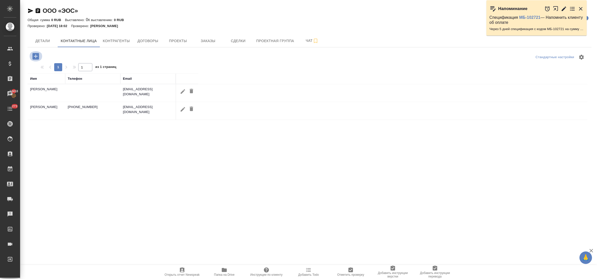
drag, startPoint x: 33, startPoint y: 58, endPoint x: 58, endPoint y: 58, distance: 24.4
click at [33, 57] on icon "button" at bounding box center [35, 56] width 7 height 7
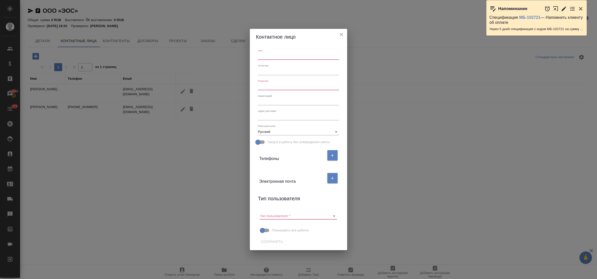
click at [281, 57] on input "text" at bounding box center [298, 56] width 81 height 7
type input "[PERSON_NAME]"
click at [306, 87] on input "text" at bounding box center [298, 86] width 81 height 7
paste input "[PERSON_NAME]"
click at [327, 215] on icon "Очистить" at bounding box center [327, 216] width 3 height 3
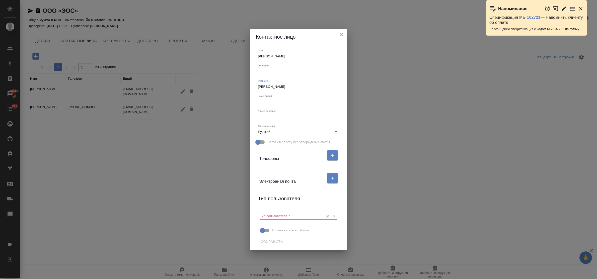
type input "Безмаленко"
click at [272, 240] on span "Сохранить" at bounding box center [272, 242] width 22 height 6
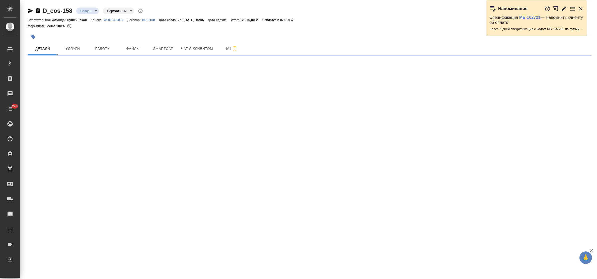
select select "RU"
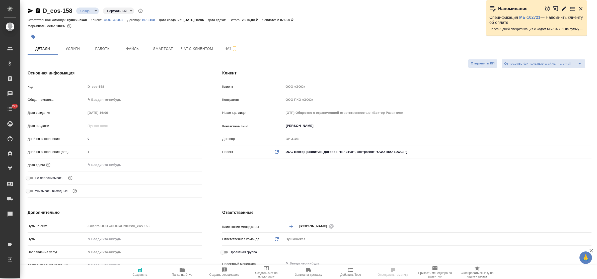
type textarea "x"
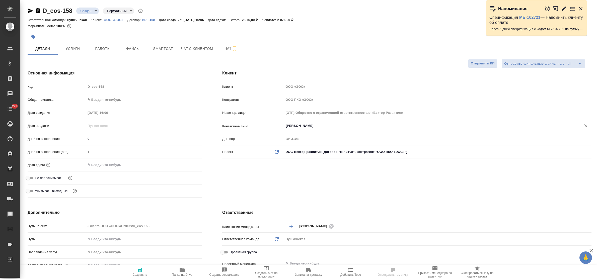
type textarea "x"
click at [317, 126] on input "[PERSON_NAME]" at bounding box center [429, 126] width 288 height 6
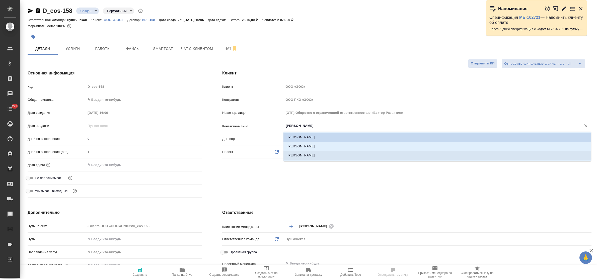
click at [318, 154] on li "[PERSON_NAME]" at bounding box center [438, 155] width 308 height 9
type input "[PERSON_NAME]"
type textarea "x"
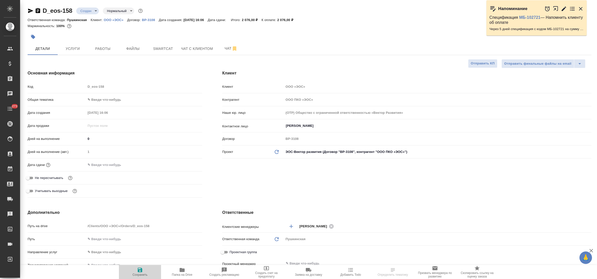
click at [136, 273] on span "Сохранить" at bounding box center [140, 275] width 15 height 4
type textarea "x"
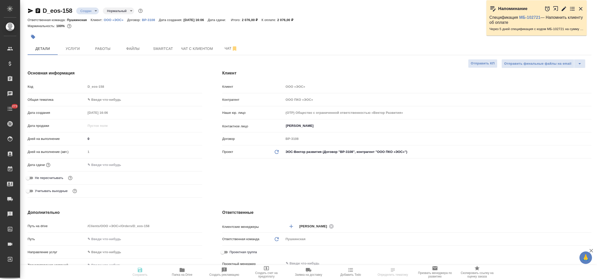
type textarea "x"
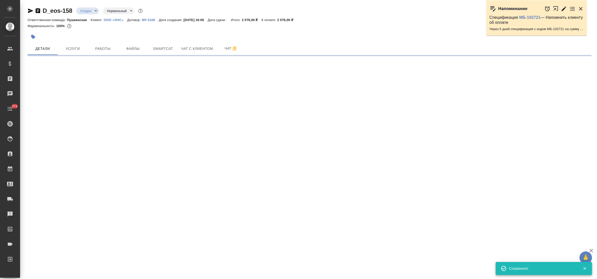
type input "holyTrinity"
select select "RU"
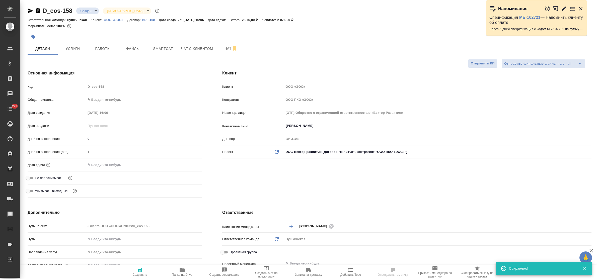
type textarea "x"
click at [133, 47] on span "Файлы" at bounding box center [133, 49] width 24 height 6
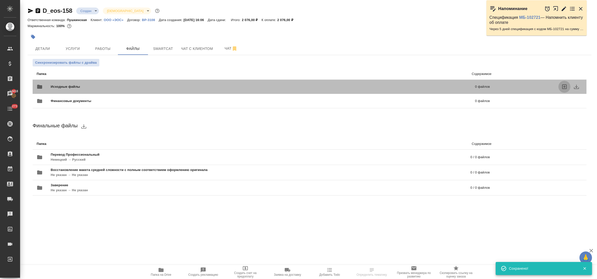
click at [564, 87] on icon "uploadFiles" at bounding box center [565, 87] width 5 height 5
click at [0, 0] on input "uploadFiles" at bounding box center [0, 0] width 0 height 0
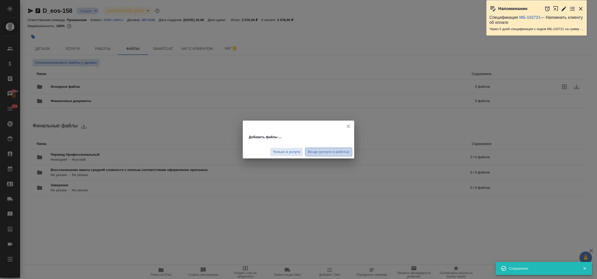
click at [318, 151] on span "Везде (услуги и работы)" at bounding box center [329, 152] width 42 height 6
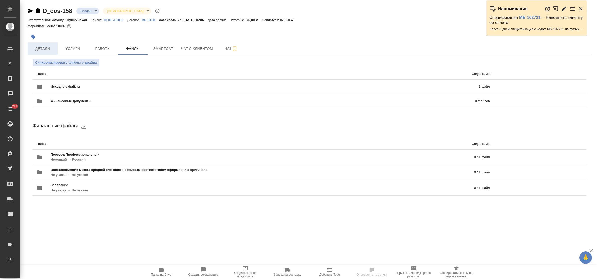
click at [48, 47] on span "Детали" at bounding box center [43, 49] width 24 height 6
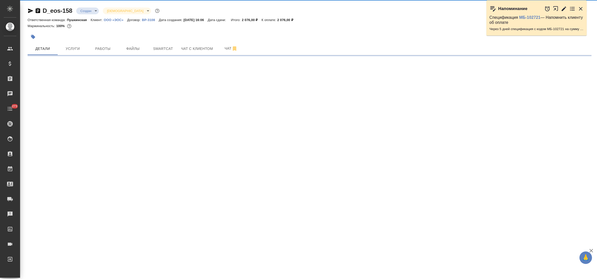
select select "RU"
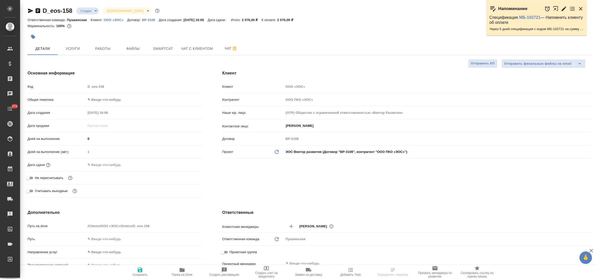
type textarea "x"
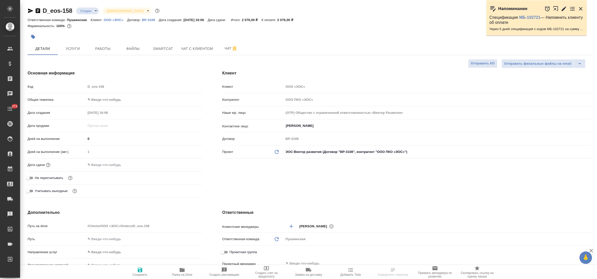
type textarea "x"
select select "RU"
type textarea "x"
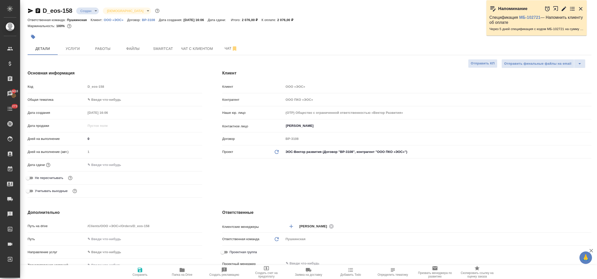
type textarea "x"
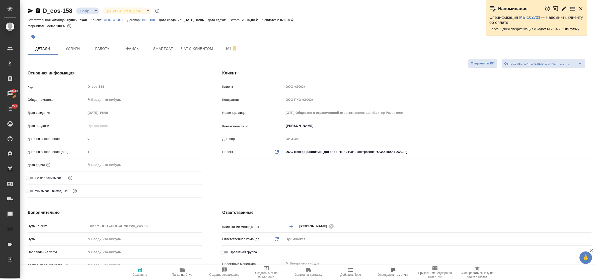
type textarea "x"
click at [104, 101] on body "🙏 .cls-1 fill:#fff; AWATERA Bulakhova Elena Клиенты Спецификации Заказы 13418 Ч…" at bounding box center [298, 139] width 597 height 279
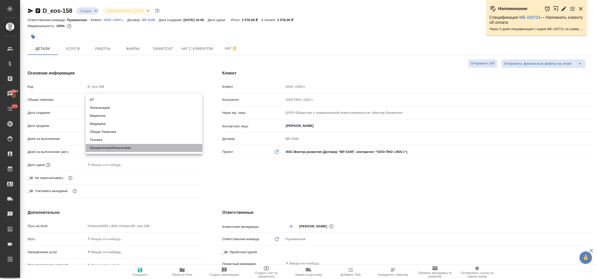
click at [117, 151] on li "Юридическая/Финансовая" at bounding box center [144, 148] width 116 height 8
type input "yr-fn"
type textarea "x"
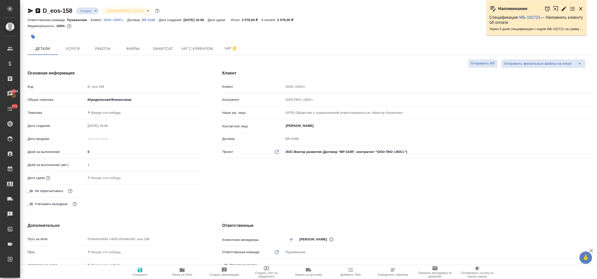
click at [112, 113] on body "🙏 .cls-1 fill:#fff; AWATERA Bulakhova Elena Клиенты Спецификации Заказы 13418 Ч…" at bounding box center [298, 139] width 597 height 279
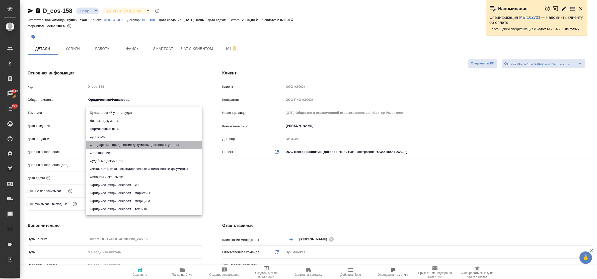
click at [121, 147] on li "Стандартные юридические документы, договоры, уставы" at bounding box center [144, 145] width 116 height 8
type textarea "x"
type input "5f647205b73bc97568ca66bf"
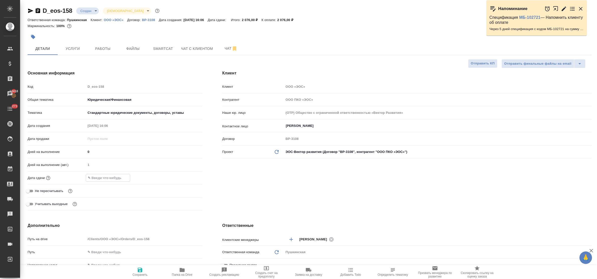
click at [115, 179] on input "text" at bounding box center [108, 177] width 44 height 7
click at [187, 177] on icon "button" at bounding box center [188, 178] width 6 height 6
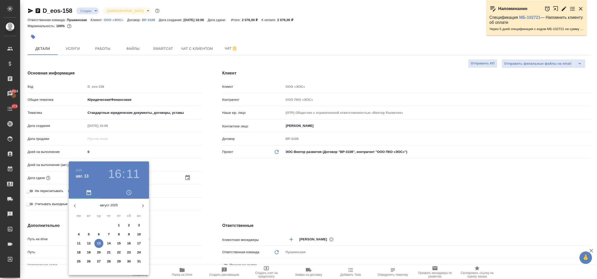
click at [120, 242] on p "15" at bounding box center [119, 243] width 4 height 5
type input "15.08.2025 16:11"
type textarea "x"
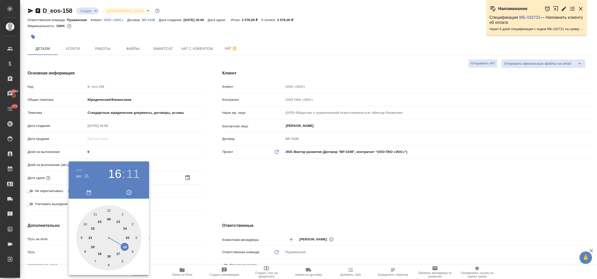
click at [96, 216] on div at bounding box center [108, 238] width 65 height 65
type input "15.08.2025 11:11"
type textarea "x"
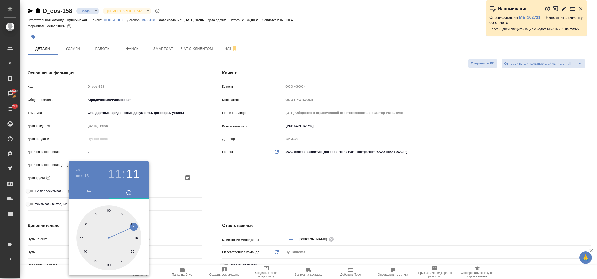
click at [109, 211] on div at bounding box center [108, 238] width 65 height 65
type input "[DATE] 11:00"
type textarea "x"
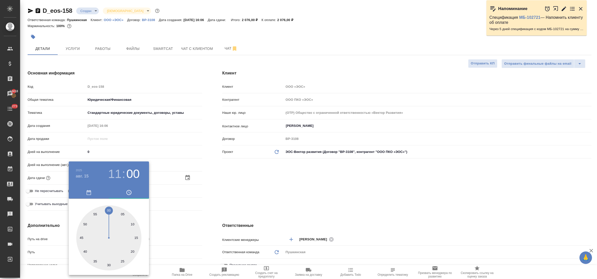
click at [156, 219] on div at bounding box center [298, 139] width 597 height 279
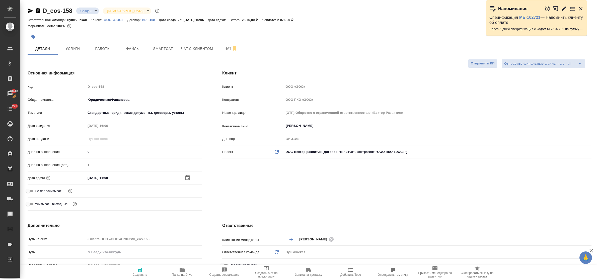
click at [141, 268] on icon "button" at bounding box center [140, 270] width 6 height 6
type textarea "x"
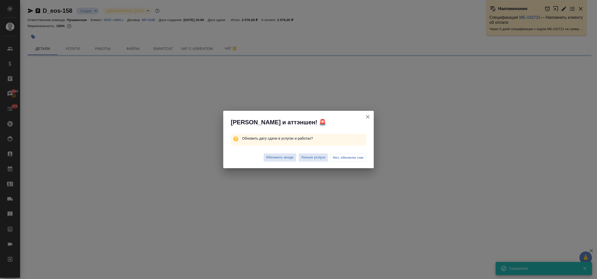
select select "RU"
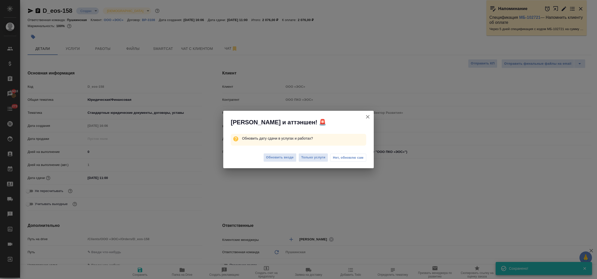
type textarea "x"
click at [346, 158] on span "Нет, обновлю сам" at bounding box center [348, 157] width 31 height 5
type textarea "x"
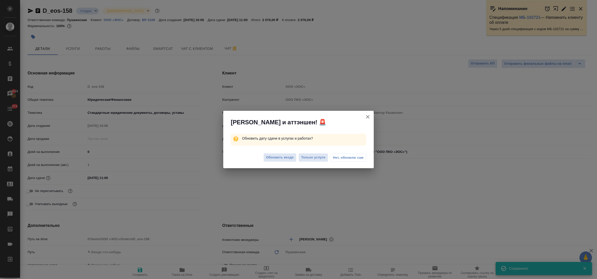
type textarea "x"
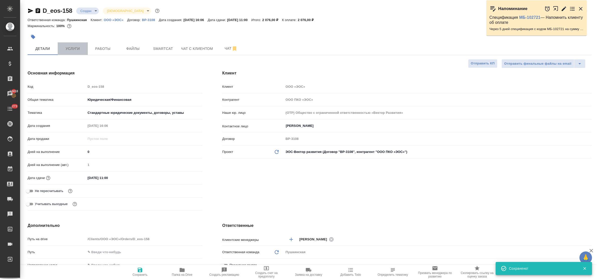
click at [73, 49] on span "Услуги" at bounding box center [73, 49] width 24 height 6
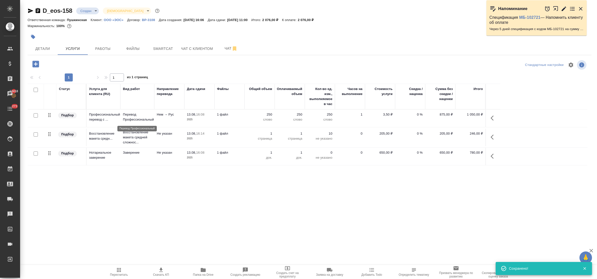
click at [132, 120] on p "Перевод Профессиональный" at bounding box center [137, 117] width 29 height 10
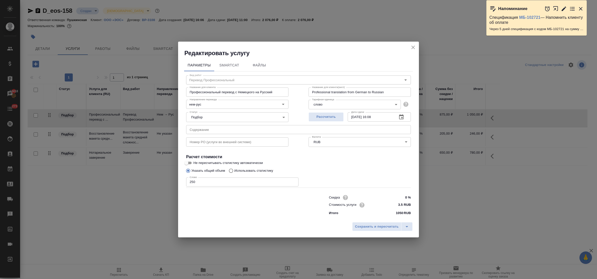
click at [402, 117] on icon "button" at bounding box center [402, 117] width 6 height 6
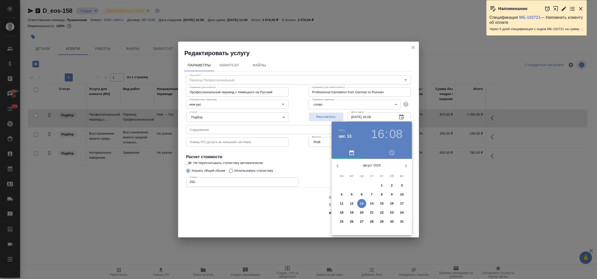
click at [373, 204] on p "14" at bounding box center [372, 203] width 4 height 5
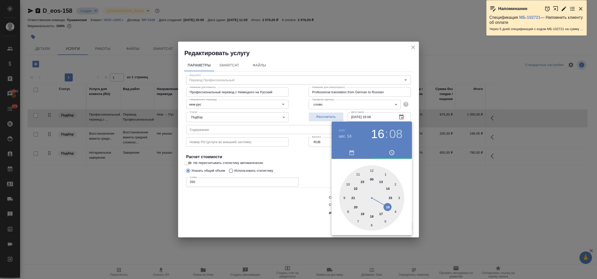
drag, startPoint x: 389, startPoint y: 207, endPoint x: 384, endPoint y: 207, distance: 4.3
click at [388, 207] on div at bounding box center [371, 198] width 65 height 65
click at [372, 171] on div at bounding box center [371, 198] width 65 height 65
type input "14.08.2025 16:00"
click at [278, 212] on div at bounding box center [298, 139] width 597 height 279
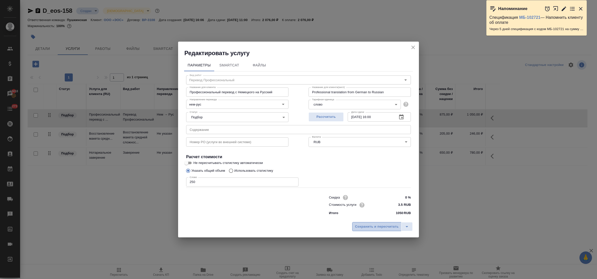
click at [377, 227] on span "Сохранить и пересчитать" at bounding box center [377, 227] width 44 height 6
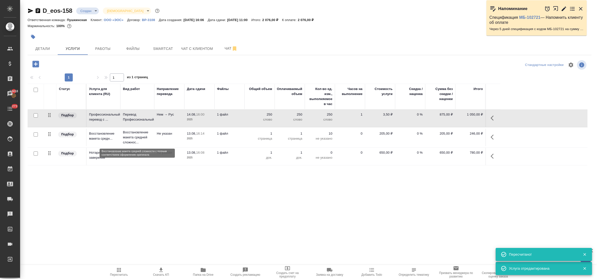
click at [137, 136] on p "Восстановление макета средней сложнос..." at bounding box center [137, 137] width 29 height 15
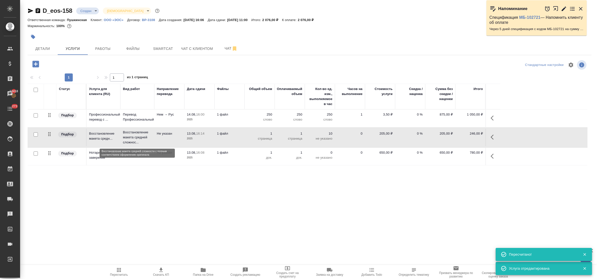
click at [137, 136] on p "Восстановление макета средней сложнос..." at bounding box center [137, 137] width 29 height 15
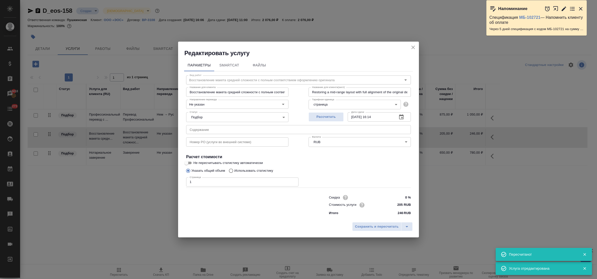
click at [402, 117] on icon "button" at bounding box center [402, 117] width 6 height 6
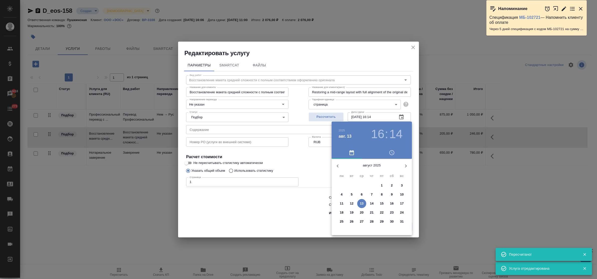
click at [372, 203] on p "14" at bounding box center [372, 203] width 4 height 5
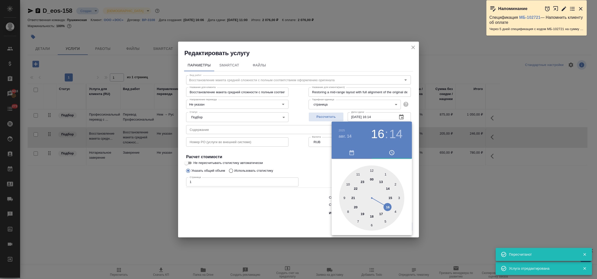
click at [387, 206] on div at bounding box center [371, 198] width 65 height 65
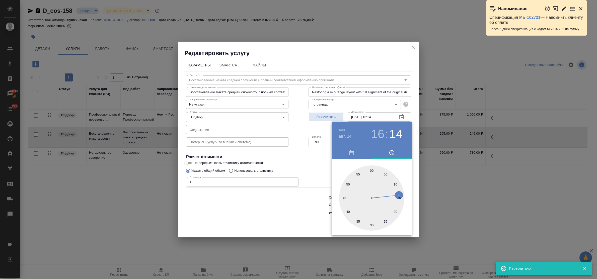
click at [372, 172] on div at bounding box center [371, 198] width 65 height 65
type input "14.08.2025 16:00"
click at [284, 211] on div at bounding box center [298, 139] width 597 height 279
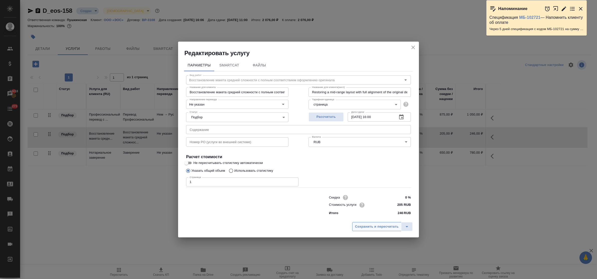
click at [382, 226] on span "Сохранить и пересчитать" at bounding box center [377, 227] width 44 height 6
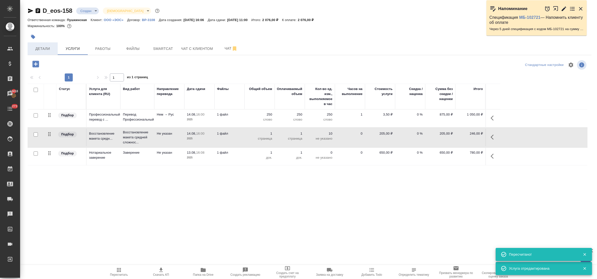
click at [49, 48] on span "Детали" at bounding box center [43, 49] width 24 height 6
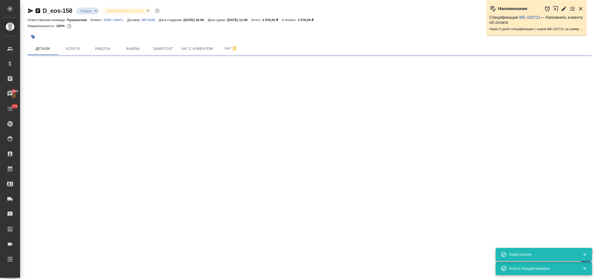
select select "RU"
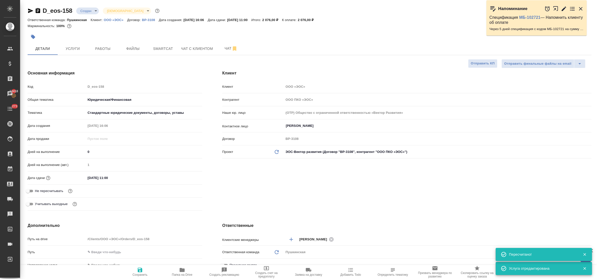
type textarea "x"
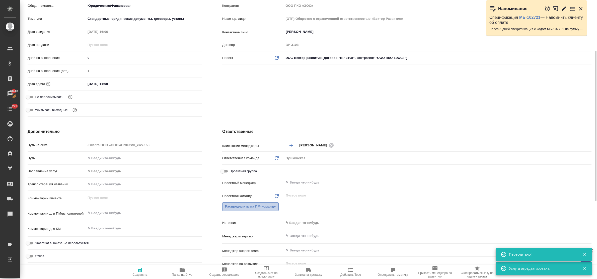
click at [252, 209] on span "Распределить на ПМ-команду" at bounding box center [250, 207] width 51 height 6
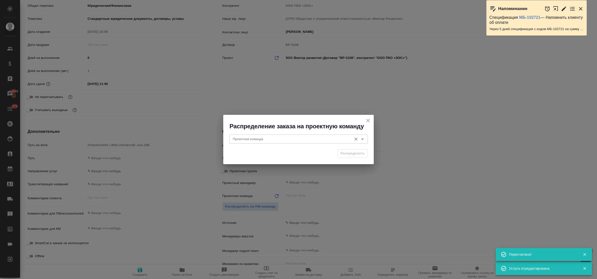
click at [242, 139] on input "Проектная команда" at bounding box center [290, 139] width 119 height 6
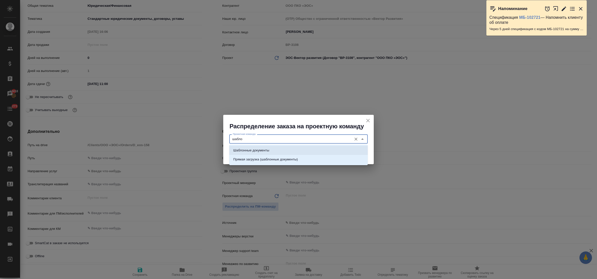
click at [254, 149] on p "Шаблонные документы" at bounding box center [251, 150] width 36 height 5
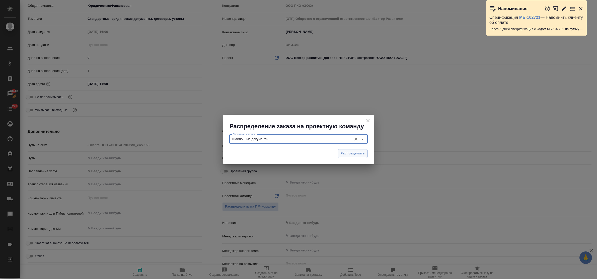
type input "Шаблонные документы"
click at [346, 155] on span "Распределить" at bounding box center [353, 154] width 24 height 6
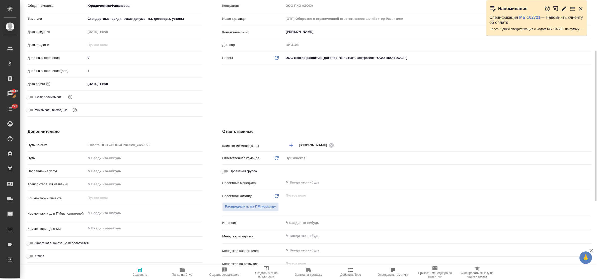
type textarea "x"
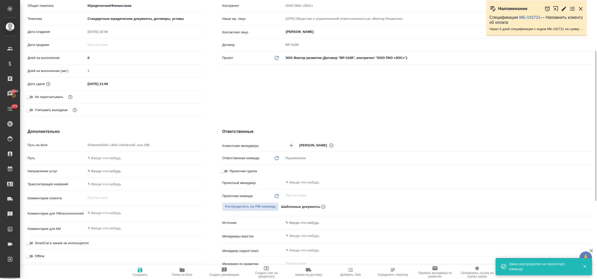
click at [138, 270] on icon "button" at bounding box center [140, 270] width 5 height 5
type textarea "x"
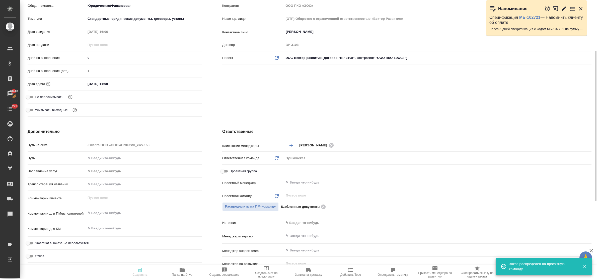
type textarea "x"
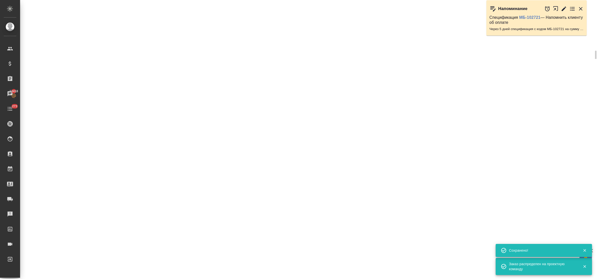
select select "RU"
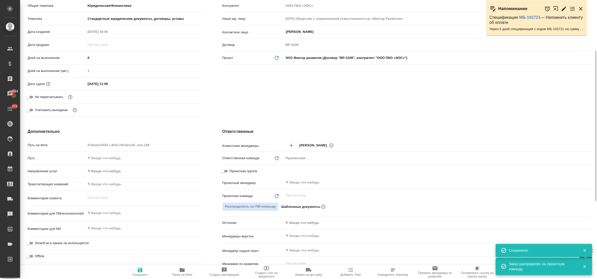
type textarea "x"
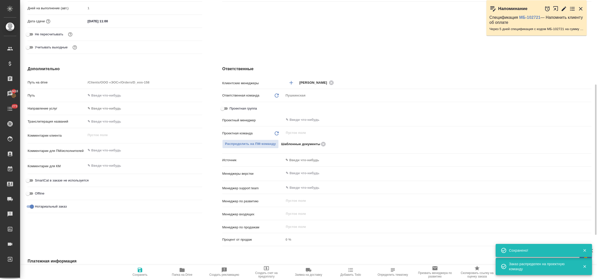
scroll to position [0, 0]
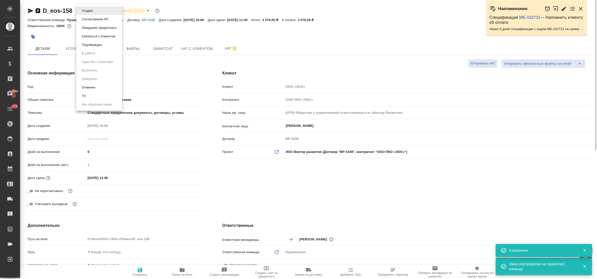
click at [86, 13] on body "🙏 .cls-1 fill:#fff; AWATERA Bulakhova Elena Клиенты Спецификации Заказы 13418 Ч…" at bounding box center [298, 139] width 597 height 279
click at [89, 14] on button "Подтвержден" at bounding box center [87, 11] width 14 height 6
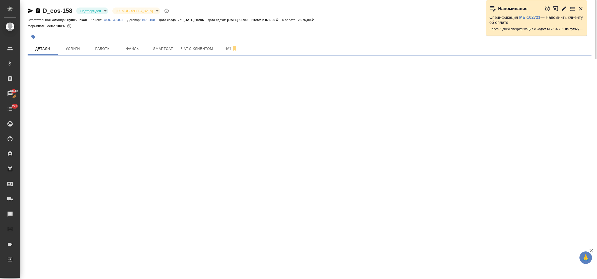
select select "RU"
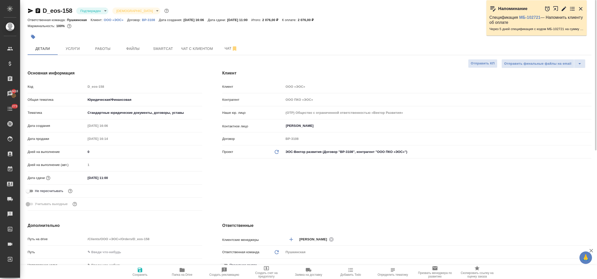
type textarea "x"
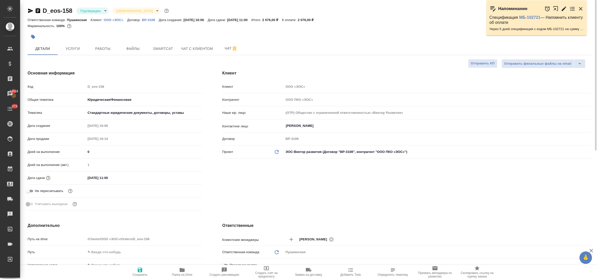
type textarea "x"
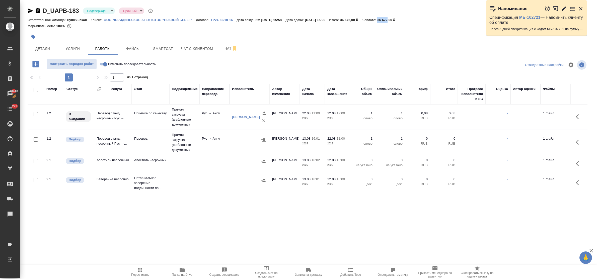
drag, startPoint x: 391, startPoint y: 20, endPoint x: 401, endPoint y: 20, distance: 10.0
click at [399, 20] on p "36 672,00 ₽" at bounding box center [389, 20] width 22 height 4
copy p "36 672"
click at [195, 216] on div ".cls-1 fill:#fff; AWATERA Bulakhova [PERSON_NAME] Спецификации Заказы Чаты 273 …" at bounding box center [298, 139] width 597 height 279
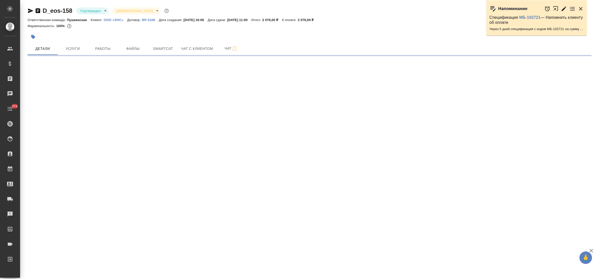
select select "RU"
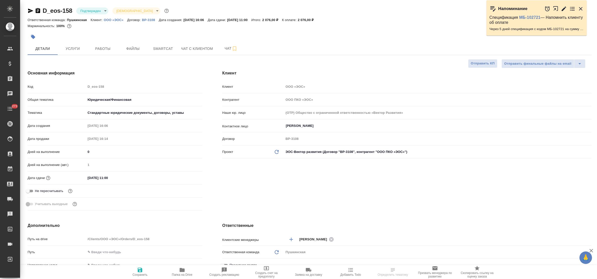
type textarea "x"
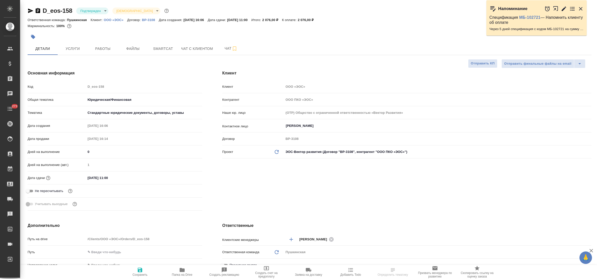
type textarea "x"
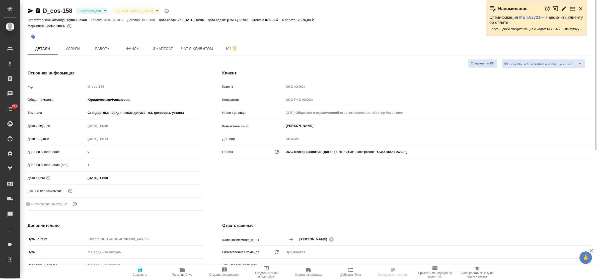
type textarea "x"
select select "RU"
type textarea "x"
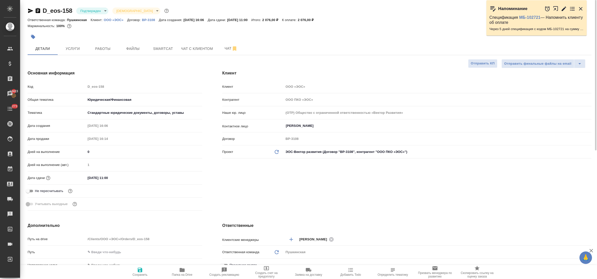
type textarea "x"
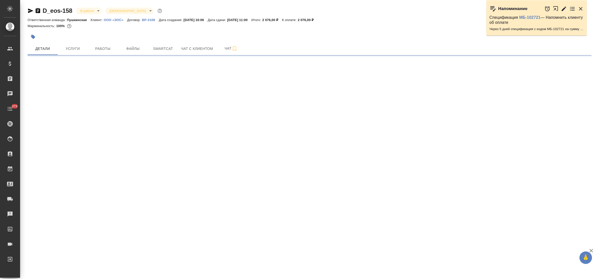
select select "RU"
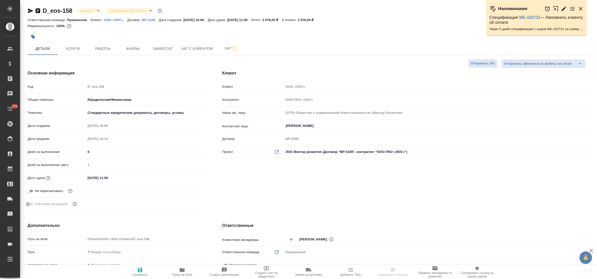
type textarea "x"
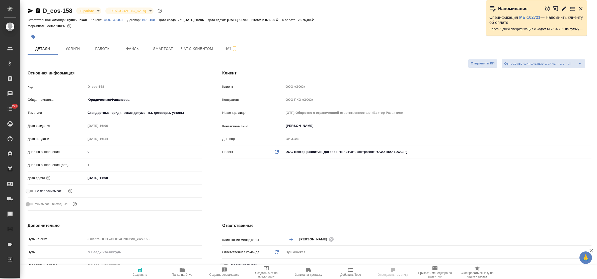
type textarea "x"
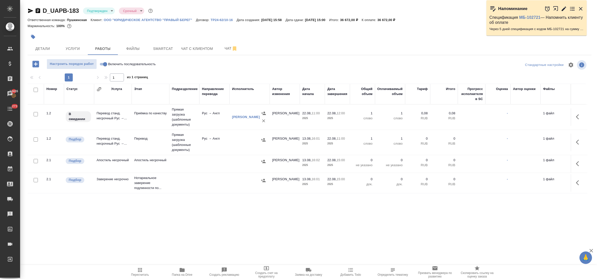
click at [179, 130] on td "Прямая загрузка (шаблонные документы)" at bounding box center [184, 117] width 30 height 25
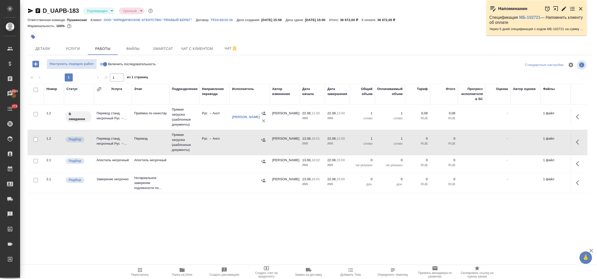
click at [179, 130] on td "Прямая загрузка (шаблонные документы)" at bounding box center [184, 117] width 30 height 25
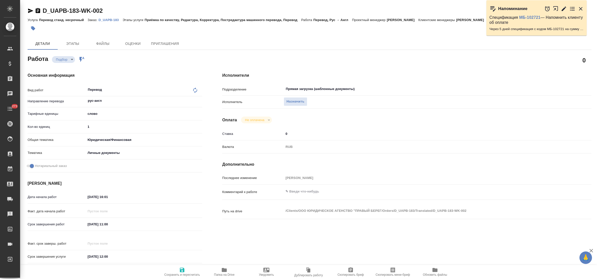
type textarea "x"
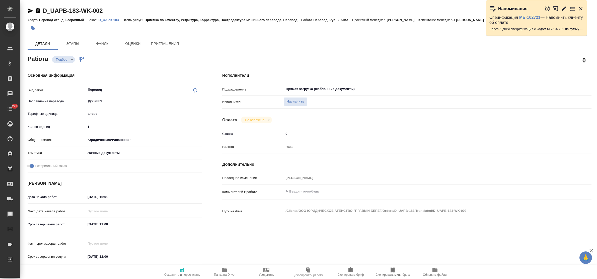
type textarea "x"
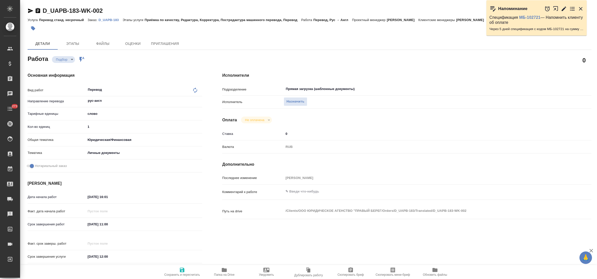
type textarea "x"
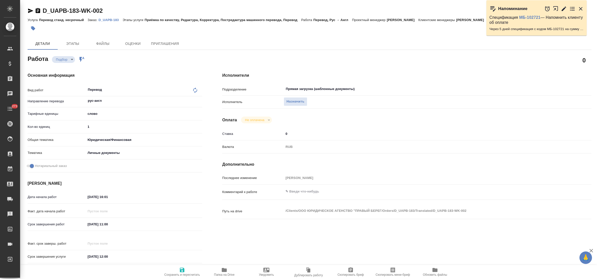
type textarea "x"
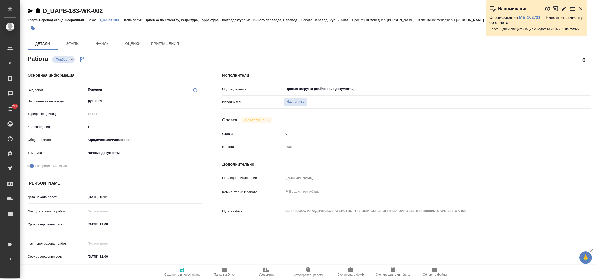
type textarea "x"
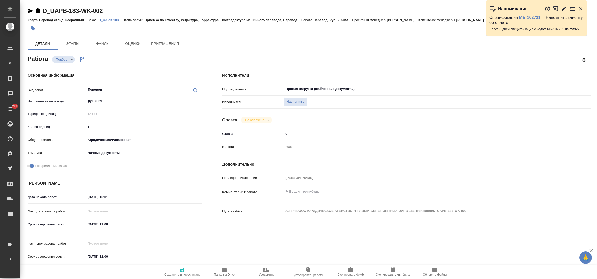
type textarea "x"
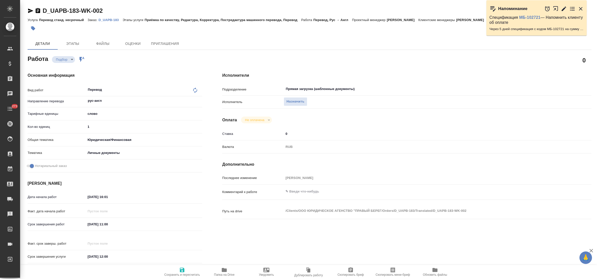
click at [28, 10] on icon "button" at bounding box center [31, 11] width 6 height 6
type textarea "x"
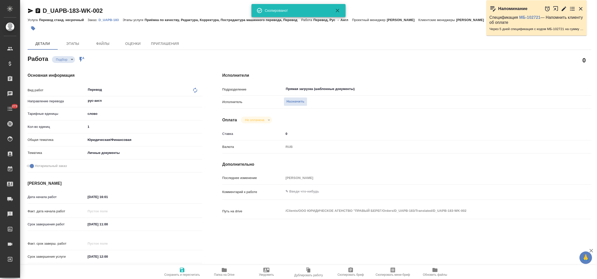
type textarea "x"
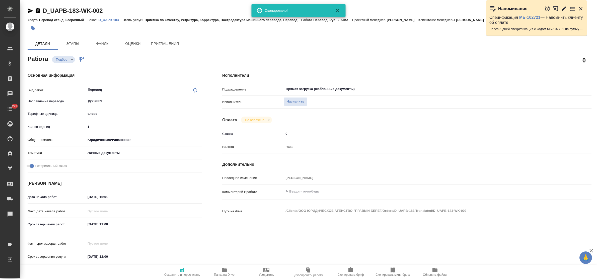
type textarea "x"
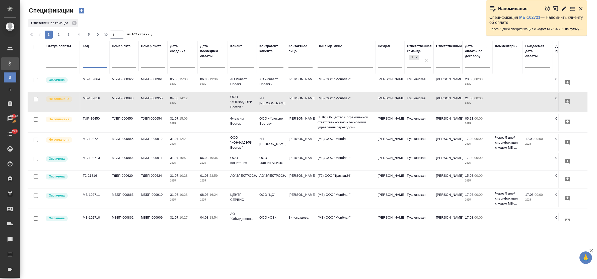
click at [100, 66] on input "text" at bounding box center [95, 64] width 24 height 6
click at [93, 65] on input "text" at bounding box center [95, 64] width 24 height 6
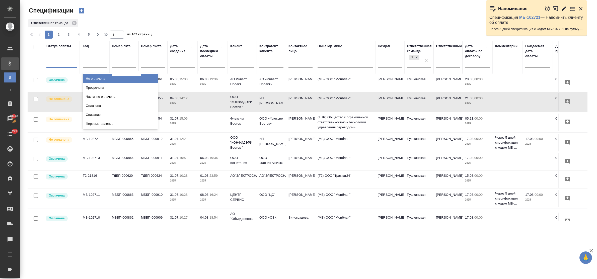
click at [58, 65] on div at bounding box center [61, 62] width 31 height 7
click at [101, 85] on div "Просрочена" at bounding box center [120, 87] width 75 height 9
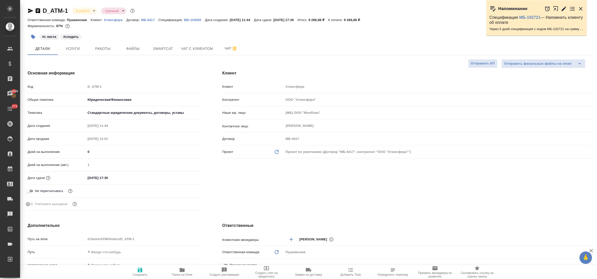
select select "RU"
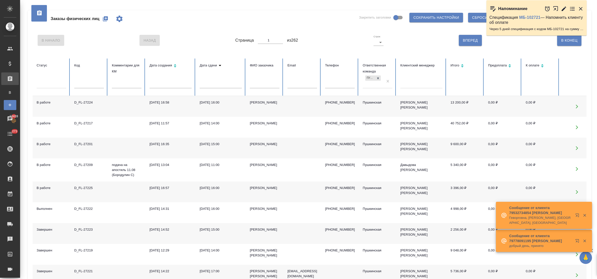
click at [105, 20] on icon "button" at bounding box center [105, 18] width 5 height 5
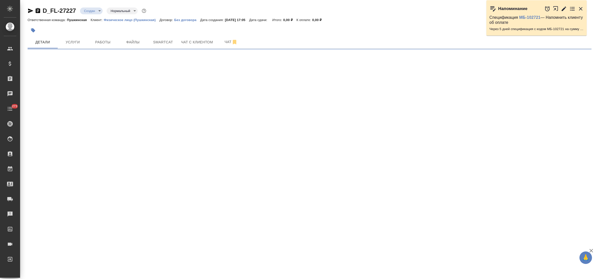
select select "RU"
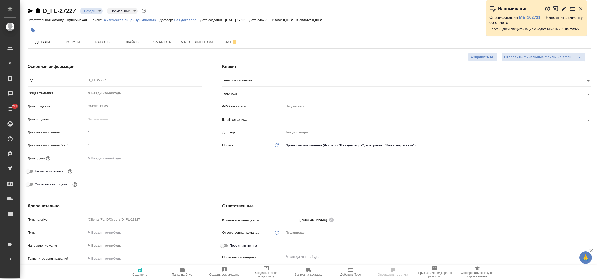
type textarea "x"
click at [291, 82] on input "text" at bounding box center [426, 81] width 284 height 6
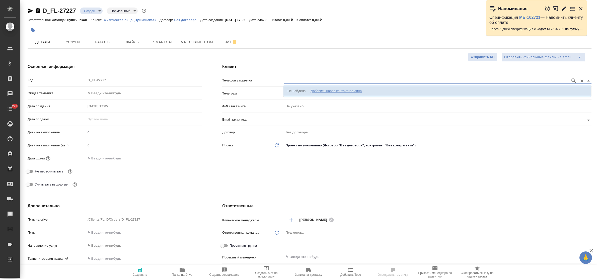
click at [322, 91] on div "Добавить новое контактное лицо" at bounding box center [336, 91] width 51 height 5
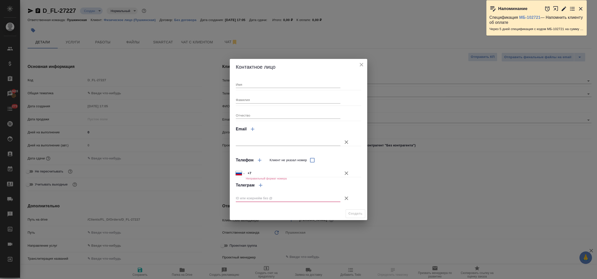
click at [273, 85] on input "Имя" at bounding box center [288, 84] width 105 height 7
type input "[PERSON_NAME]"
click at [261, 171] on input "+7" at bounding box center [293, 173] width 94 height 7
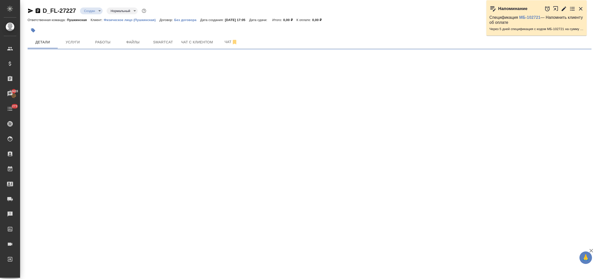
select select "RU"
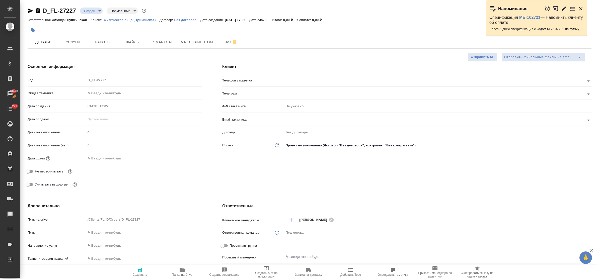
type textarea "x"
click at [296, 84] on div at bounding box center [438, 81] width 308 height 6
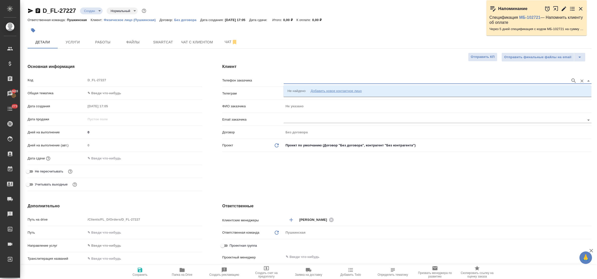
click at [303, 80] on input "text" at bounding box center [426, 81] width 284 height 6
click at [322, 93] on div "Добавить новое контактное лицо" at bounding box center [336, 91] width 51 height 5
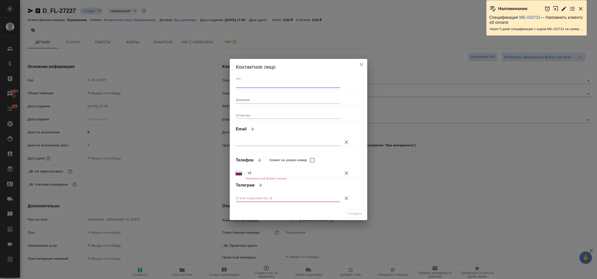
click at [273, 86] on input "Имя" at bounding box center [288, 84] width 105 height 7
type input "[PERSON_NAME]"
click at [260, 171] on input "+7" at bounding box center [293, 173] width 94 height 7
type input "+7 903 225 42 47"
click at [344, 196] on icon "button" at bounding box center [347, 199] width 6 height 6
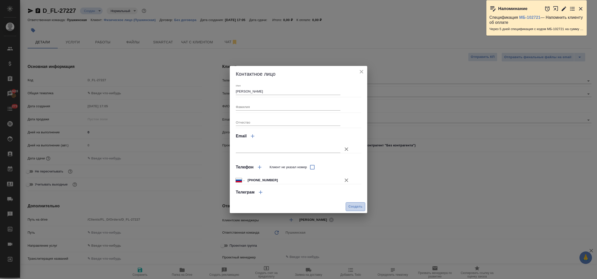
click at [353, 205] on span "Создать" at bounding box center [356, 207] width 14 height 6
type input "[PERSON_NAME]"
type textarea "x"
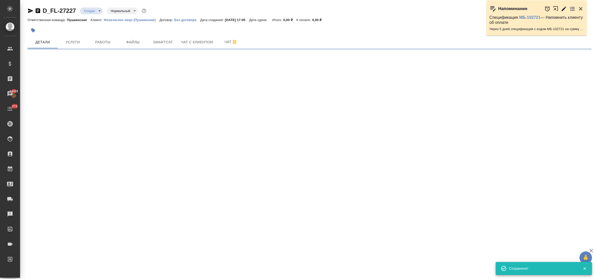
type input "holyTrinity"
select select "RU"
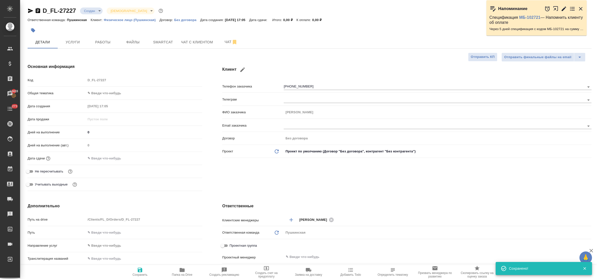
type textarea "x"
click at [102, 92] on body "🙏 .cls-1 fill:#fff; AWATERA Bulakhova Elena Клиенты Спецификации Заказы 13428 Ч…" at bounding box center [298, 139] width 597 height 279
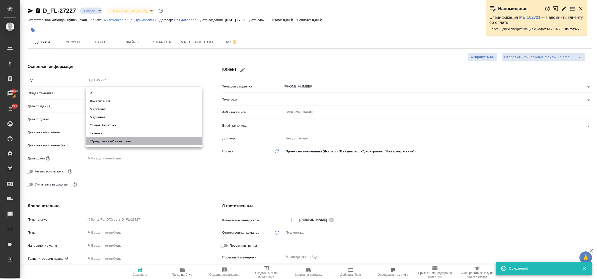
click at [121, 141] on li "Юридическая/Финансовая" at bounding box center [144, 142] width 116 height 8
type input "yr-fn"
type textarea "x"
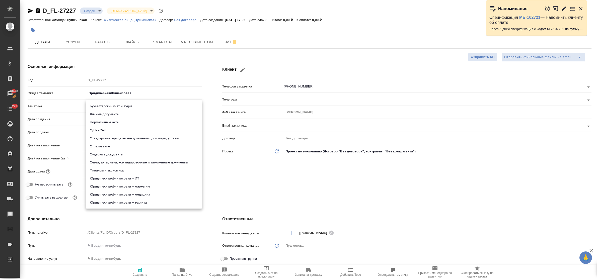
click at [107, 105] on body "🙏 .cls-1 fill:#fff; AWATERA Bulakhova Elena Клиенты Спецификации Заказы 13428 Ч…" at bounding box center [298, 139] width 597 height 279
click at [127, 139] on li "Стандартные юридические документы, договоры, уставы" at bounding box center [144, 139] width 116 height 8
type textarea "x"
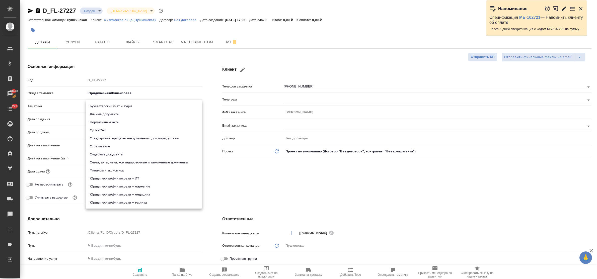
type input "5f647205b73bc97568ca66bf"
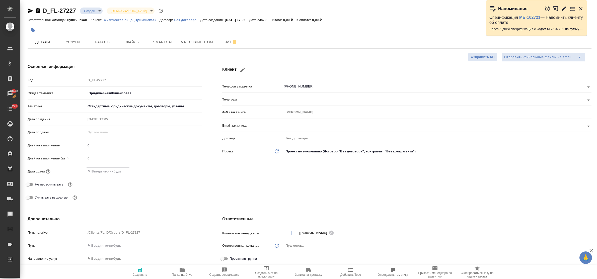
click at [120, 173] on input "text" at bounding box center [108, 171] width 44 height 7
click at [190, 171] on icon "button" at bounding box center [188, 171] width 5 height 5
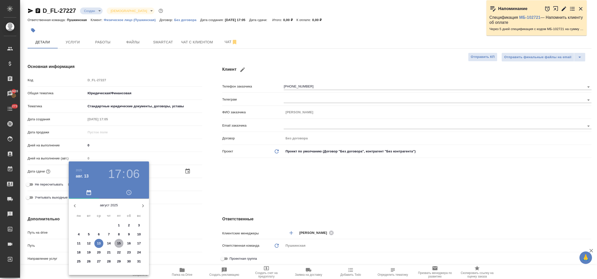
click at [119, 242] on p "15" at bounding box center [119, 243] width 4 height 5
type input "15.08.2025 17:06"
type textarea "x"
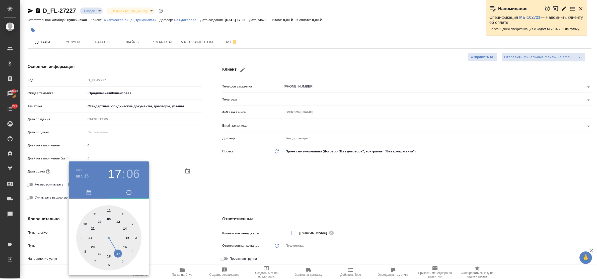
click at [126, 247] on div at bounding box center [108, 238] width 65 height 65
type input "15.08.2025 16:06"
type textarea "x"
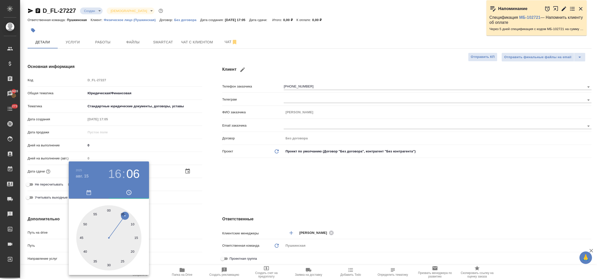
click at [108, 211] on div at bounding box center [108, 238] width 65 height 65
type input "[DATE] 16:00"
type textarea "x"
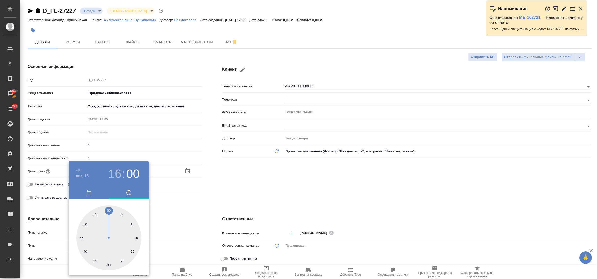
click at [179, 217] on div at bounding box center [298, 139] width 597 height 279
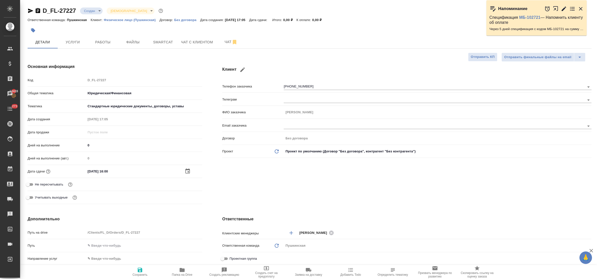
click at [138, 273] on icon "button" at bounding box center [140, 270] width 5 height 5
type textarea "x"
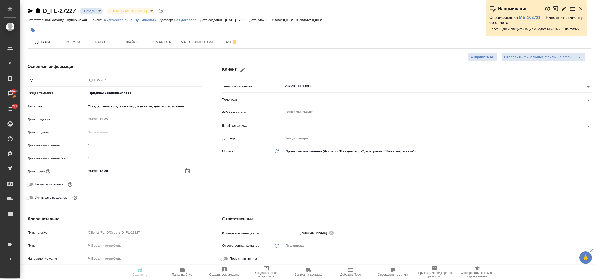
type textarea "x"
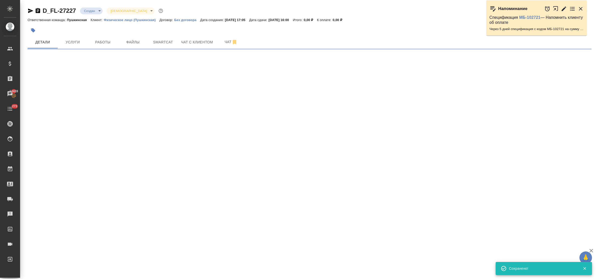
select select "RU"
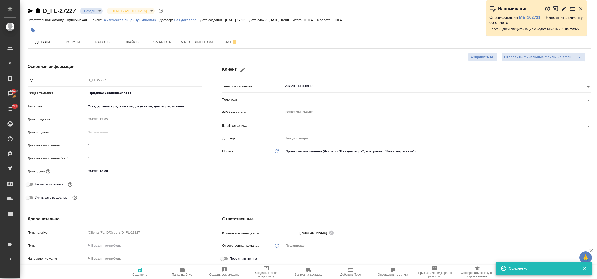
type textarea "x"
click at [134, 43] on span "Файлы" at bounding box center [133, 42] width 24 height 6
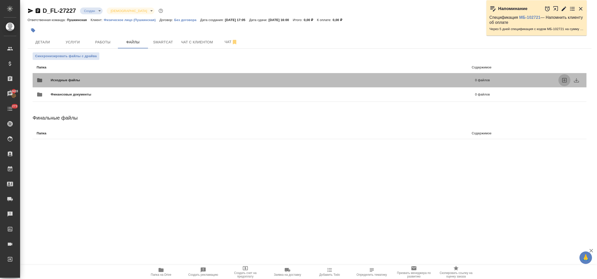
click at [565, 80] on icon "uploadFiles" at bounding box center [565, 80] width 6 height 6
click at [0, 0] on input "uploadFiles" at bounding box center [0, 0] width 0 height 0
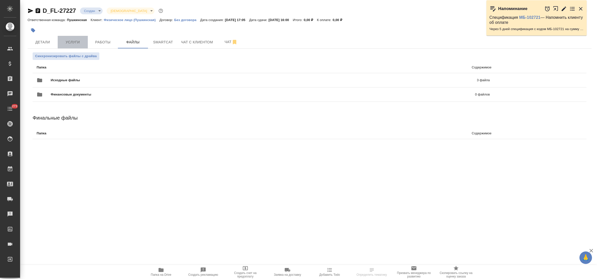
click at [71, 40] on span "Услуги" at bounding box center [73, 42] width 24 height 6
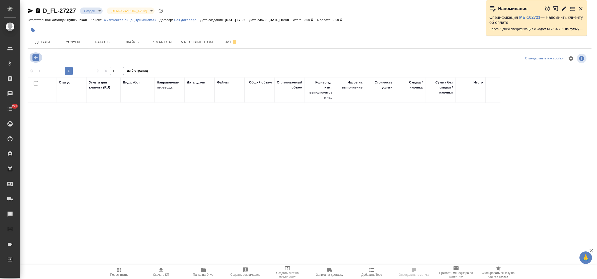
click at [36, 57] on icon "button" at bounding box center [35, 57] width 9 height 9
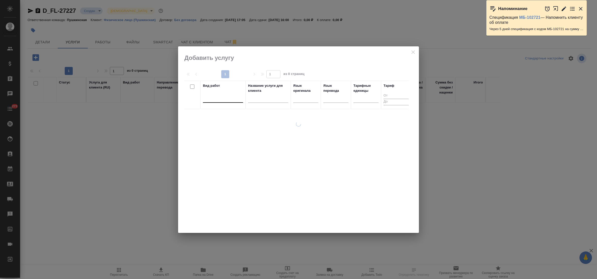
click at [207, 101] on div at bounding box center [223, 97] width 40 height 7
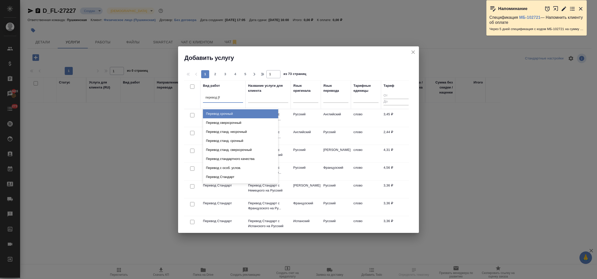
type input "перевод ст"
click at [228, 112] on div "Перевод станд. несрочный" at bounding box center [240, 113] width 75 height 9
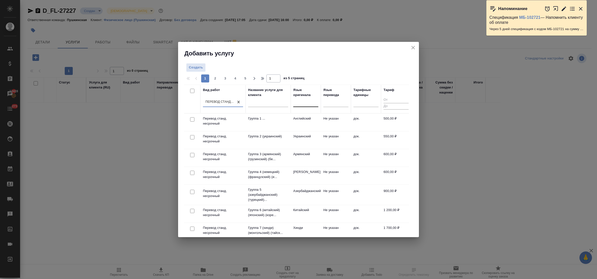
click at [300, 106] on div at bounding box center [305, 101] width 25 height 7
type input "арм"
click at [310, 117] on div "Армянский" at bounding box center [330, 118] width 75 height 9
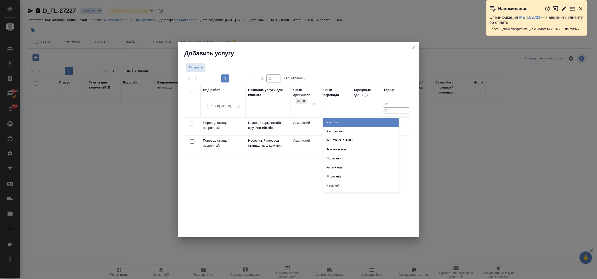
click at [332, 109] on div at bounding box center [336, 106] width 25 height 7
click at [337, 122] on div "Русский" at bounding box center [361, 122] width 75 height 9
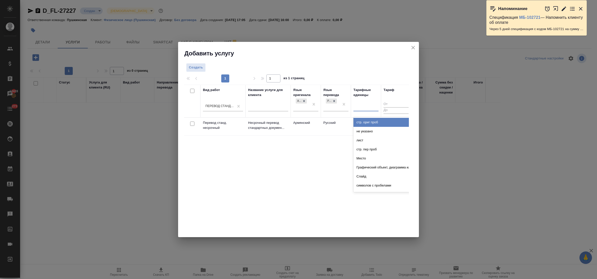
click at [361, 111] on div at bounding box center [366, 107] width 25 height 10
type input "док"
click at [361, 121] on div "док." at bounding box center [391, 122] width 75 height 9
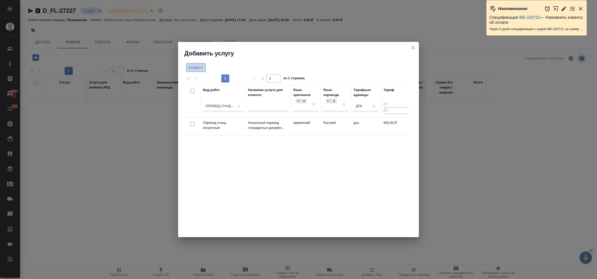
click at [195, 66] on span "Создать" at bounding box center [196, 68] width 14 height 6
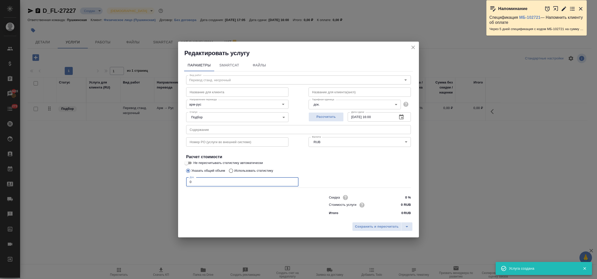
drag, startPoint x: 195, startPoint y: 184, endPoint x: 176, endPoint y: 181, distance: 18.5
click at [176, 181] on div "Редактировать услугу Параметры SmartCat Файлы Вид работ Перевод станд. несрочны…" at bounding box center [298, 139] width 597 height 279
type input "1"
click at [398, 206] on input "0 RUB" at bounding box center [401, 205] width 19 height 7
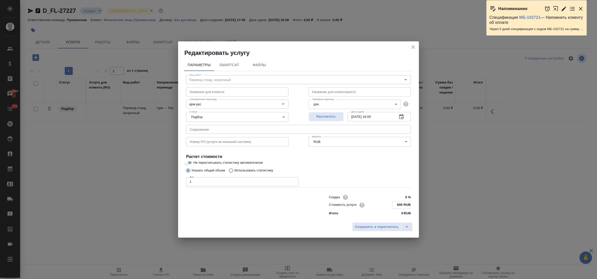
type input "600 RUB"
click at [374, 116] on input "[DATE] 16:00" at bounding box center [371, 116] width 46 height 9
type input "[DATE] 12:00"
click at [382, 225] on span "Сохранить и пересчитать" at bounding box center [377, 227] width 44 height 6
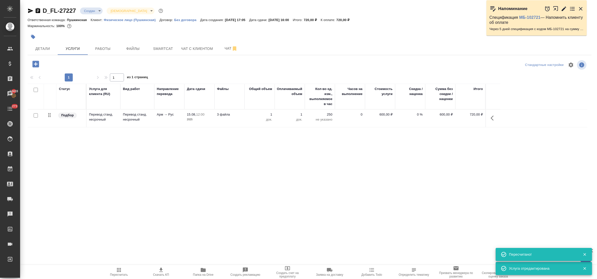
click at [34, 62] on icon "button" at bounding box center [35, 64] width 7 height 7
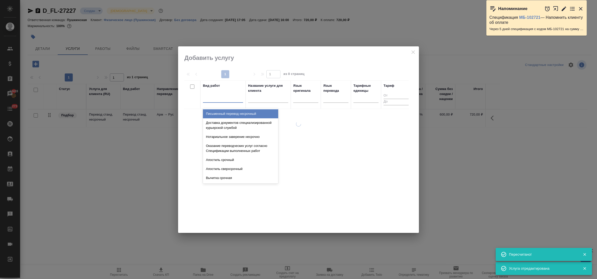
click at [231, 102] on div at bounding box center [223, 98] width 40 height 10
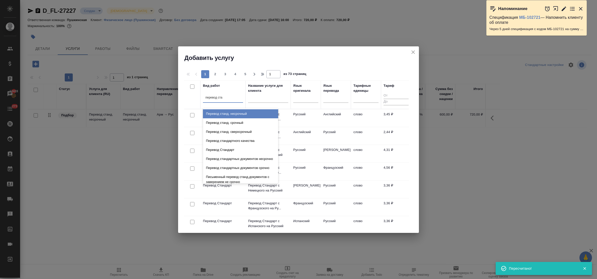
type input "перевод стан"
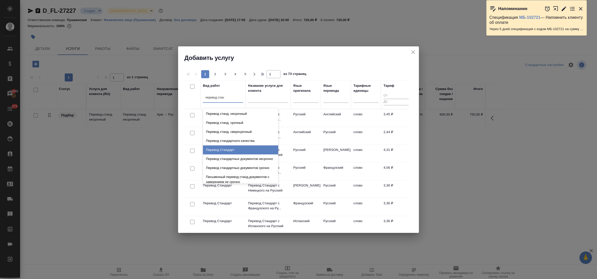
click at [241, 148] on div "Перевод Стандарт" at bounding box center [240, 150] width 75 height 9
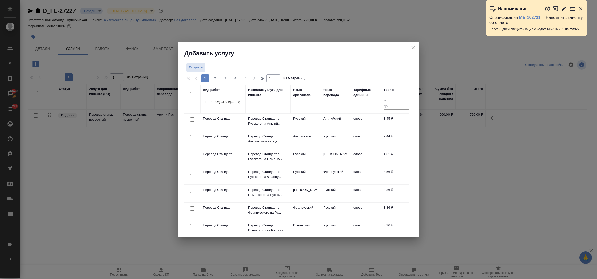
click at [303, 105] on div at bounding box center [305, 101] width 25 height 7
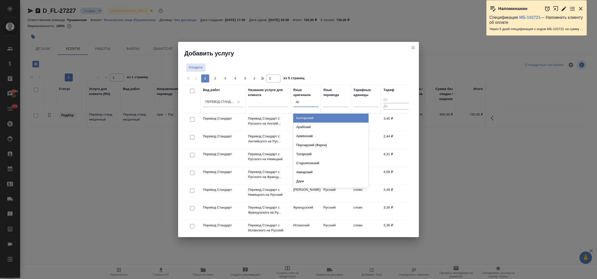
type input "арм"
click at [305, 121] on div "Армянский" at bounding box center [330, 118] width 75 height 9
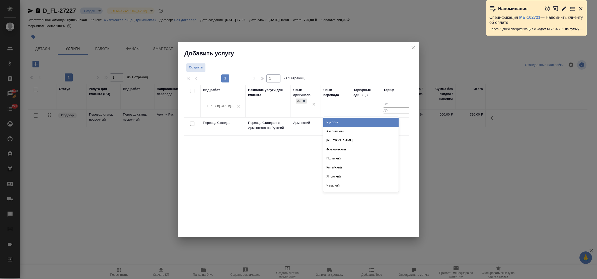
click at [328, 108] on div at bounding box center [336, 106] width 25 height 7
type input "рус"
click at [330, 121] on div "Русский" at bounding box center [361, 122] width 75 height 9
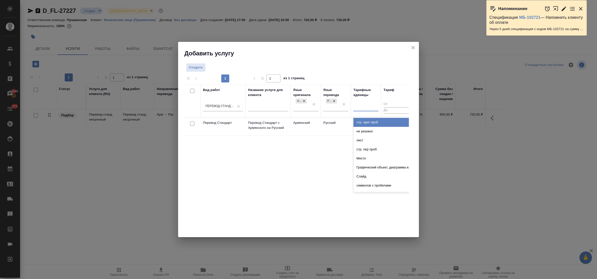
click at [359, 110] on div at bounding box center [366, 107] width 25 height 10
type input "сло"
click at [364, 123] on div "слово" at bounding box center [391, 122] width 75 height 9
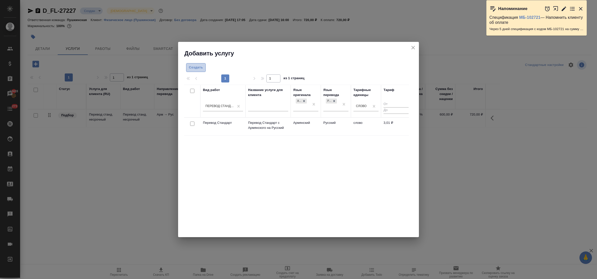
click at [196, 69] on span "Создать" at bounding box center [196, 68] width 14 height 6
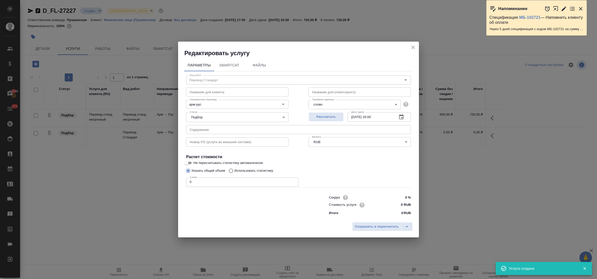
click at [189, 181] on input "0" at bounding box center [242, 182] width 112 height 9
type input "590"
click at [399, 203] on input "0 RUB" at bounding box center [402, 205] width 18 height 7
type input "3.10 RUB"
click at [374, 115] on input "[DATE] 16:00" at bounding box center [371, 116] width 46 height 9
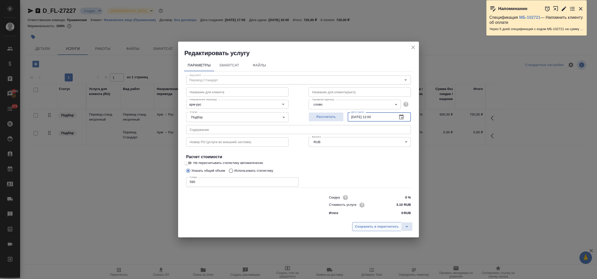
type input "[DATE] 12:00"
click at [382, 228] on span "Сохранить и пересчитать" at bounding box center [377, 227] width 44 height 6
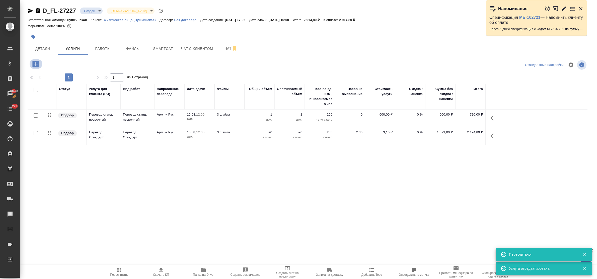
click at [34, 65] on icon "button" at bounding box center [35, 64] width 7 height 7
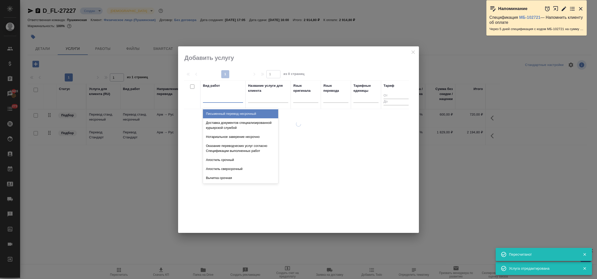
click at [232, 100] on div at bounding box center [223, 97] width 40 height 7
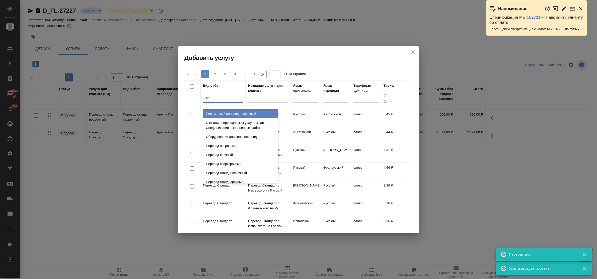
type input "восс"
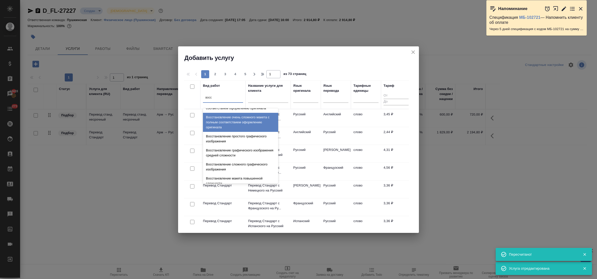
scroll to position [92, 0]
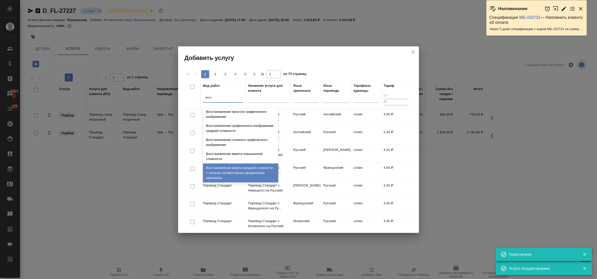
click at [240, 174] on div "Восстановление макета средней сложности с полным соответствием оформлению ориги…" at bounding box center [240, 173] width 75 height 19
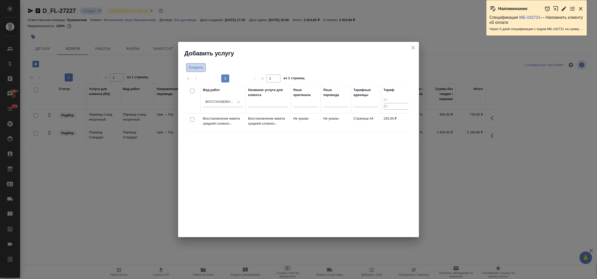
click at [196, 69] on span "Создать" at bounding box center [196, 68] width 14 height 6
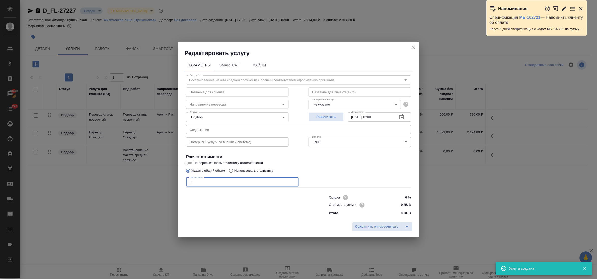
drag, startPoint x: 195, startPoint y: 184, endPoint x: 176, endPoint y: 179, distance: 19.2
click at [176, 179] on div "Редактировать услугу Параметры SmartCat Файлы Вид работ Восстановление макета с…" at bounding box center [298, 139] width 597 height 279
type input "2"
click at [393, 204] on input "0 RUB" at bounding box center [401, 205] width 19 height 7
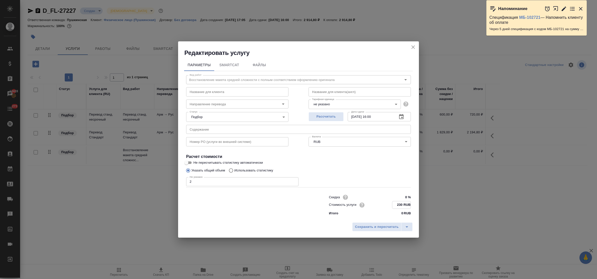
type input "230 RUB"
click at [375, 117] on input "[DATE] 16:00" at bounding box center [371, 116] width 46 height 9
type input "[DATE] 12:00"
click at [369, 226] on span "Сохранить и пересчитать" at bounding box center [377, 227] width 44 height 6
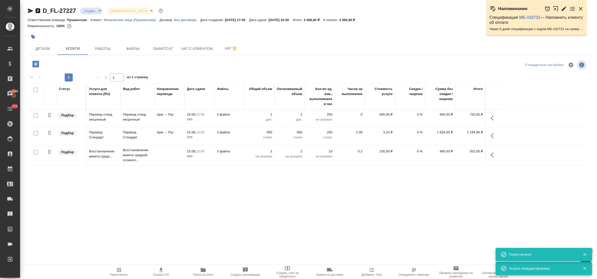
click at [35, 68] on icon "button" at bounding box center [35, 64] width 9 height 9
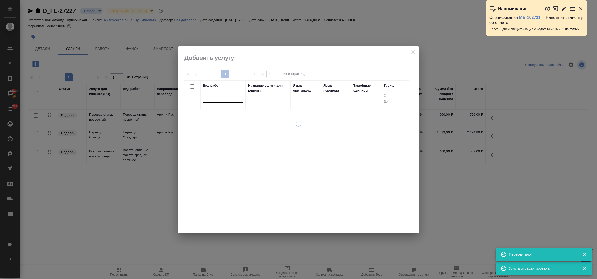
click at [225, 100] on div at bounding box center [223, 97] width 40 height 7
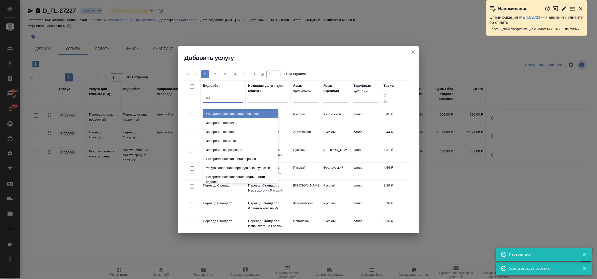
type input "заве"
click at [230, 122] on div "Заверение несрочно" at bounding box center [240, 122] width 75 height 9
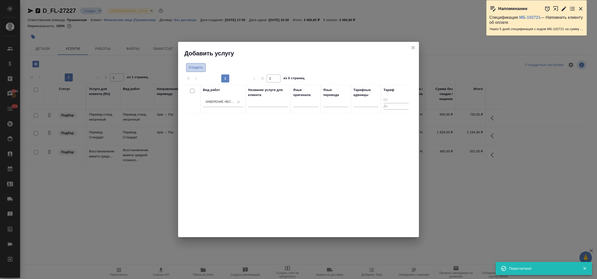
click at [197, 67] on span "Создать" at bounding box center [196, 68] width 14 height 6
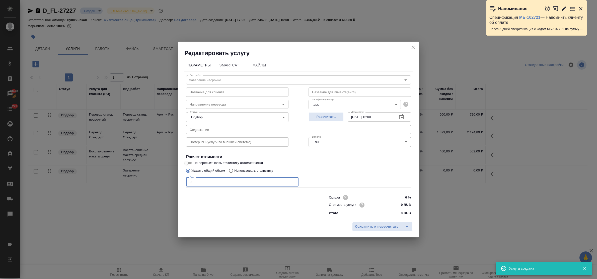
drag, startPoint x: 190, startPoint y: 182, endPoint x: 179, endPoint y: 179, distance: 11.6
click at [179, 179] on div "Параметры SmartCat Файлы Вид работ Заверение несрочно Вид работ Название для кл…" at bounding box center [298, 138] width 241 height 163
click at [397, 205] on input "0 RUB" at bounding box center [402, 205] width 18 height 7
drag, startPoint x: 198, startPoint y: 183, endPoint x: 184, endPoint y: 180, distance: 14.4
click at [184, 180] on div "Параметры SmartCat Файлы Вид работ Заверение несрочно Вид работ Название для кл…" at bounding box center [298, 138] width 241 height 163
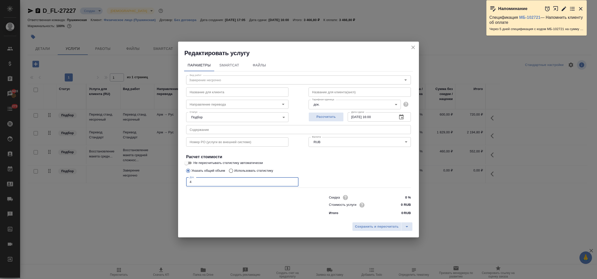
type input "4"
click at [399, 205] on input "0 RUB" at bounding box center [402, 205] width 18 height 7
type input "800 RUB"
click at [382, 227] on span "Сохранить и пересчитать" at bounding box center [377, 227] width 44 height 6
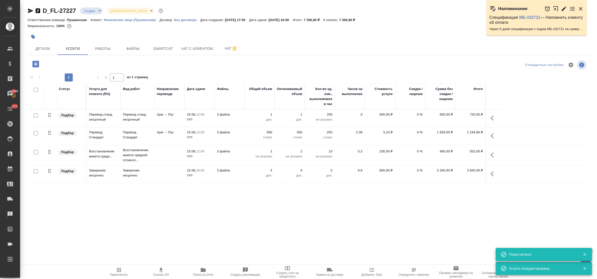
click at [35, 66] on icon "button" at bounding box center [35, 64] width 7 height 7
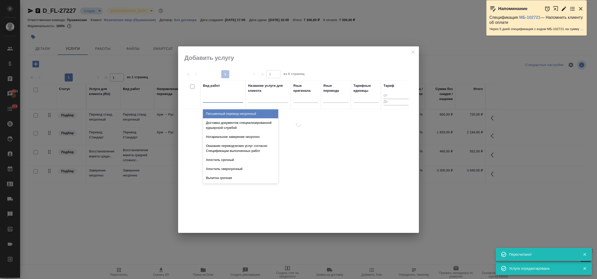
click at [212, 101] on div at bounding box center [223, 97] width 40 height 7
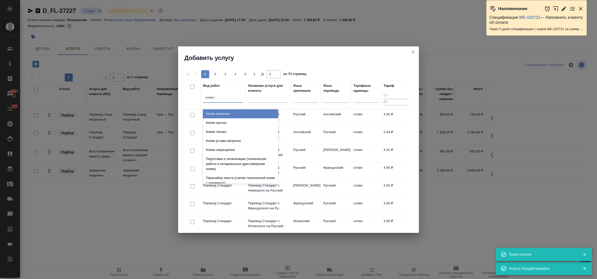
type input "копии не"
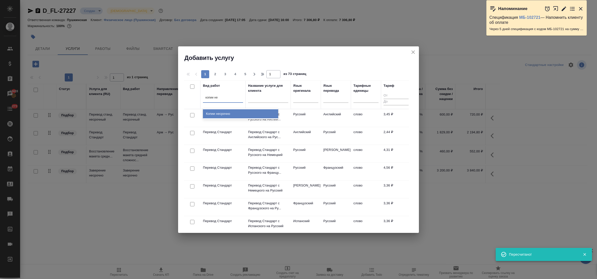
click at [217, 111] on div "Копии несрочно" at bounding box center [240, 113] width 75 height 9
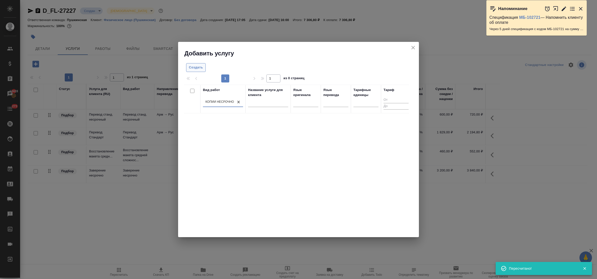
click at [195, 65] on span "Создать" at bounding box center [196, 68] width 14 height 6
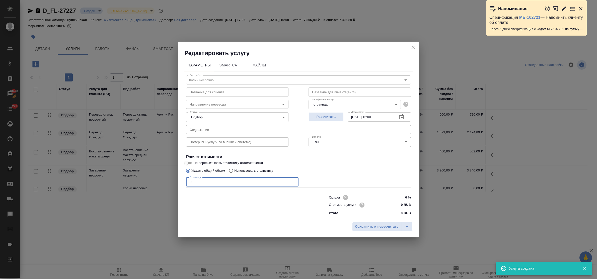
drag, startPoint x: 192, startPoint y: 182, endPoint x: 176, endPoint y: 178, distance: 15.5
click at [176, 178] on div "Редактировать услугу Параметры SmartCat Файлы Вид работ Копии несрочно Вид рабо…" at bounding box center [298, 139] width 597 height 279
type input "6"
click at [397, 205] on input "0 RUB" at bounding box center [401, 205] width 19 height 7
type input "200 RUB"
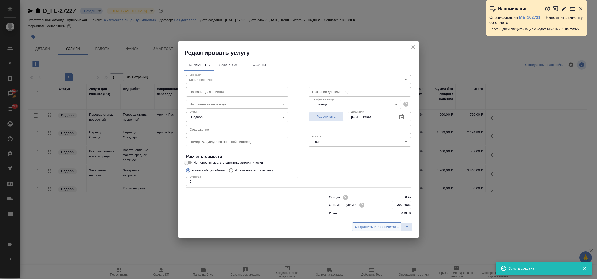
click at [390, 228] on span "Сохранить и пересчитать" at bounding box center [377, 227] width 44 height 6
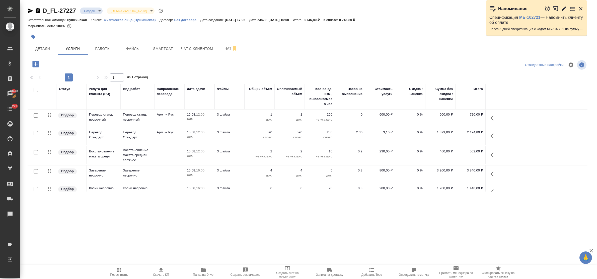
click at [219, 117] on p "3 файла" at bounding box center [229, 114] width 25 height 5
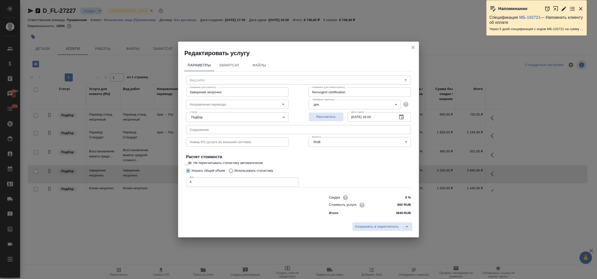
type input "Заверение несрочно"
drag, startPoint x: 201, startPoint y: 181, endPoint x: 174, endPoint y: 181, distance: 27.1
click at [174, 181] on div "Редактировать услугу Параметры SmartCat Файлы Вид работ Заверение несрочно Вид …" at bounding box center [298, 139] width 597 height 279
type input "3"
click at [381, 228] on span "Сохранить и пересчитать" at bounding box center [377, 227] width 44 height 6
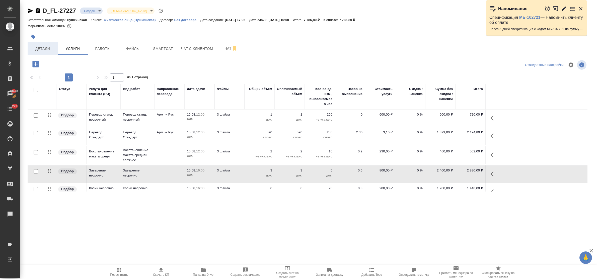
click at [42, 49] on span "Детали" at bounding box center [43, 49] width 24 height 6
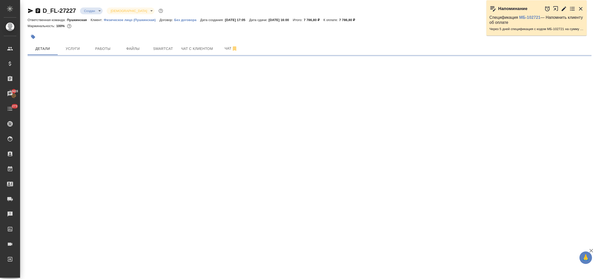
select select "RU"
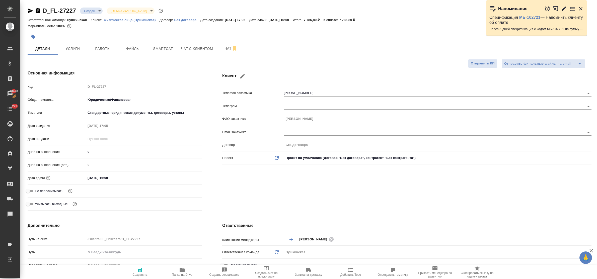
type textarea "x"
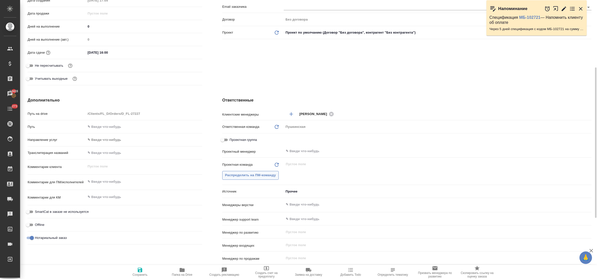
click at [230, 177] on span "Распределить на ПМ-команду" at bounding box center [250, 176] width 51 height 6
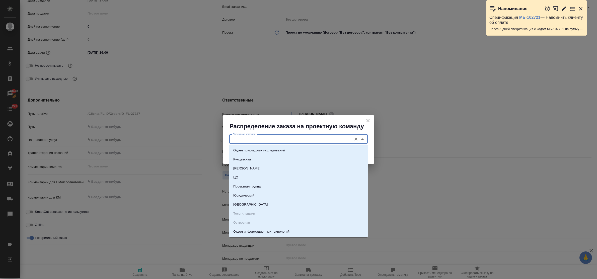
click at [247, 136] on input "Проектная команда" at bounding box center [290, 139] width 119 height 6
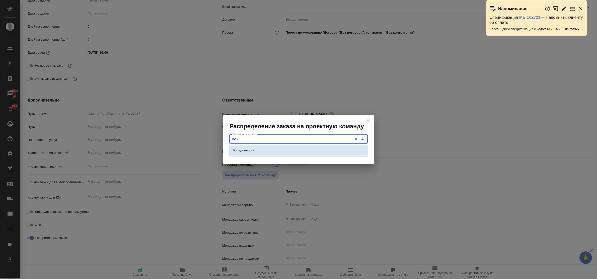
click at [258, 151] on li "Юридический" at bounding box center [298, 150] width 139 height 9
type input "Юридический"
click at [356, 154] on span "Распределить" at bounding box center [353, 154] width 24 height 6
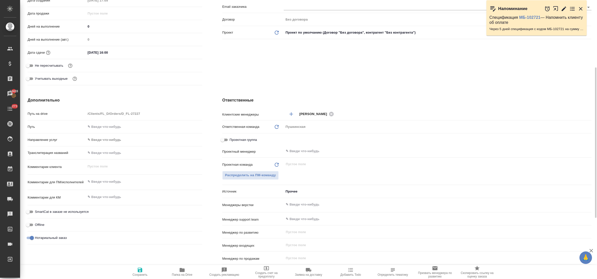
type textarea "x"
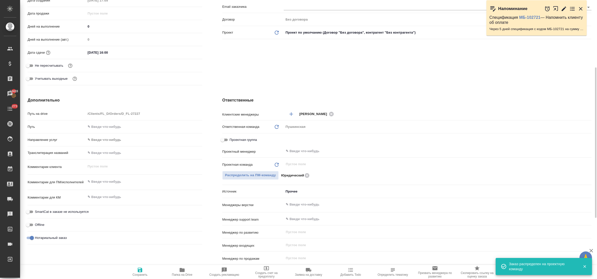
type textarea "x"
click at [117, 185] on textarea at bounding box center [144, 182] width 116 height 9
type textarea "x"
type textarea "с"
type textarea "x"
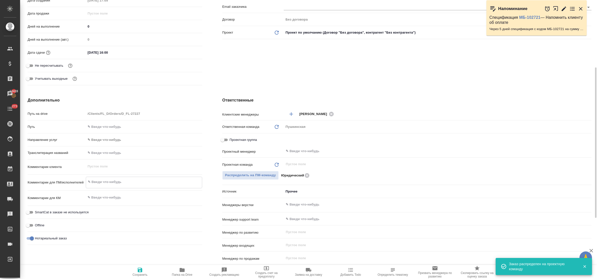
type textarea "x"
type textarea "см"
type textarea "x"
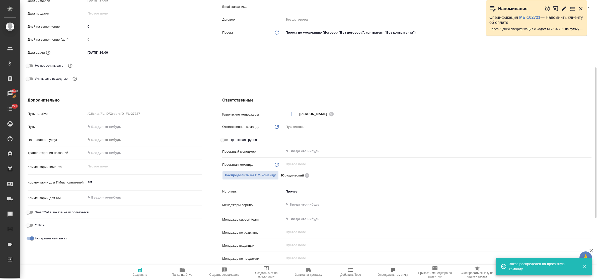
type textarea "см."
type textarea "x"
type textarea "см."
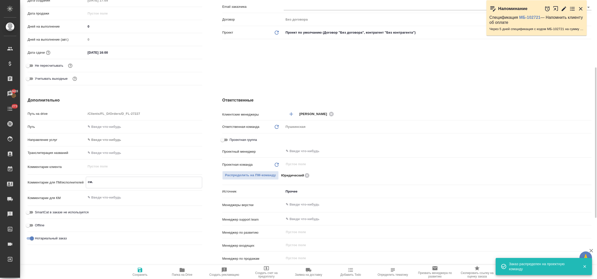
type textarea "x"
type textarea "см. в"
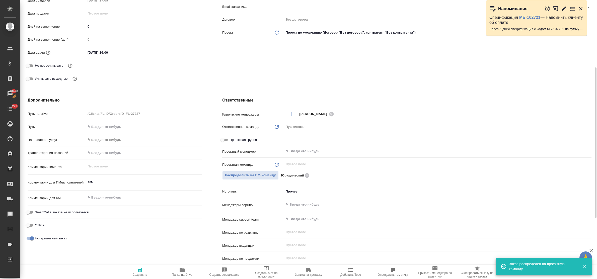
type textarea "x"
type textarea "см. в"
type textarea "x"
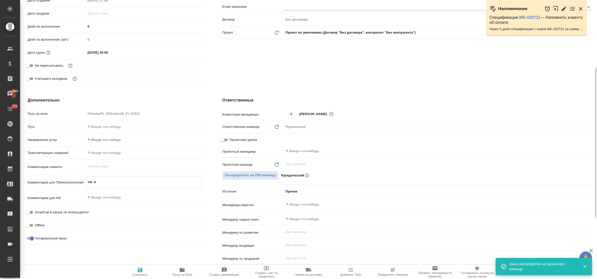
type textarea "x"
type textarea "см. в п"
type textarea "x"
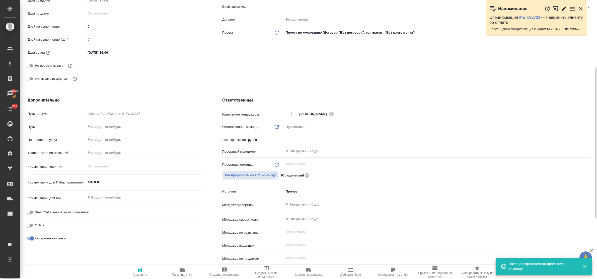
type textarea "см. в по"
type textarea "x"
type textarea "см. в пом"
type textarea "x"
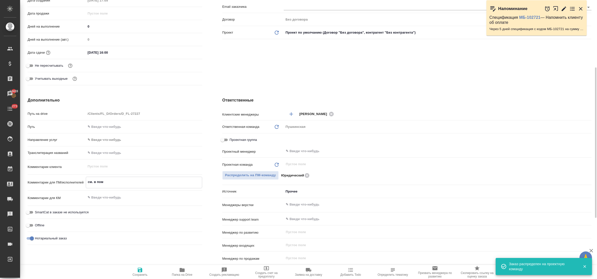
type textarea "x"
type textarea "см. в помо"
type textarea "x"
type textarea "см. в помощ"
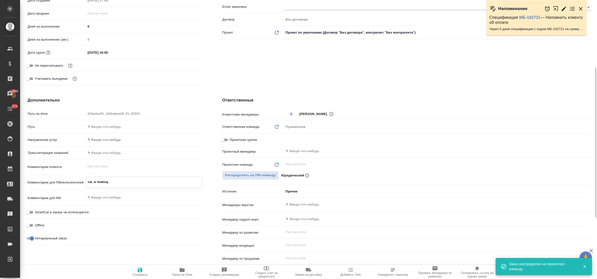
type textarea "x"
type textarea "см. в помощь"
type textarea "x"
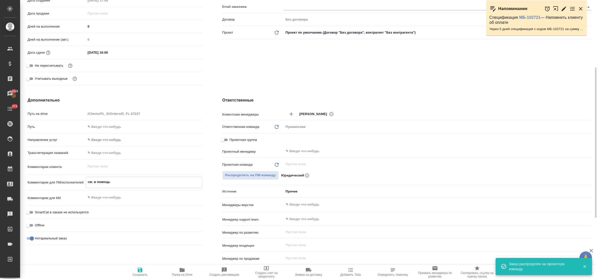
type textarea "x"
type textarea "см. в помощь"
type textarea "x"
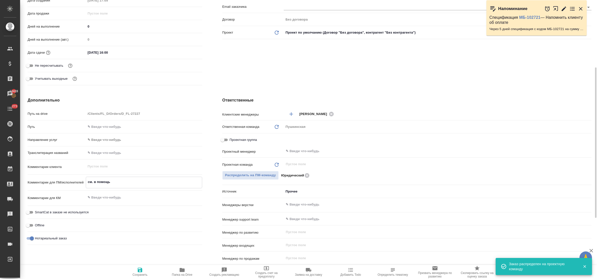
type textarea "x"
type textarea "см. в помощь пе"
type textarea "x"
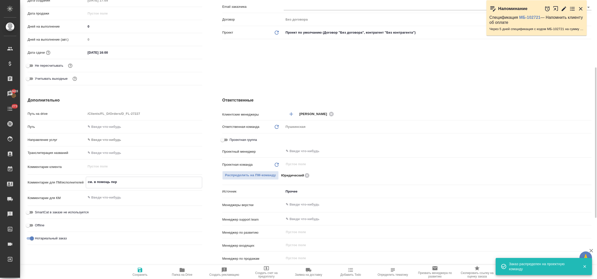
type textarea "см. в помощь пере"
type textarea "x"
type textarea "см. в помощь [PERSON_NAME]"
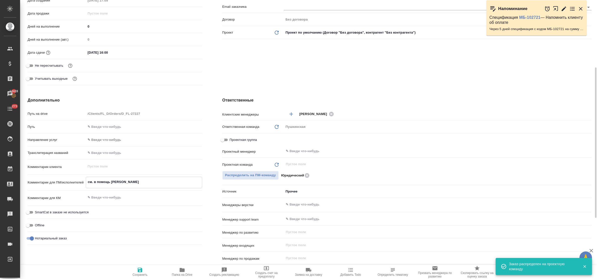
type textarea "x"
type textarea "см. в помощь перево"
type textarea "x"
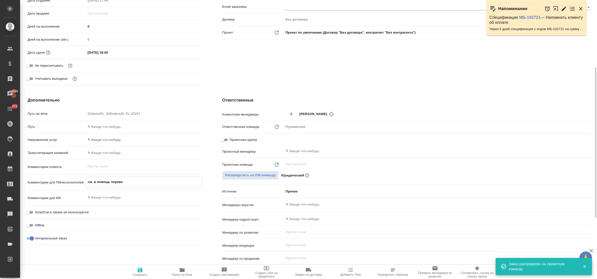
type textarea "x"
type textarea "см. в помощь перевод"
type textarea "x"
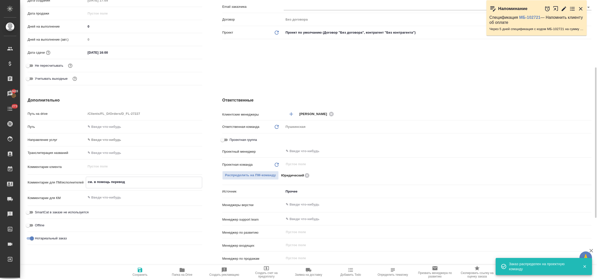
type textarea "x"
type textarea "см. в помощь перевод"
type textarea "x"
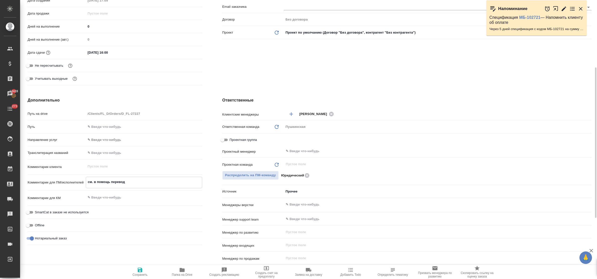
type textarea "см. в помощь перевод [PERSON_NAME]"
type textarea "x"
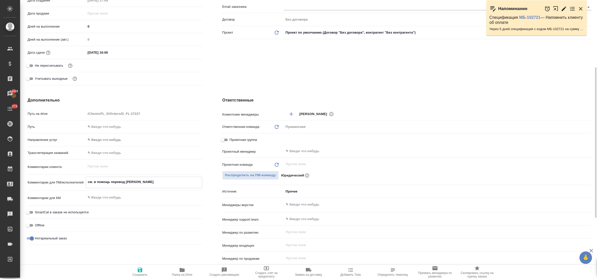
type textarea "см. в помощь перевод [PERSON_NAME]"
type textarea "x"
type textarea "см. в помощь перевод [PERSON_NAME]"
type textarea "x"
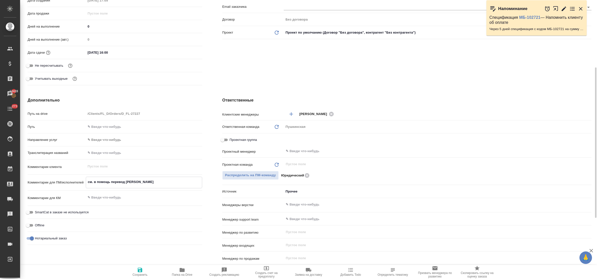
type textarea "x"
type textarea "см. в помощь перевод [PERSON_NAME]"
type textarea "x"
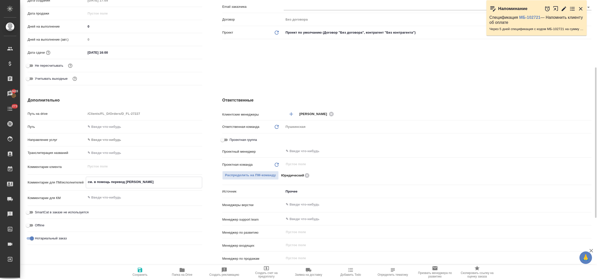
type textarea "x"
type textarea "см. в помощь перевод [PERSON_NAME]"
type textarea "x"
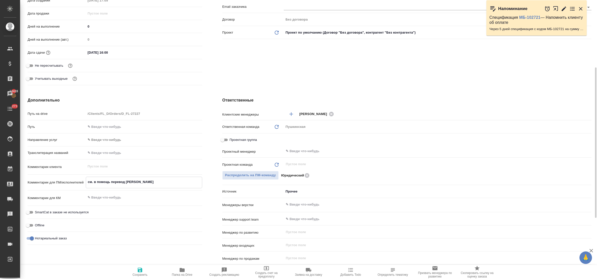
type textarea "см. в помощь перевод [PERSON_NAME]"
type textarea "x"
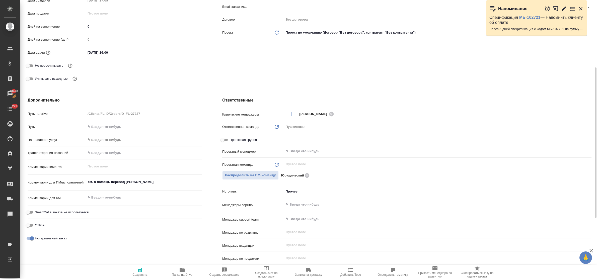
type textarea "см. в помощь перевод [PERSON_NAME]"
type textarea "x"
type textarea "см. в помощь перевод [PERSON_NAME]"
type textarea "x"
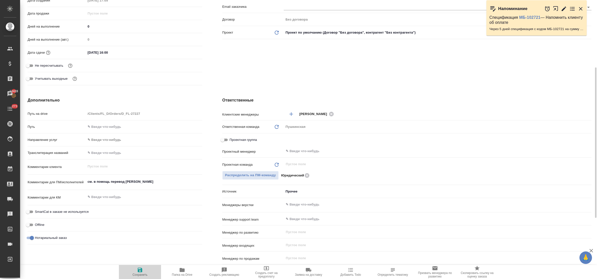
click at [140, 270] on icon "button" at bounding box center [140, 270] width 5 height 5
type textarea "x"
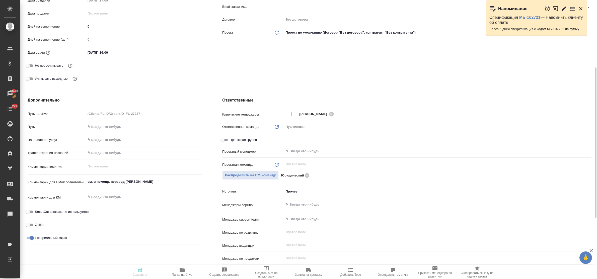
type textarea "x"
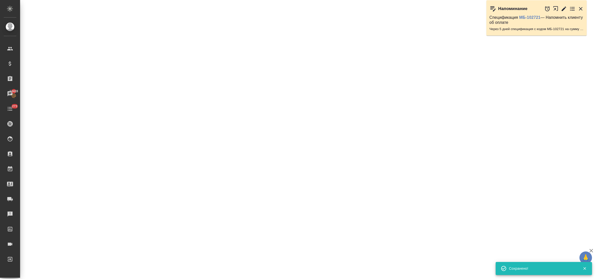
select select "RU"
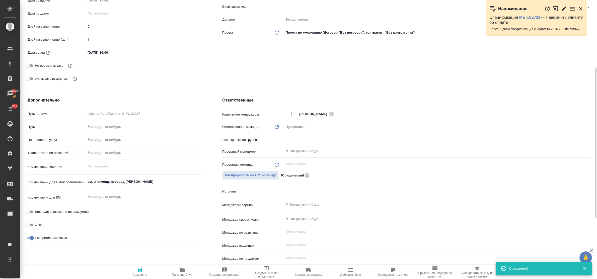
type textarea "x"
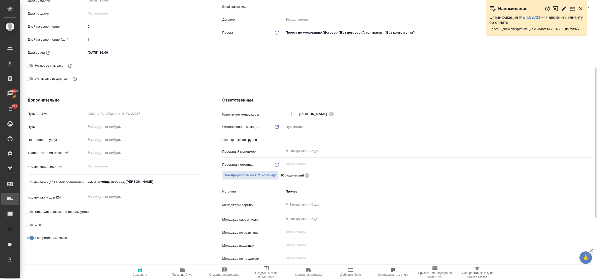
type textarea "x"
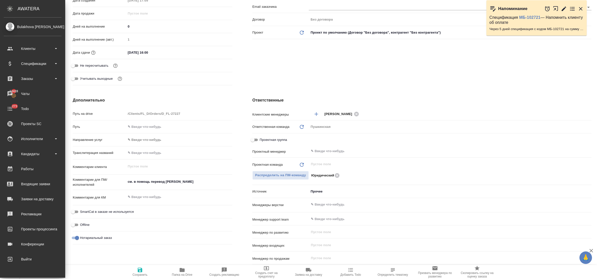
type textarea "x"
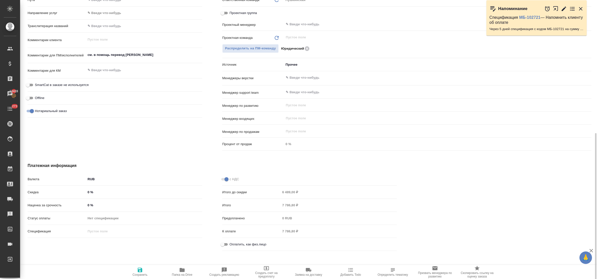
scroll to position [253, 0]
click at [226, 243] on input "Оплатить, как физ.лицо" at bounding box center [223, 244] width 18 height 6
checkbox input "true"
type textarea "x"
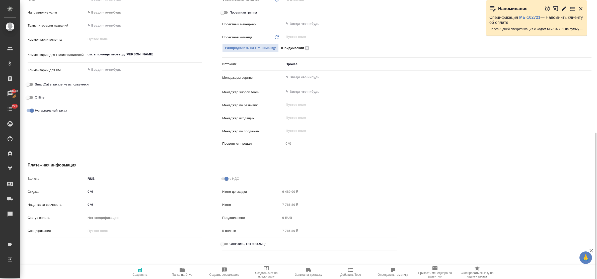
type textarea "x"
click at [139, 271] on icon "button" at bounding box center [140, 270] width 5 height 5
type textarea "x"
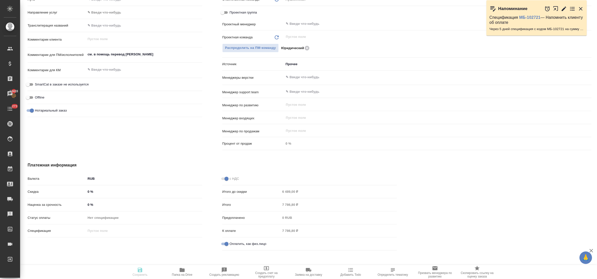
type textarea "x"
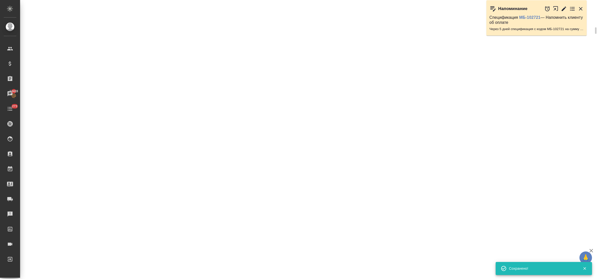
scroll to position [249, 0]
select select "RU"
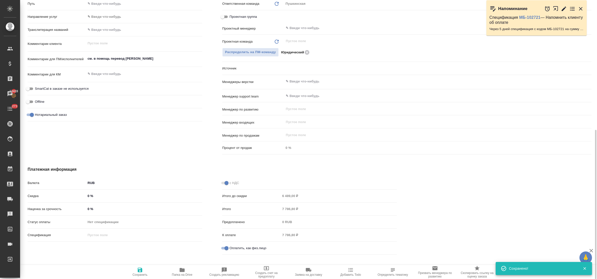
type textarea "x"
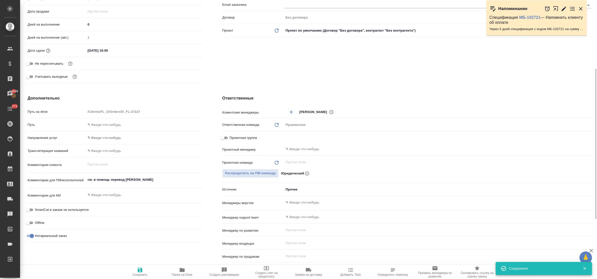
scroll to position [2, 0]
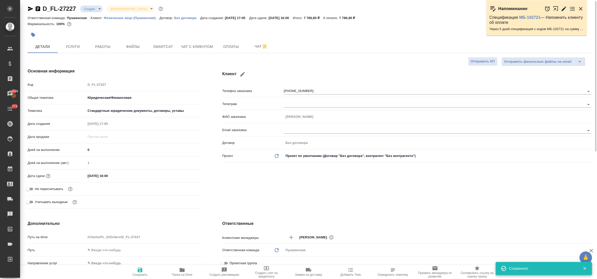
click at [181, 267] on icon "button" at bounding box center [182, 270] width 6 height 6
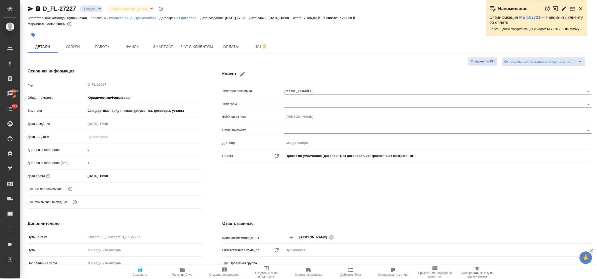
type textarea "x"
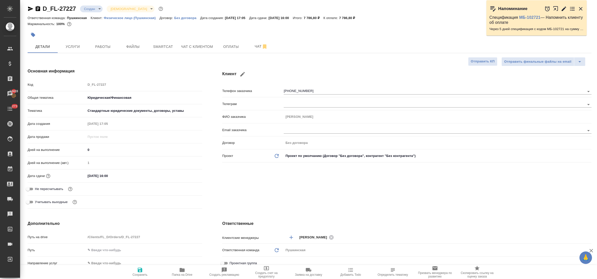
type textarea "x"
click at [96, 9] on body "🙏 .cls-1 fill:#fff; AWATERA Bulakhova [PERSON_NAME] Спецификации Заказы 13428 Ч…" at bounding box center [298, 139] width 597 height 279
click at [98, 13] on button "Подтвержден" at bounding box center [91, 11] width 14 height 6
click at [226, 48] on span "Оплаты" at bounding box center [231, 47] width 24 height 6
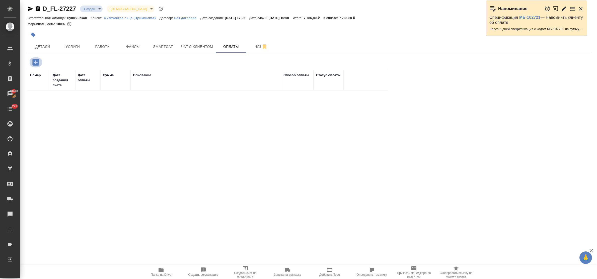
click at [36, 63] on icon "button" at bounding box center [35, 62] width 9 height 9
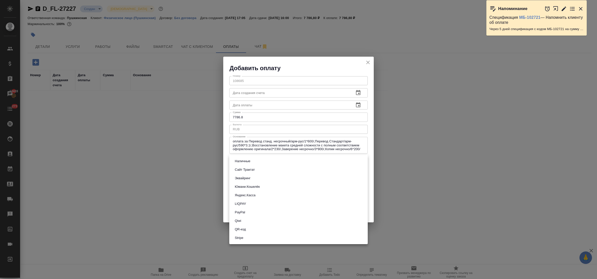
click at [259, 160] on body "🙏 .cls-1 fill:#fff; AWATERA Bulakhova [PERSON_NAME] Спецификации Заказы 13428 Ч…" at bounding box center [298, 139] width 597 height 279
click at [259, 227] on li "QR-код" at bounding box center [298, 229] width 139 height 9
type input "60e5684acae83f185c96e013"
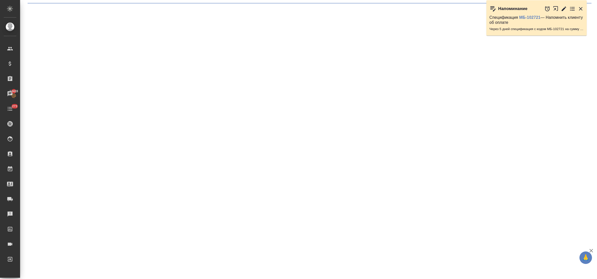
click at [355, 212] on div ".cls-1 fill:#fff; AWATERA Bulakhova [PERSON_NAME] Спецификации Заказы 13428 Чат…" at bounding box center [298, 139] width 597 height 279
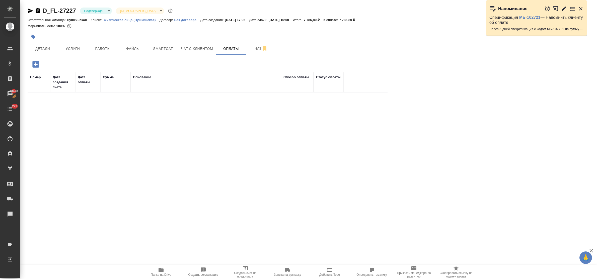
click at [33, 63] on icon "button" at bounding box center [35, 64] width 7 height 7
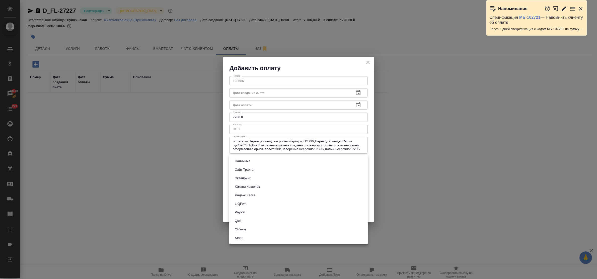
click at [257, 162] on body "🙏 .cls-1 fill:#fff; AWATERA Bulakhova [PERSON_NAME] Спецификации Заказы 13428 Ч…" at bounding box center [298, 139] width 597 height 279
click at [256, 230] on li "QR-код" at bounding box center [298, 229] width 139 height 9
type input "60e5684acae83f185c96e013"
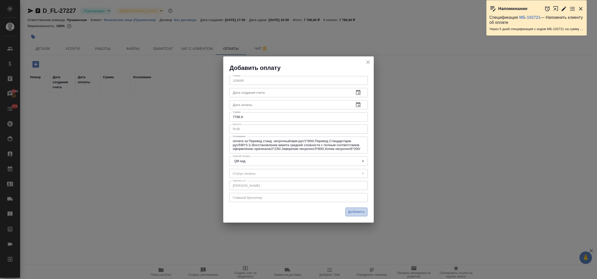
click at [350, 214] on span "Добавить" at bounding box center [356, 212] width 17 height 6
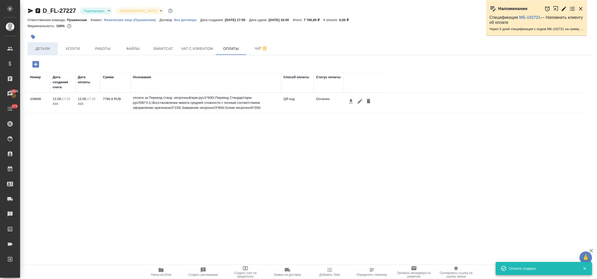
click at [38, 45] on button "Детали" at bounding box center [43, 48] width 30 height 13
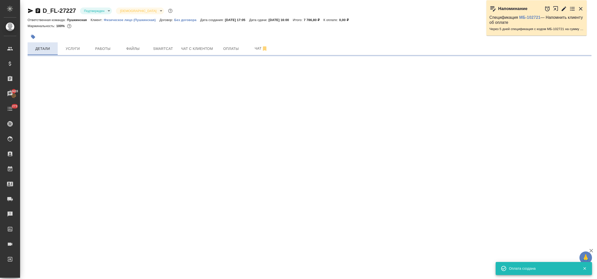
select select "RU"
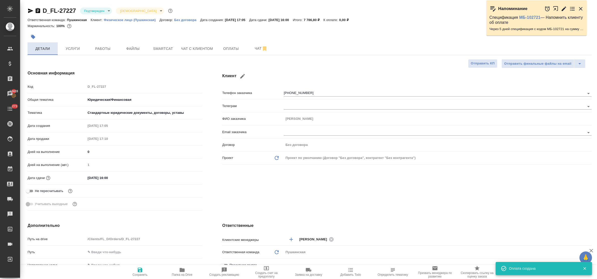
type textarea "x"
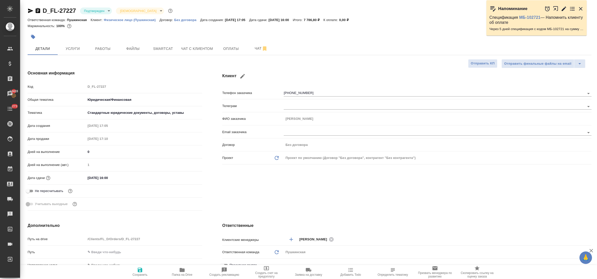
type textarea "x"
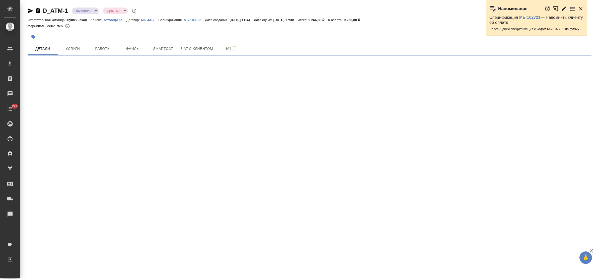
select select "RU"
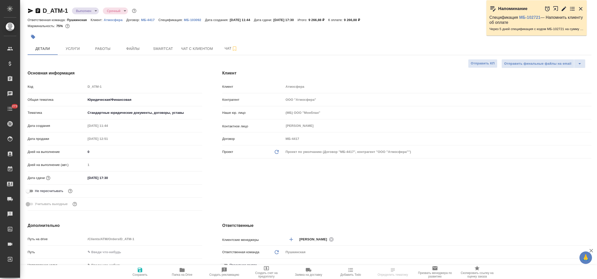
type textarea "x"
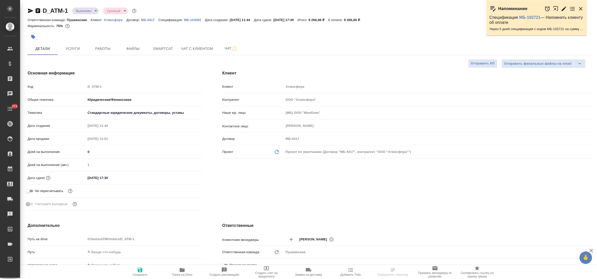
type textarea "x"
click at [181, 271] on icon "button" at bounding box center [182, 270] width 5 height 4
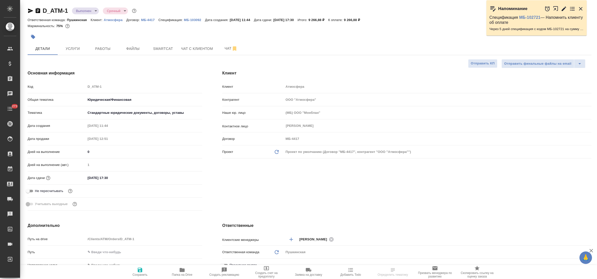
type textarea "x"
select select "RU"
type textarea "x"
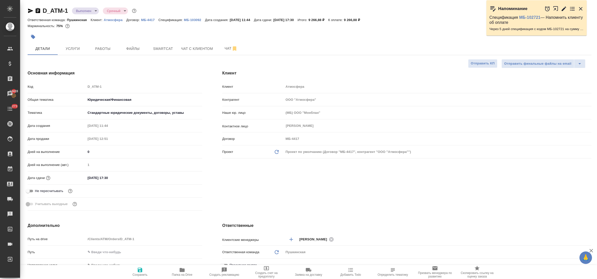
type textarea "x"
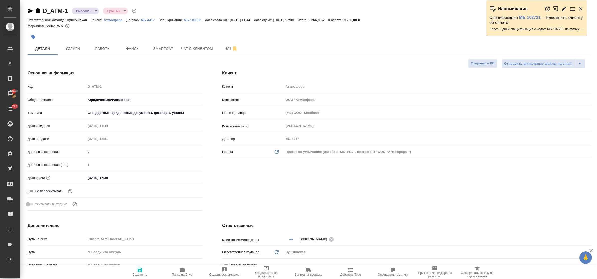
type textarea "x"
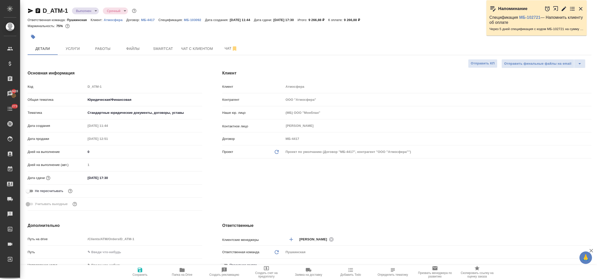
type textarea "x"
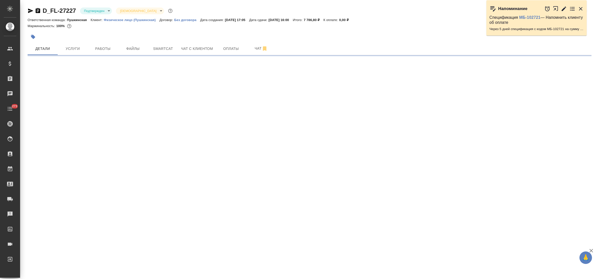
select select "RU"
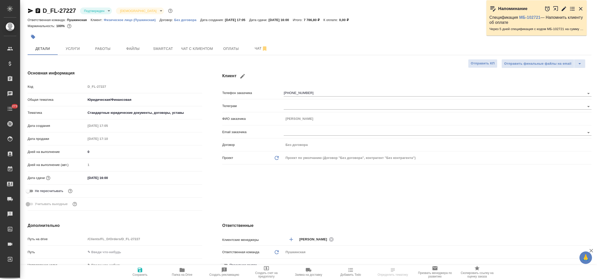
type textarea "x"
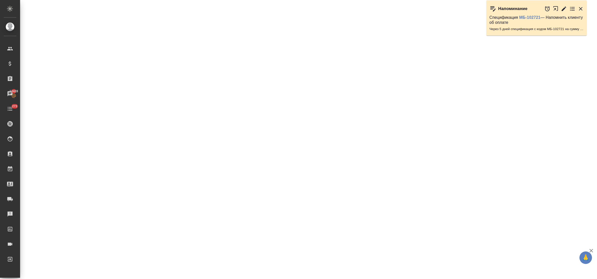
select select "RU"
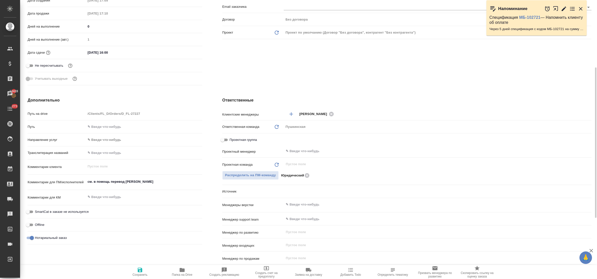
type textarea "x"
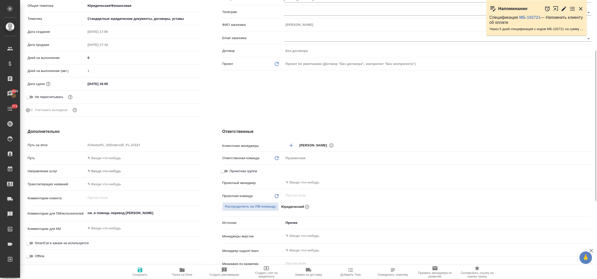
scroll to position [0, 0]
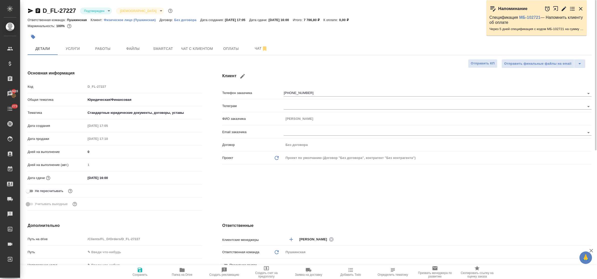
type textarea "x"
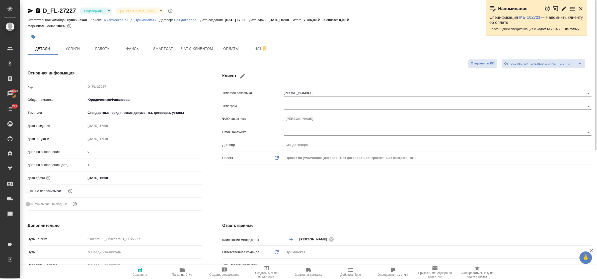
type textarea "x"
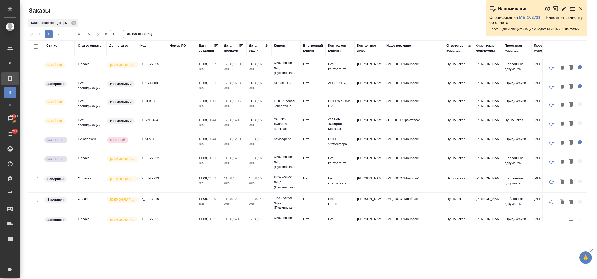
scroll to position [282, 0]
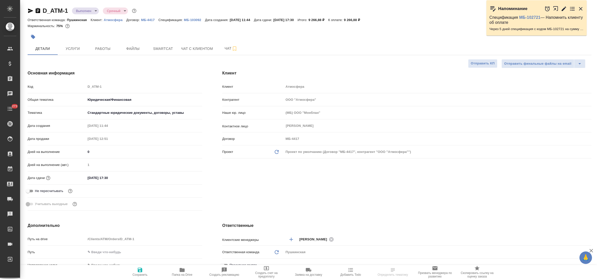
select select "RU"
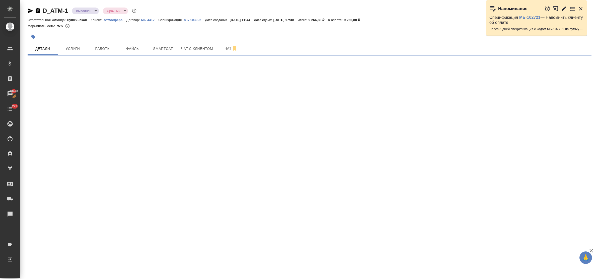
select select "RU"
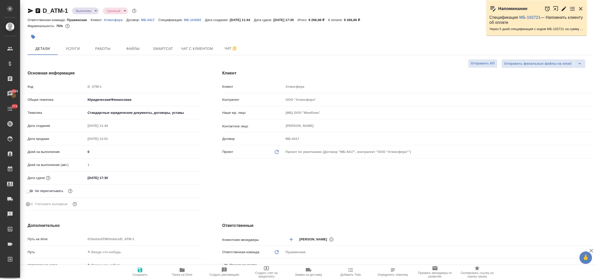
type textarea "x"
click at [190, 20] on p "МБ-103092" at bounding box center [194, 20] width 21 height 4
type textarea "x"
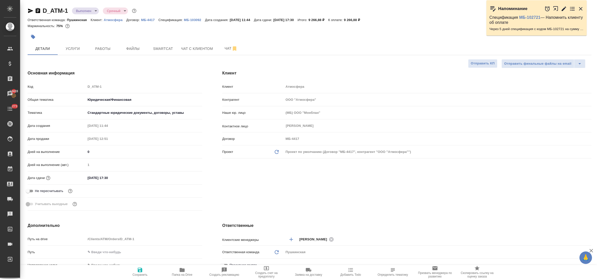
type textarea "x"
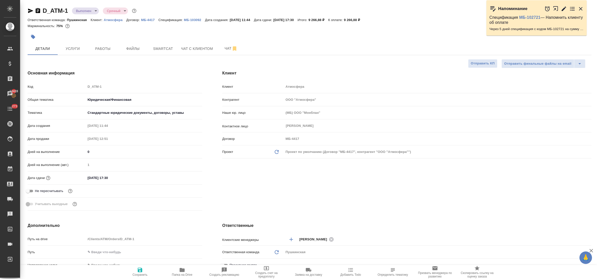
type textarea "x"
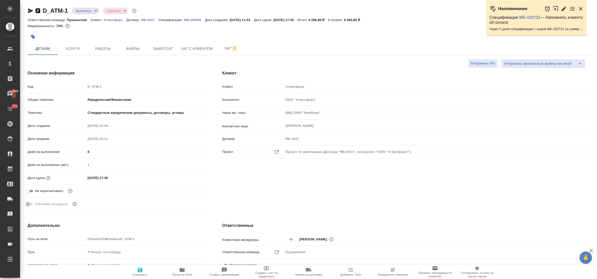
type textarea "x"
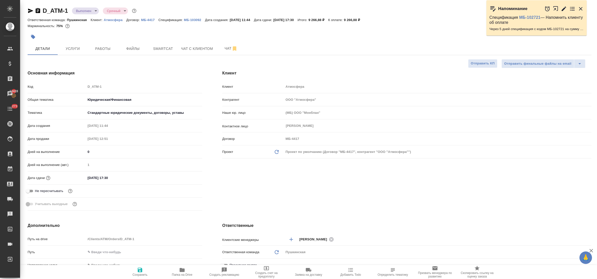
type textarea "x"
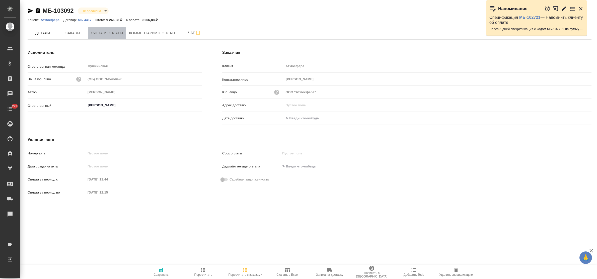
click at [107, 33] on span "Счета и оплаты" at bounding box center [107, 33] width 32 height 6
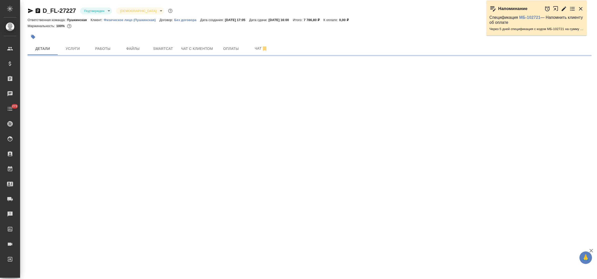
select select "RU"
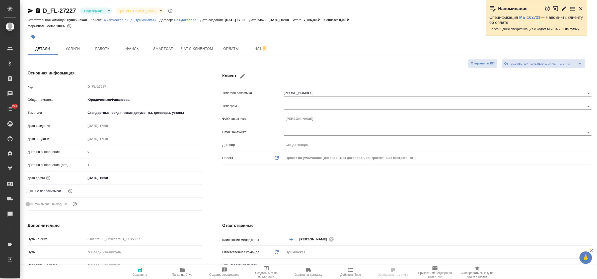
type textarea "x"
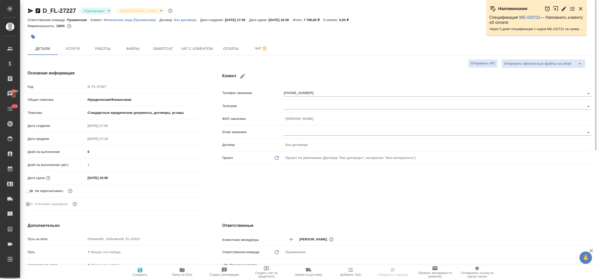
type textarea "x"
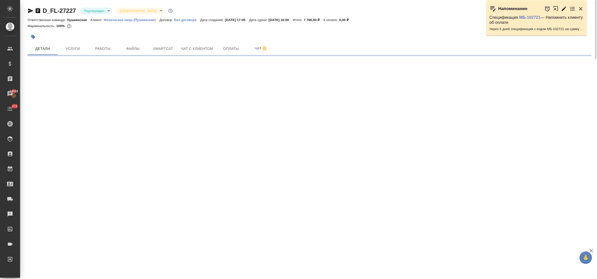
select select "RU"
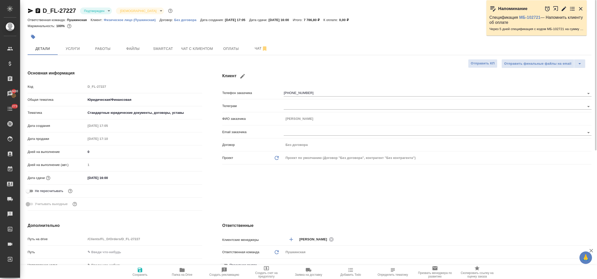
type textarea "x"
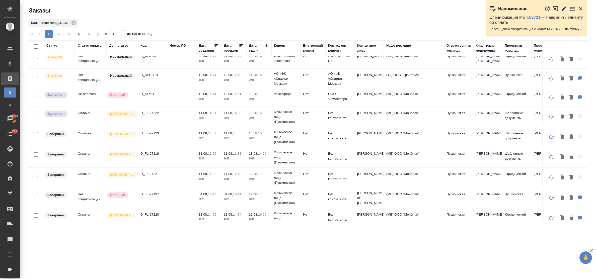
scroll to position [327, 0]
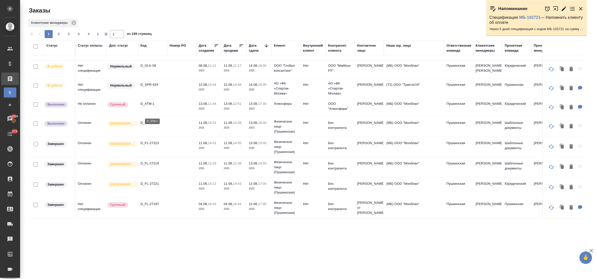
click at [149, 106] on p "D_ATM-1" at bounding box center [153, 103] width 24 height 5
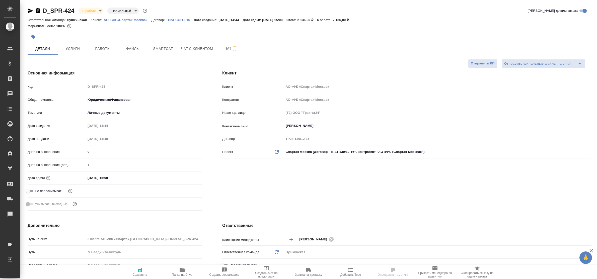
select select "RU"
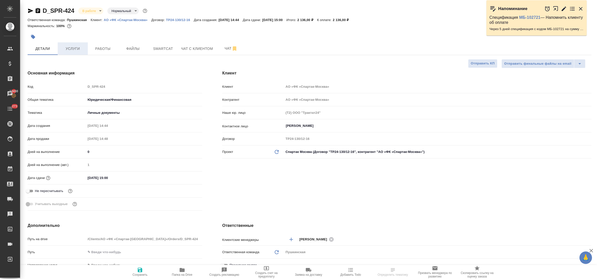
click at [70, 47] on span "Услуги" at bounding box center [73, 49] width 24 height 6
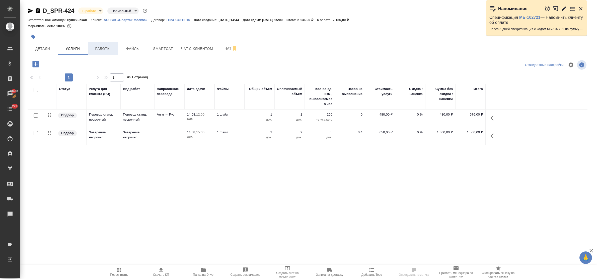
click at [107, 47] on span "Работы" at bounding box center [103, 49] width 24 height 6
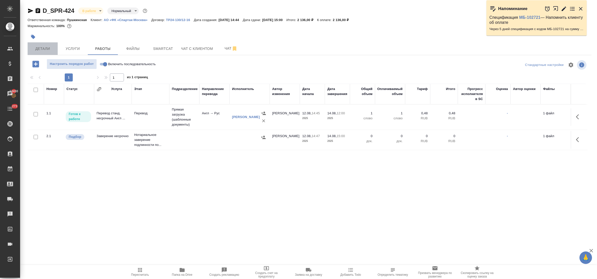
click at [43, 49] on span "Детали" at bounding box center [43, 49] width 24 height 6
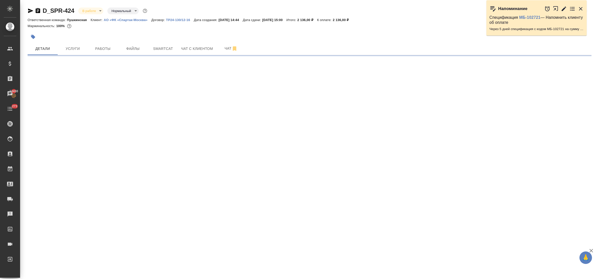
select select "RU"
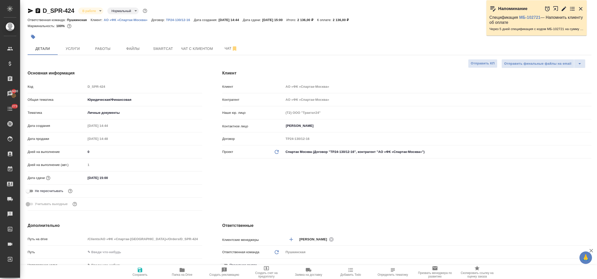
type textarea "x"
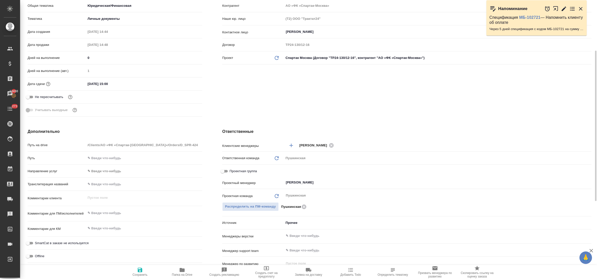
type textarea "x"
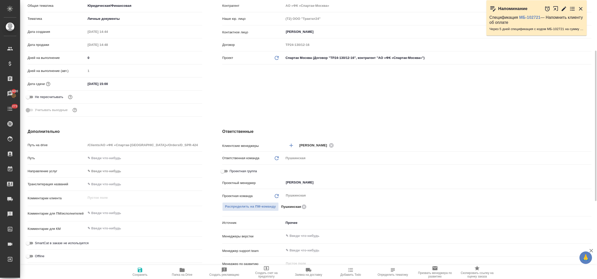
type textarea "x"
click at [111, 213] on textarea at bounding box center [144, 213] width 116 height 9
paste textarea "Фамилия: АРРИНДЕЛЛ Имя: ШАЛИКА ДЖЕНАБА ТАХИРА"
type textarea "Фамилия: АРРИНДЕЛЛ Имя: ШАЛИКА ДЖЕНАБА ТАХИРА"
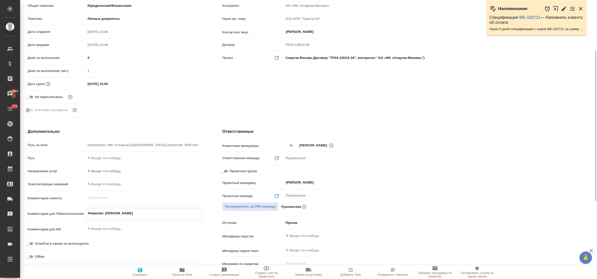
type textarea "x"
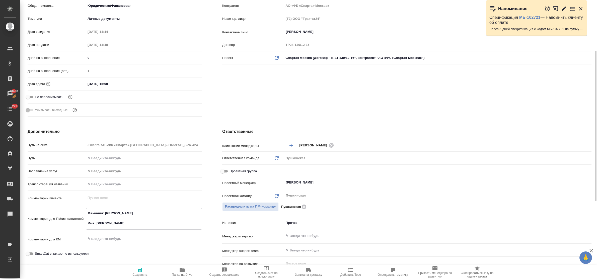
type textarea "Фамилия: АРРИНДЕЛЛ Имя: ШАЛИКА ДЖЕНАБА ТАХИРА"
type textarea "x"
click at [141, 271] on icon "button" at bounding box center [140, 270] width 5 height 5
type textarea "x"
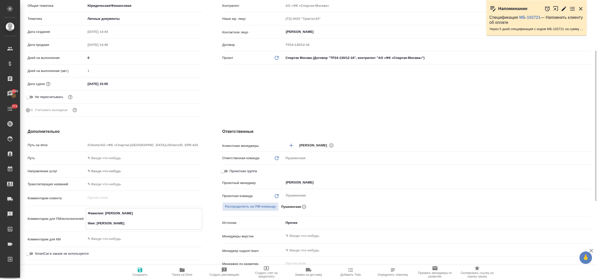
type textarea "x"
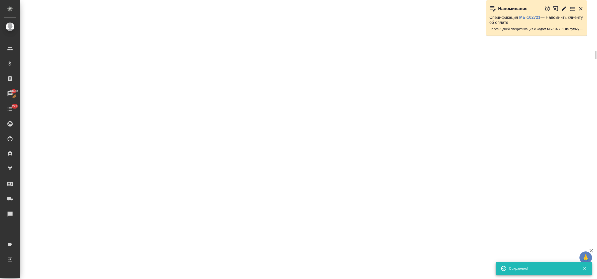
select select "RU"
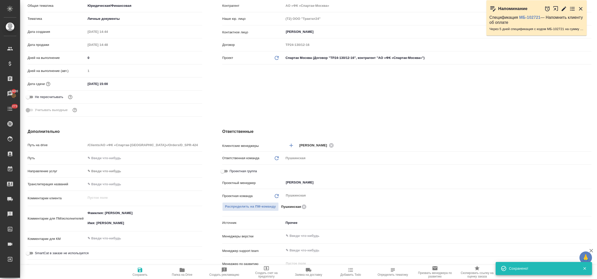
type textarea "x"
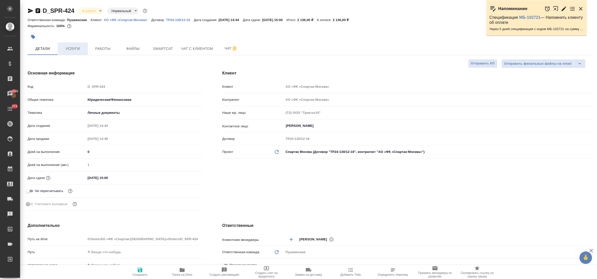
click at [70, 52] on span "Услуги" at bounding box center [73, 49] width 24 height 6
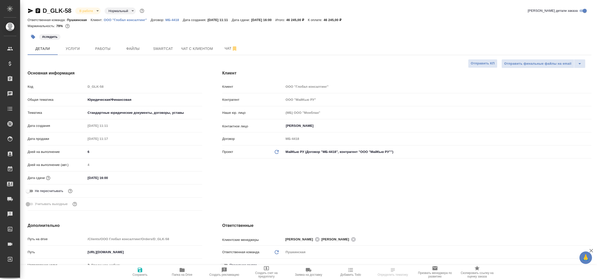
select select "RU"
type textarea "x"
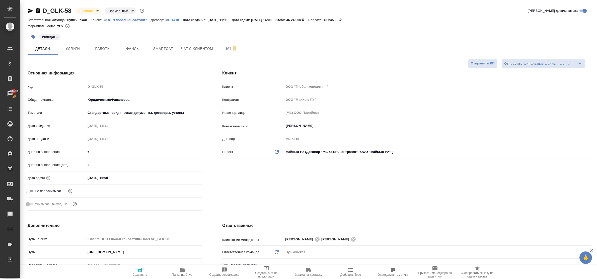
type textarea "x"
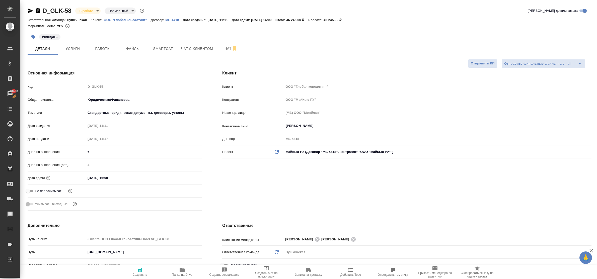
type textarea "x"
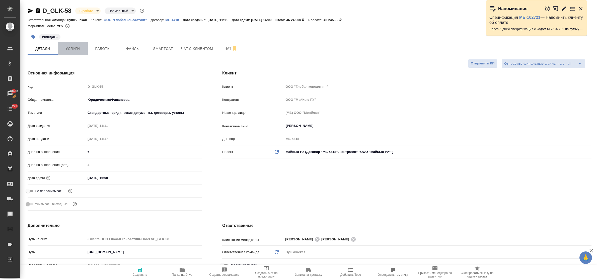
click at [66, 50] on span "Услуги" at bounding box center [73, 49] width 24 height 6
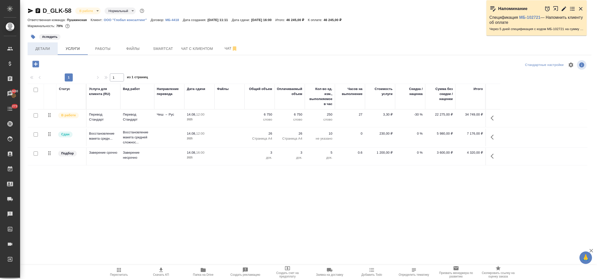
click at [45, 49] on span "Детали" at bounding box center [43, 49] width 24 height 6
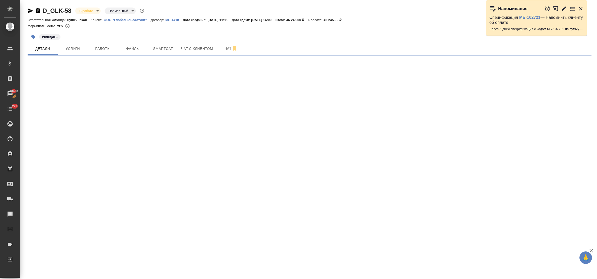
select select "RU"
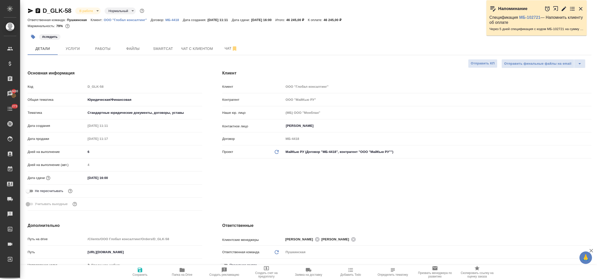
type textarea "x"
click at [71, 42] on button "Услуги" at bounding box center [73, 48] width 30 height 13
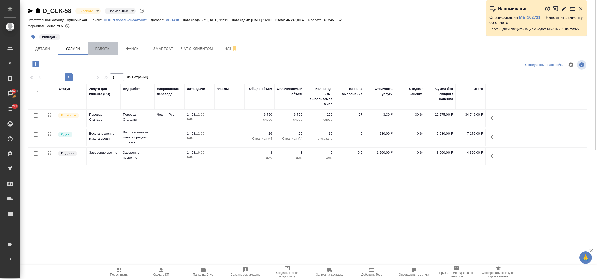
click at [103, 49] on span "Работы" at bounding box center [103, 49] width 24 height 6
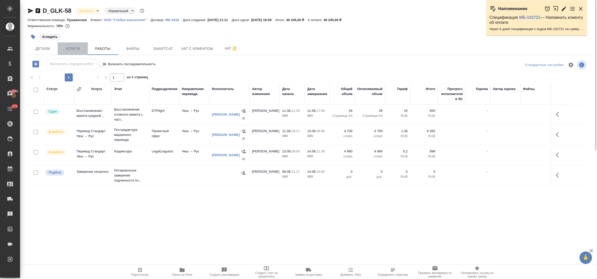
click at [77, 50] on span "Услуги" at bounding box center [73, 49] width 24 height 6
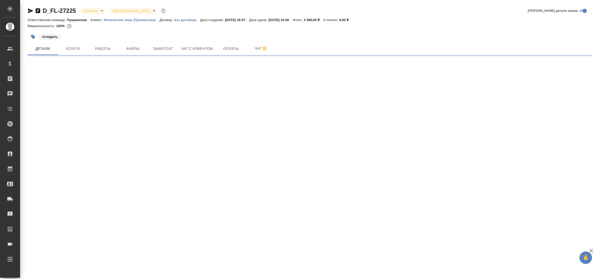
select select "RU"
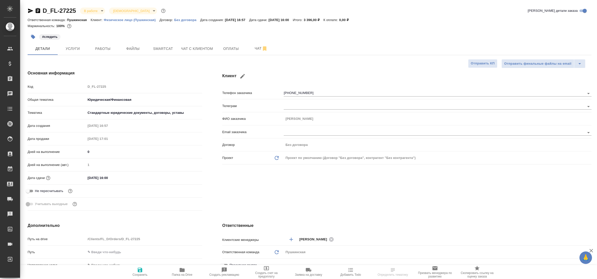
type textarea "x"
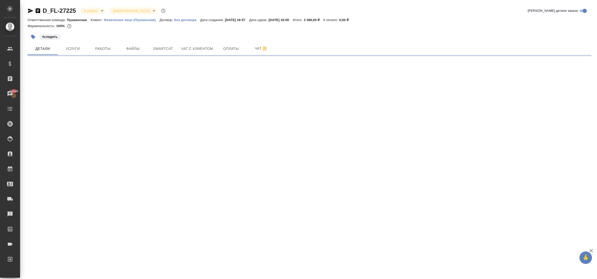
select select "RU"
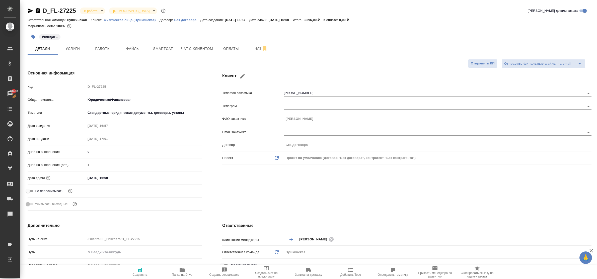
type textarea "x"
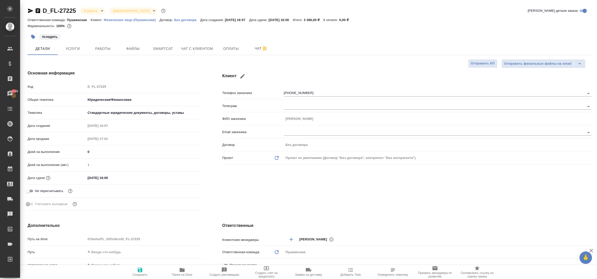
type textarea "x"
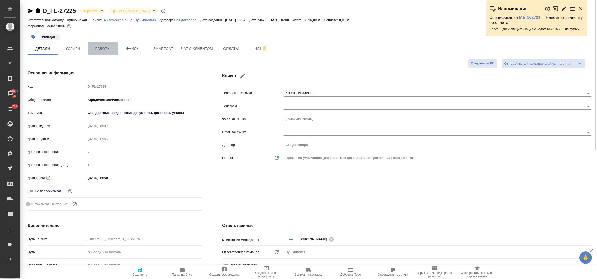
click at [93, 53] on button "Работы" at bounding box center [103, 48] width 30 height 13
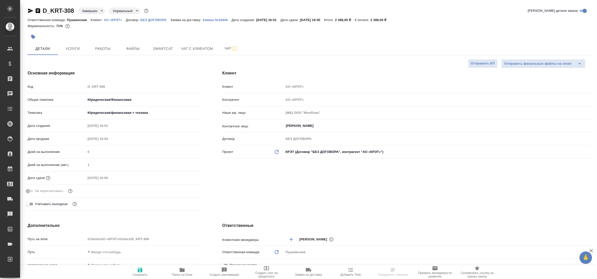
select select "RU"
type textarea "x"
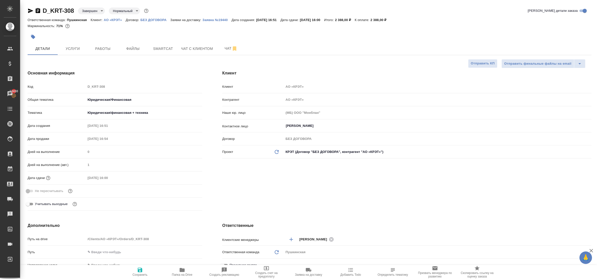
type textarea "x"
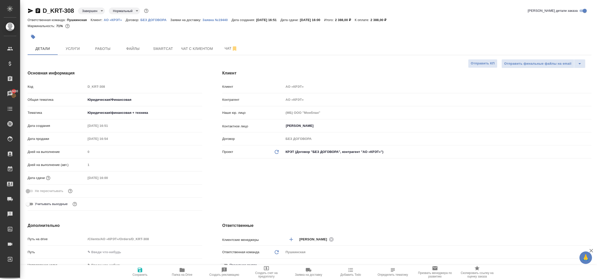
type textarea "x"
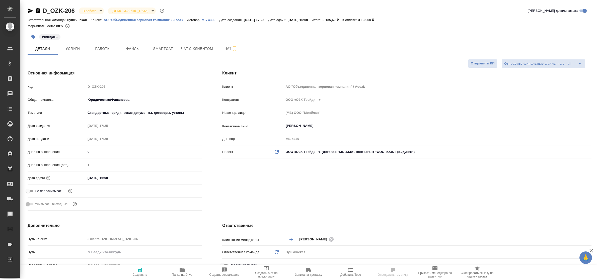
select select "RU"
type textarea "x"
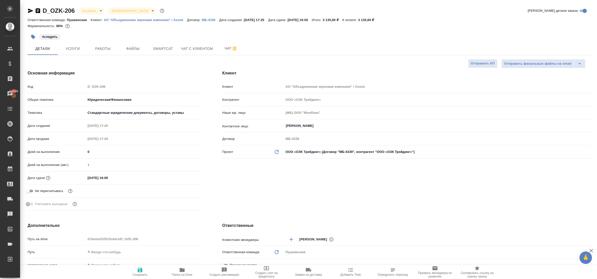
type textarea "x"
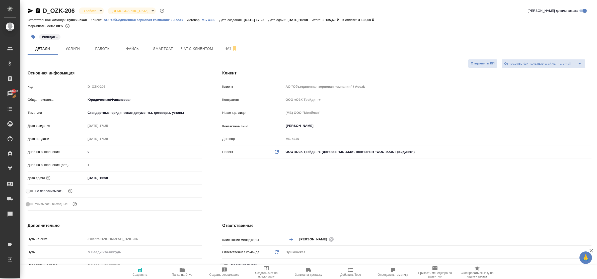
type textarea "x"
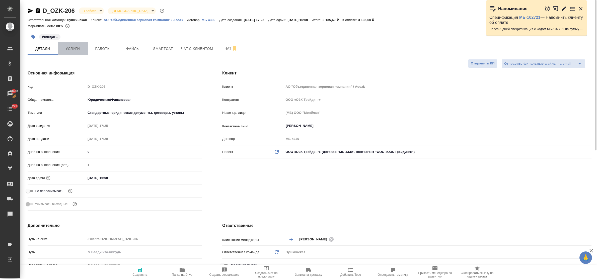
click at [72, 48] on span "Услуги" at bounding box center [73, 49] width 24 height 6
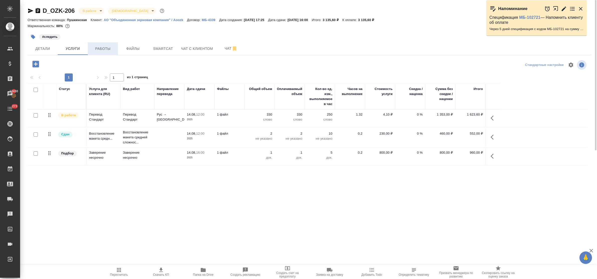
click at [97, 47] on span "Работы" at bounding box center [103, 49] width 24 height 6
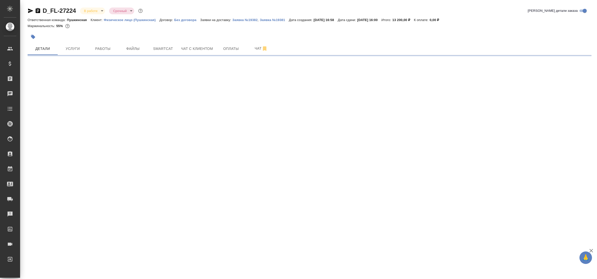
select select "RU"
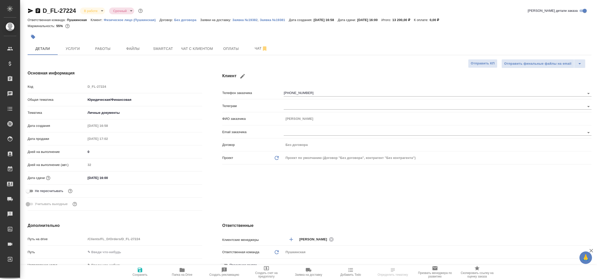
type textarea "x"
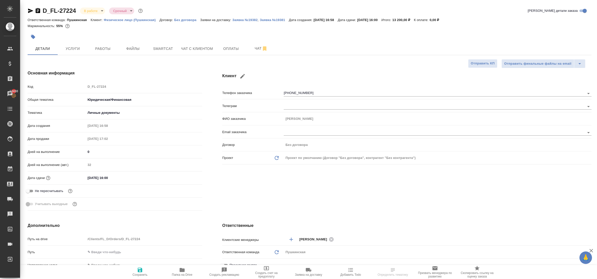
type textarea "x"
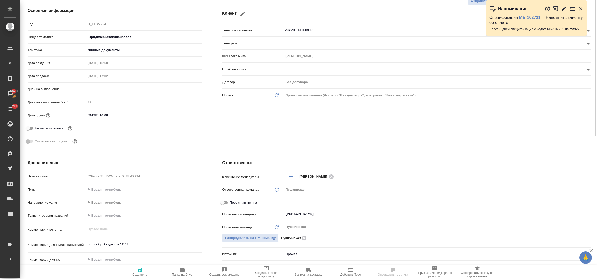
scroll to position [94, 0]
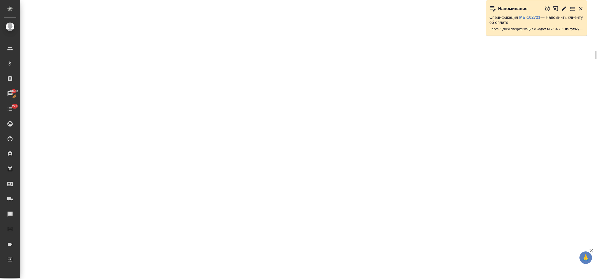
select select "RU"
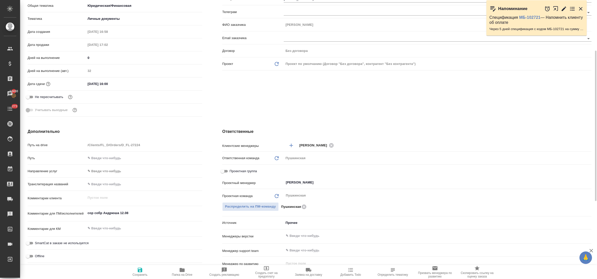
type textarea "x"
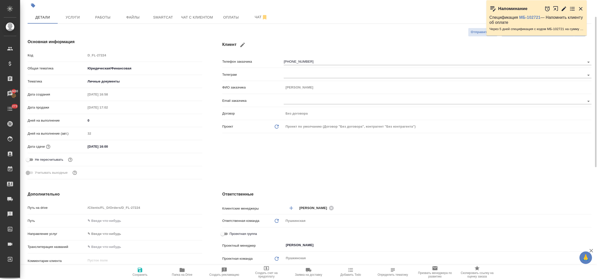
scroll to position [0, 0]
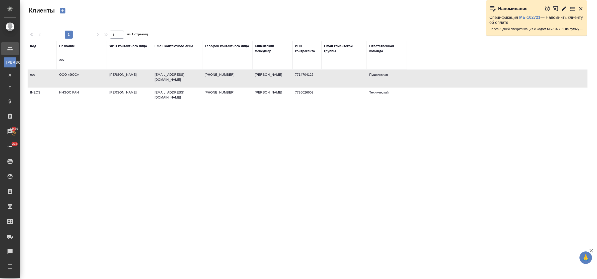
select select "RU"
drag, startPoint x: 69, startPoint y: 63, endPoint x: 41, endPoint y: 53, distance: 28.7
click at [41, 53] on tr "Код Название эос ФИО контактного лица Email контактного лица Телефон контактног…" at bounding box center [218, 55] width 380 height 29
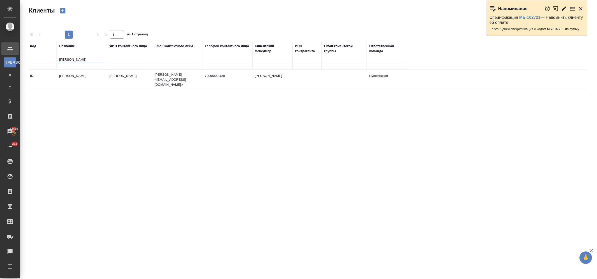
type input "[PERSON_NAME]"
click at [74, 74] on td "[PERSON_NAME]" at bounding box center [82, 80] width 50 height 18
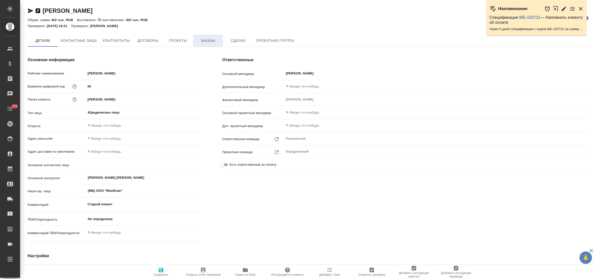
click at [211, 38] on span "Заказы" at bounding box center [208, 41] width 24 height 6
type textarea "x"
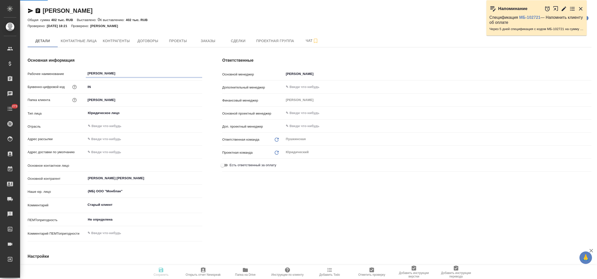
type textarea "x"
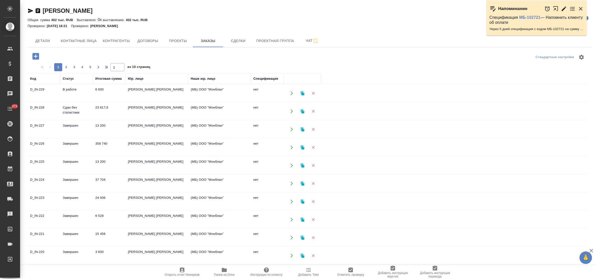
click at [142, 102] on td "[PERSON_NAME] [PERSON_NAME]" at bounding box center [157, 94] width 63 height 18
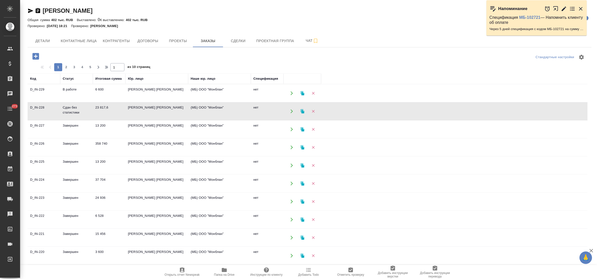
click at [142, 102] on td "[PERSON_NAME] [PERSON_NAME]" at bounding box center [157, 94] width 63 height 18
click at [139, 102] on td "[PERSON_NAME] [PERSON_NAME]" at bounding box center [157, 94] width 63 height 18
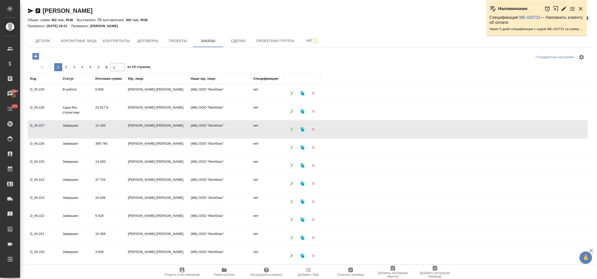
click at [139, 102] on td "[PERSON_NAME] [PERSON_NAME]" at bounding box center [157, 94] width 63 height 18
click at [136, 102] on td "[PERSON_NAME] [PERSON_NAME]" at bounding box center [157, 94] width 63 height 18
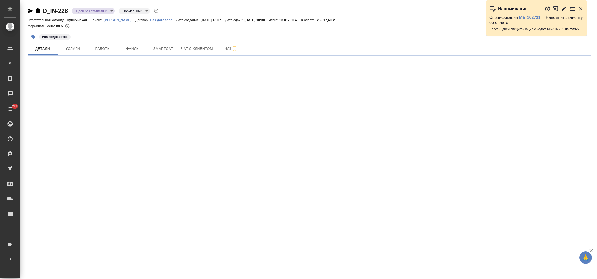
select select "RU"
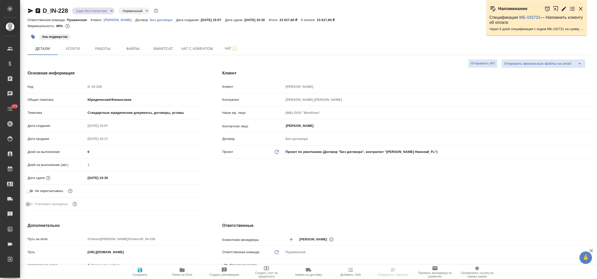
type textarea "x"
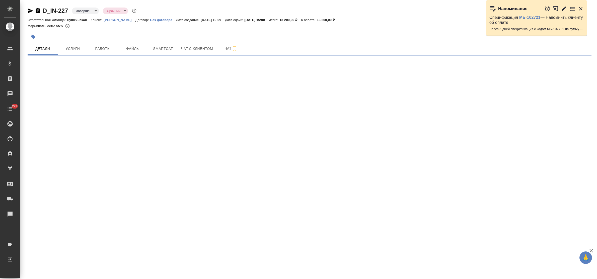
select select "RU"
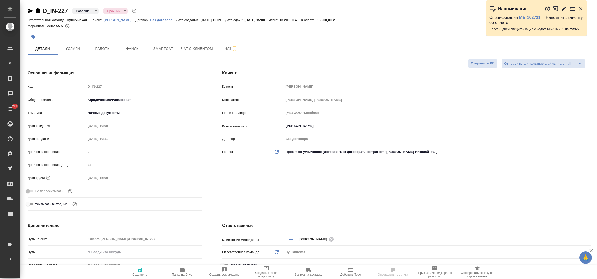
type textarea "x"
select select "RU"
type textarea "x"
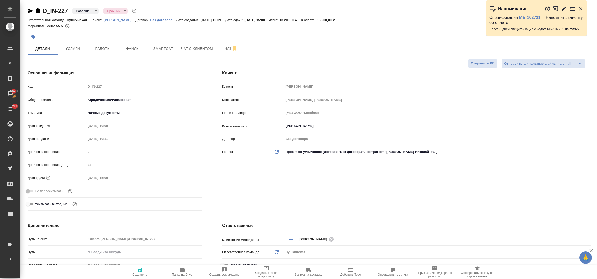
type textarea "x"
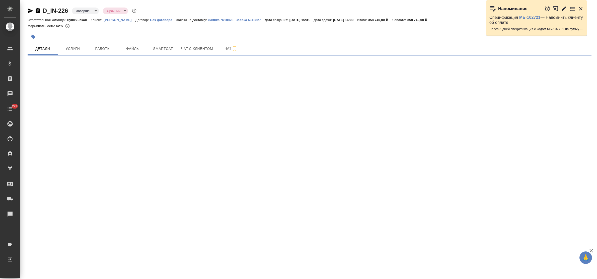
select select "RU"
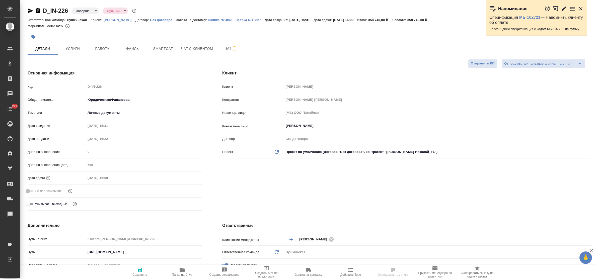
type textarea "x"
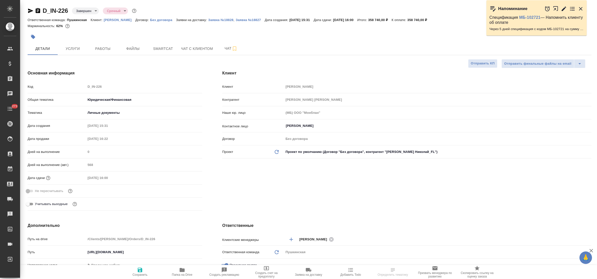
type textarea "x"
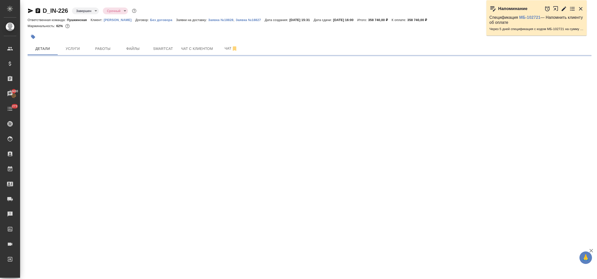
select select "RU"
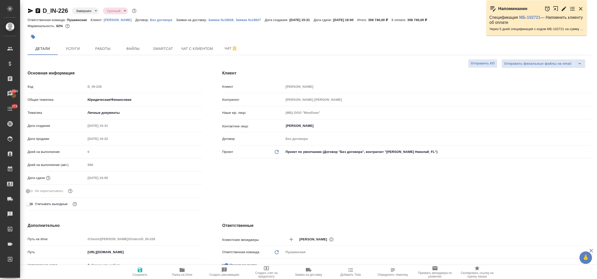
type textarea "x"
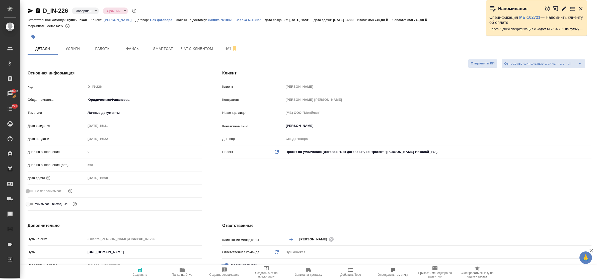
type textarea "x"
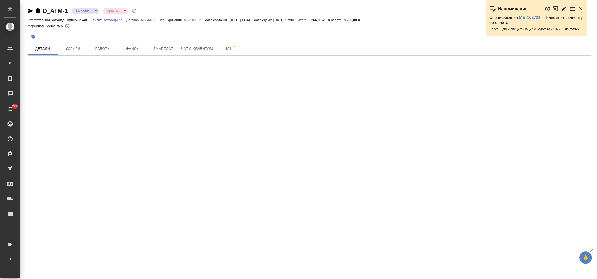
select select "RU"
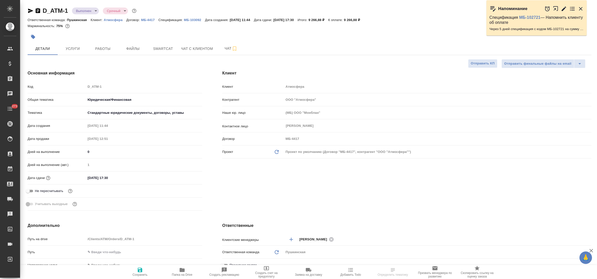
type textarea "x"
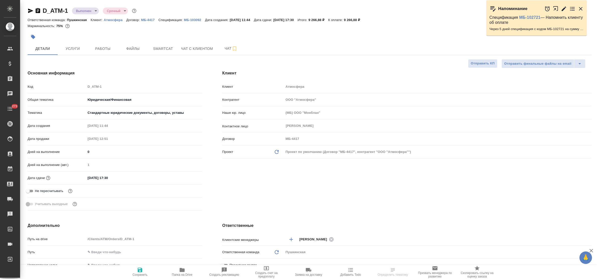
type textarea "x"
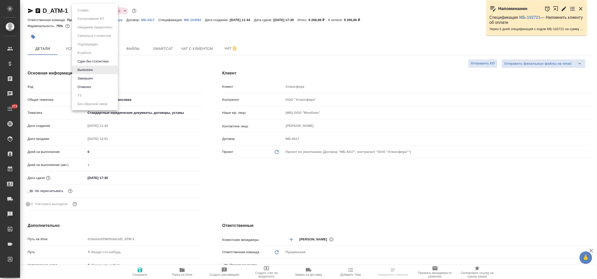
click at [91, 12] on body "🙏 .cls-1 fill:#fff; AWATERA Bulakhova Elena Клиенты Спецификации Заказы Чаты 27…" at bounding box center [298, 139] width 597 height 279
click at [95, 78] on li "Завершен" at bounding box center [95, 78] width 46 height 9
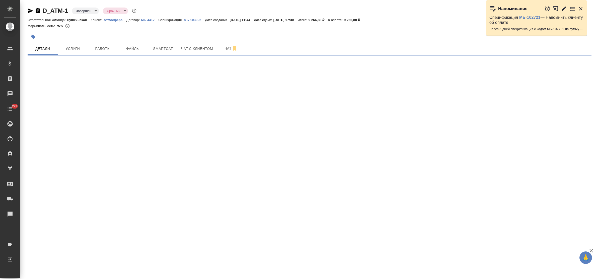
select select "RU"
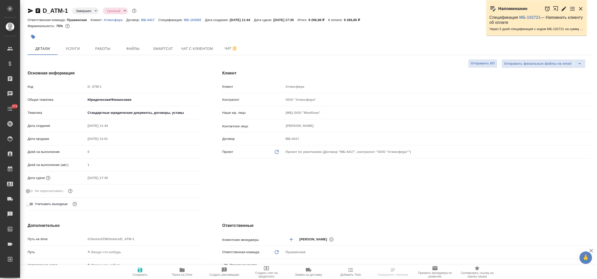
type textarea "x"
click at [195, 21] on p "МБ-103092" at bounding box center [194, 20] width 21 height 4
type textarea "x"
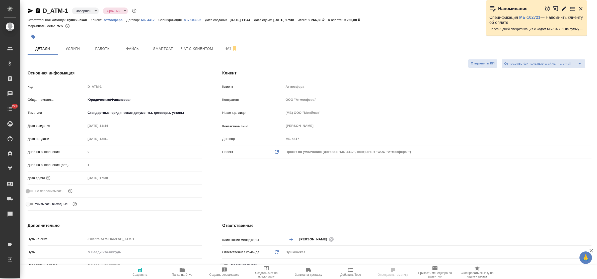
type textarea "x"
select select "RU"
type textarea "x"
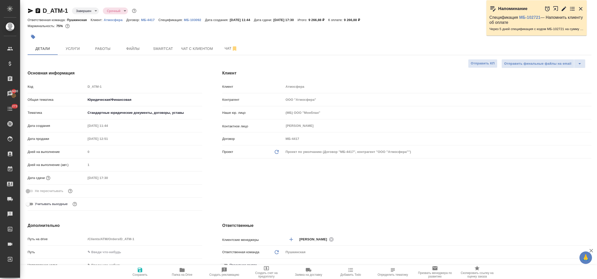
type textarea "x"
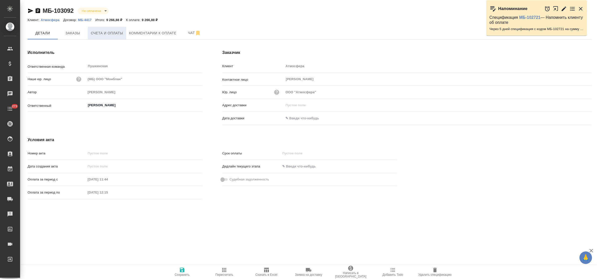
click at [119, 35] on span "Счета и оплаты" at bounding box center [107, 33] width 32 height 6
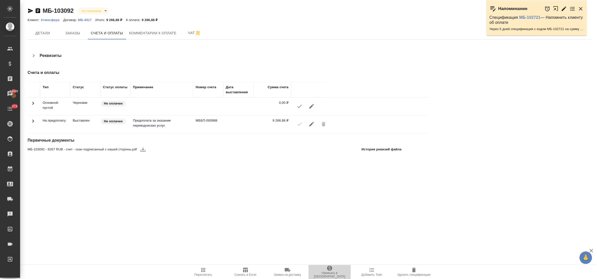
click at [330, 272] on icon "button" at bounding box center [330, 269] width 6 height 6
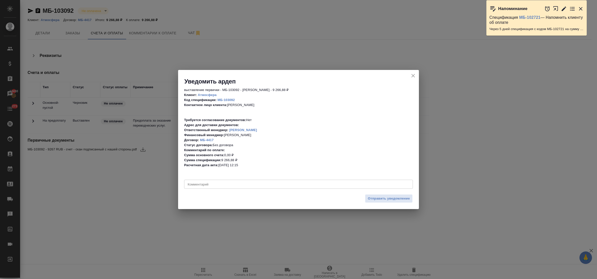
click at [260, 188] on div "x Комментарий" at bounding box center [298, 184] width 229 height 9
type textarea "закрывашечки, спасибо!"
click at [377, 199] on span "Отправить уведомление" at bounding box center [389, 199] width 42 height 6
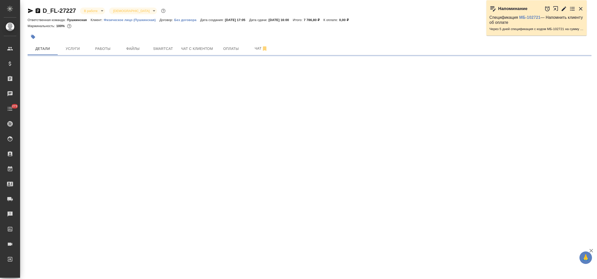
select select "RU"
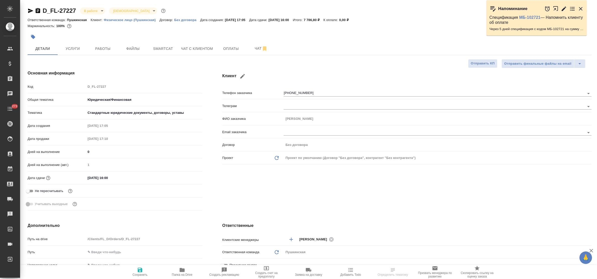
type textarea "x"
click at [72, 46] on span "Услуги" at bounding box center [73, 49] width 24 height 6
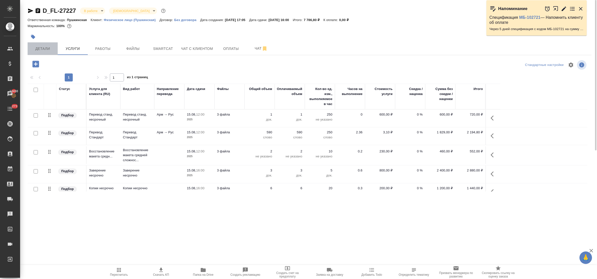
click at [45, 48] on span "Детали" at bounding box center [43, 49] width 24 height 6
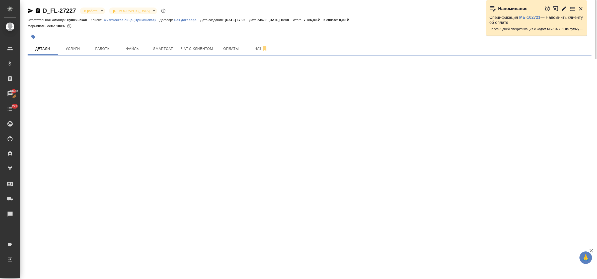
select select "RU"
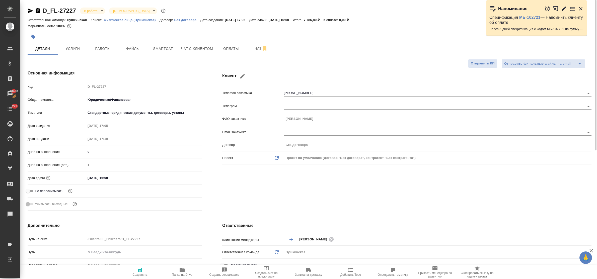
type textarea "x"
